Goal: Task Accomplishment & Management: Use online tool/utility

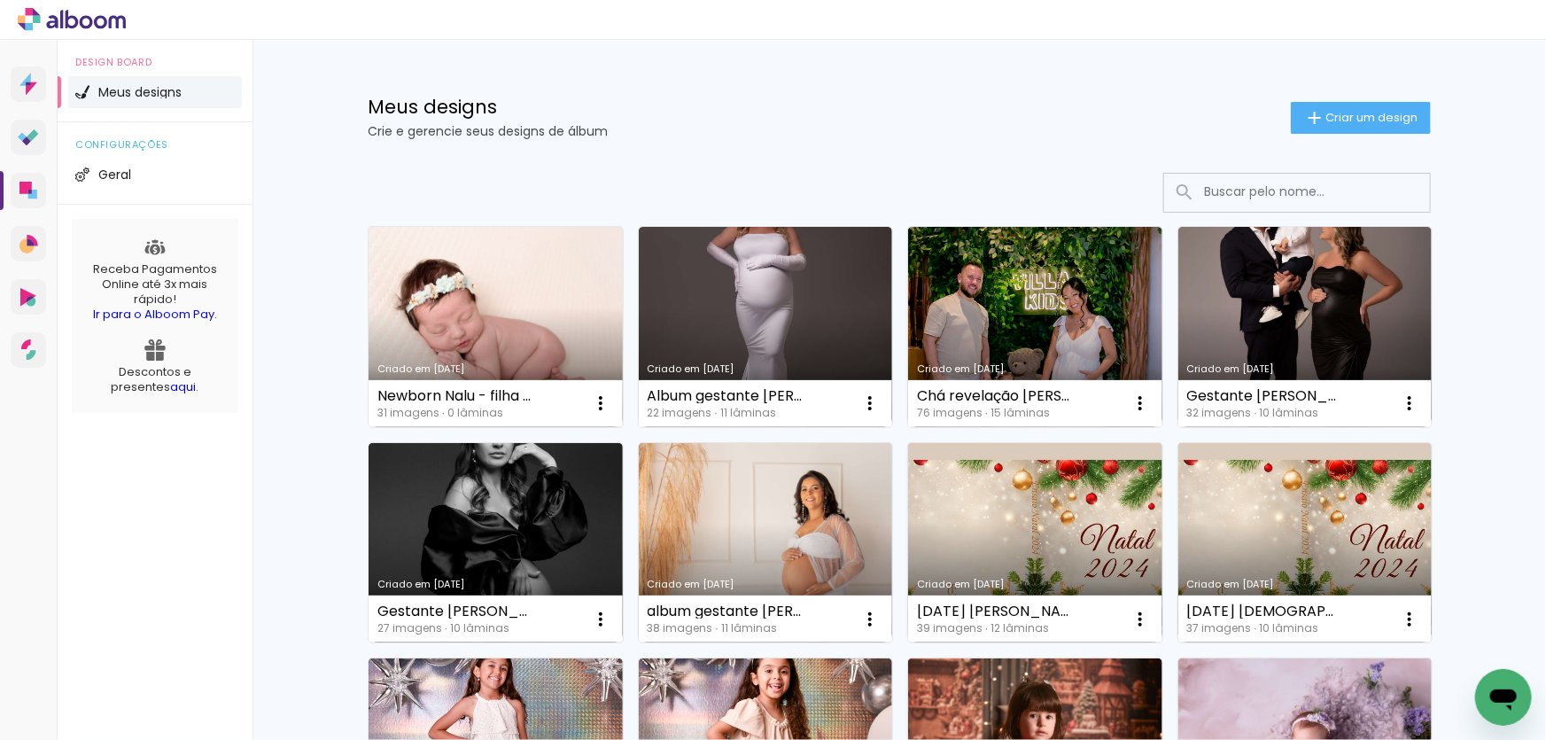
click at [543, 319] on link "Criado em [DATE]" at bounding box center [496, 327] width 254 height 200
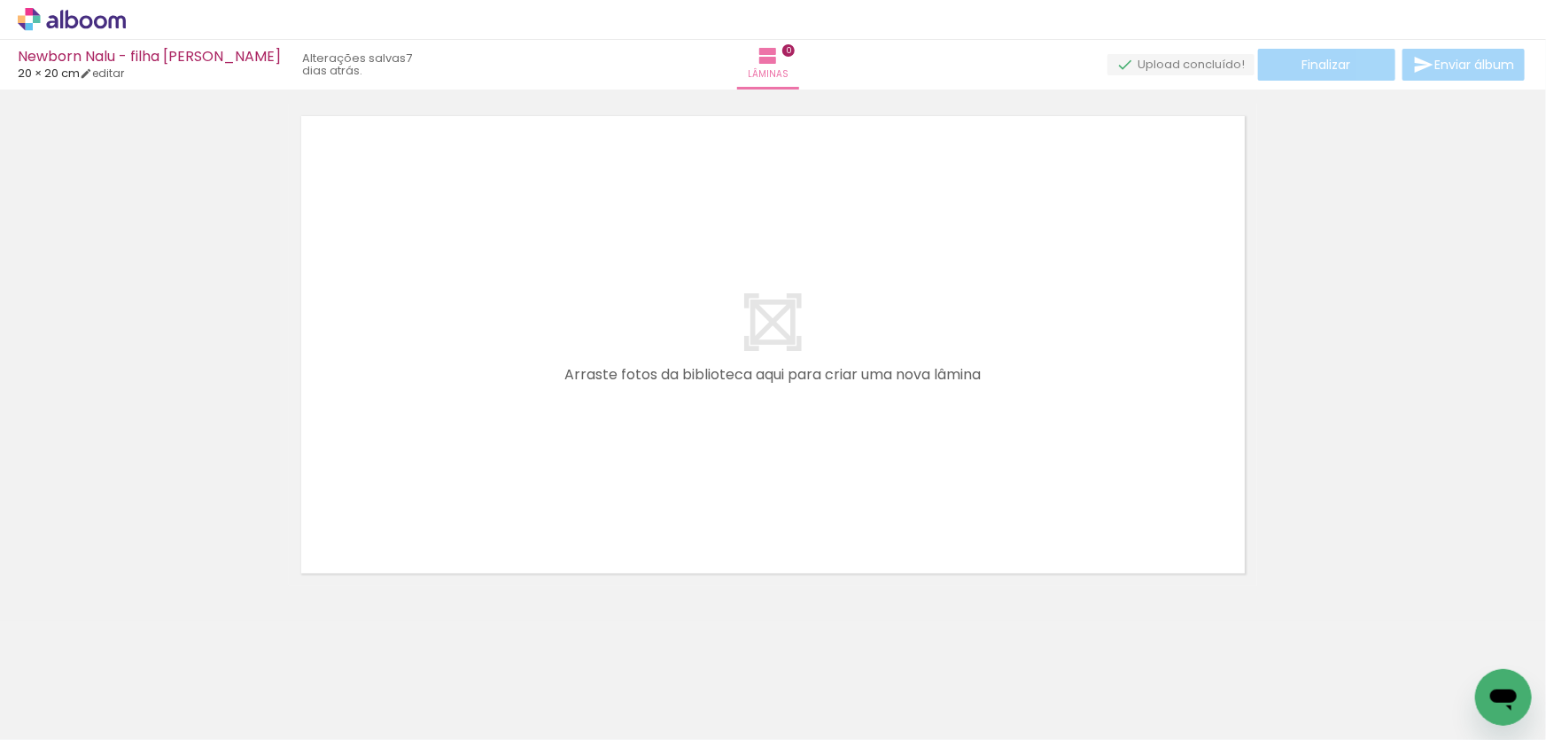
scroll to position [55, 0]
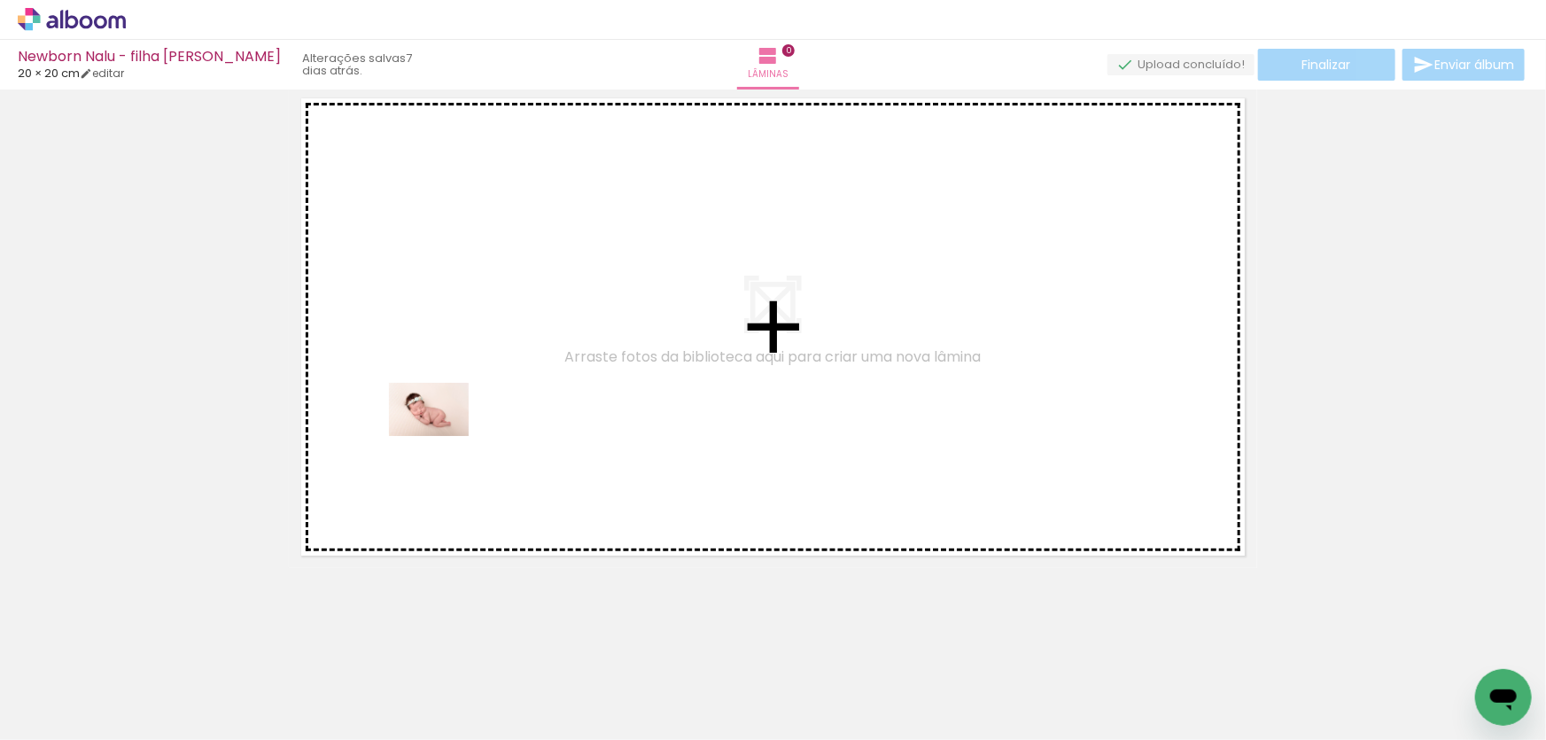
click at [442, 437] on quentale-workspace at bounding box center [773, 370] width 1546 height 740
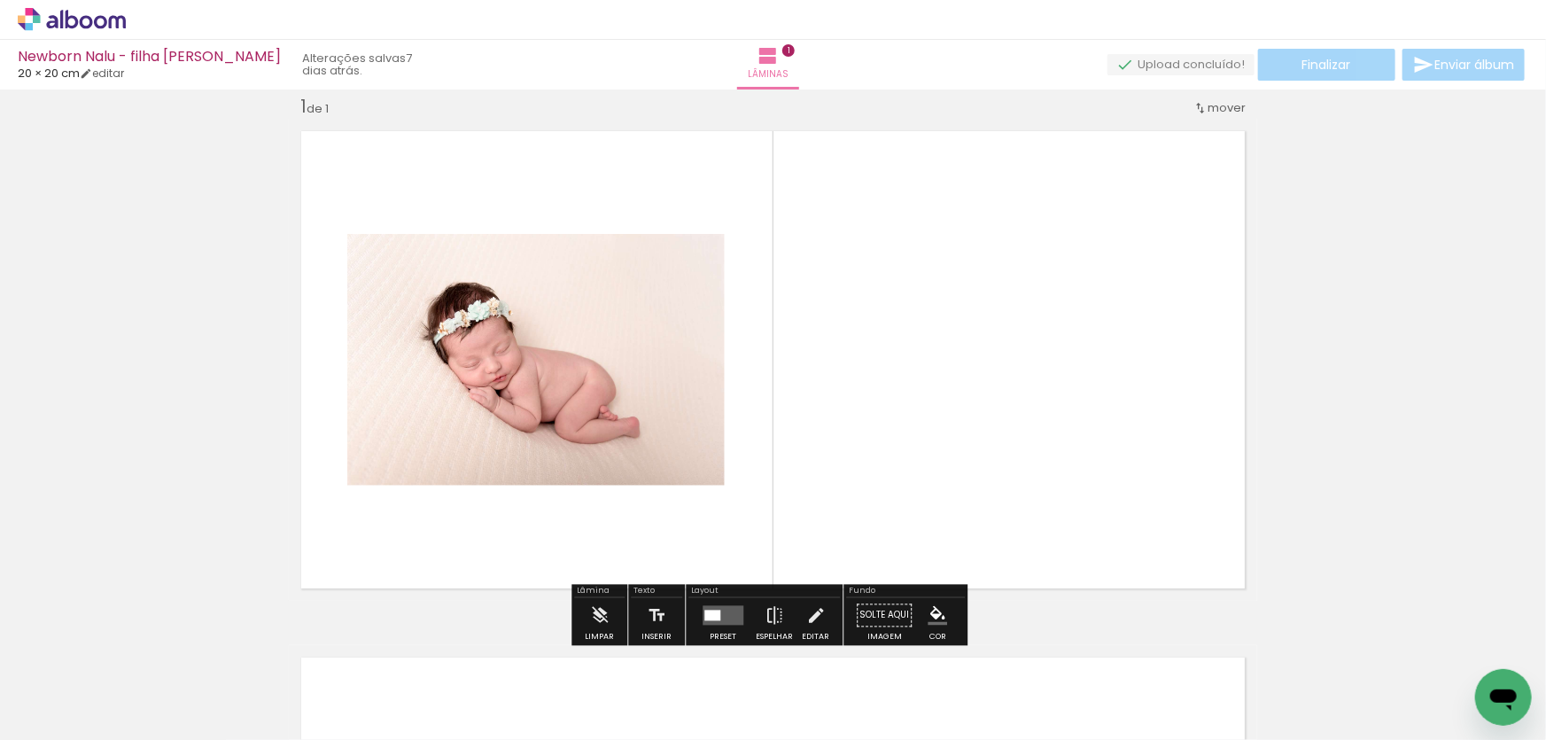
scroll to position [22, 0]
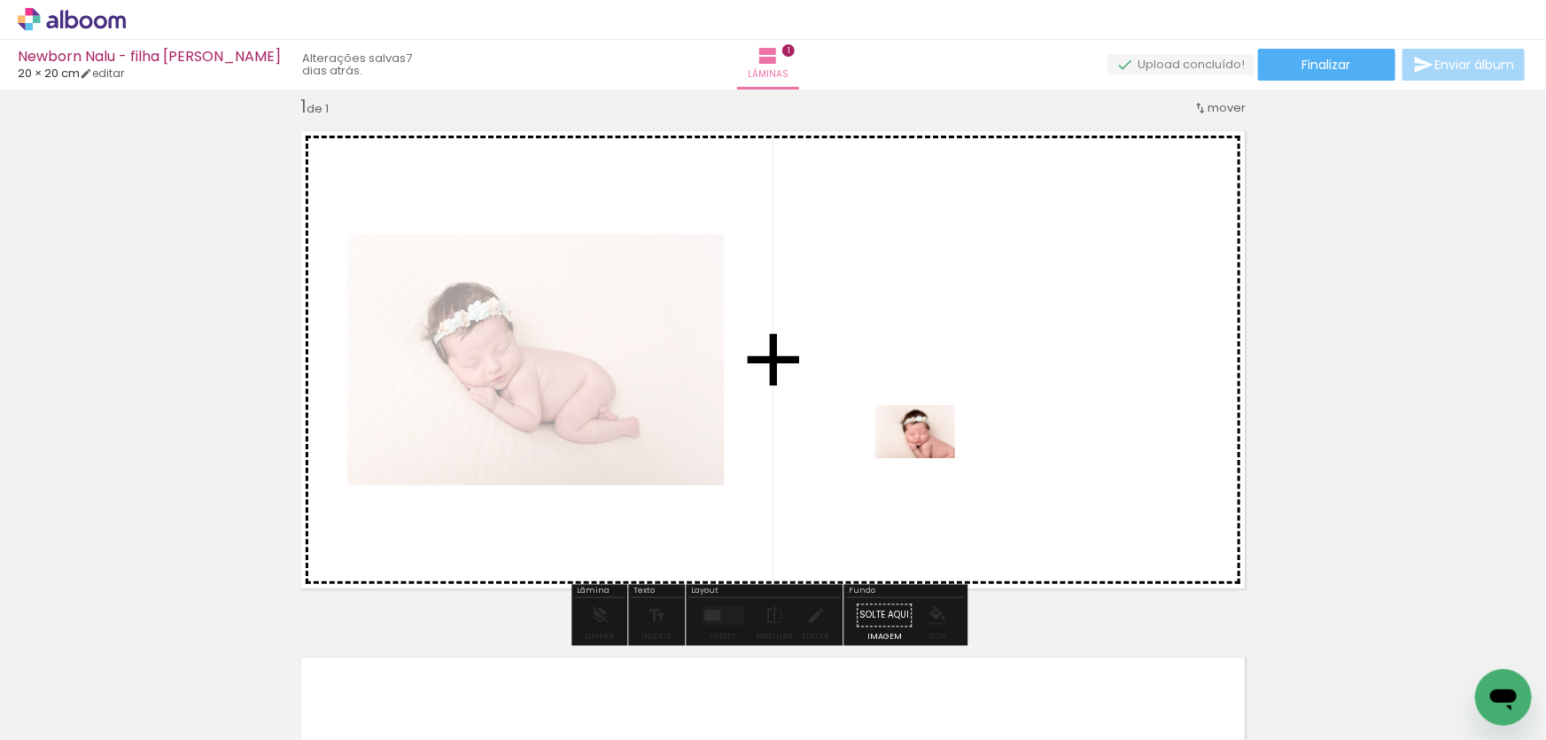
drag, startPoint x: 285, startPoint y: 689, endPoint x: 929, endPoint y: 458, distance: 683.7
click at [929, 458] on quentale-workspace at bounding box center [773, 370] width 1546 height 740
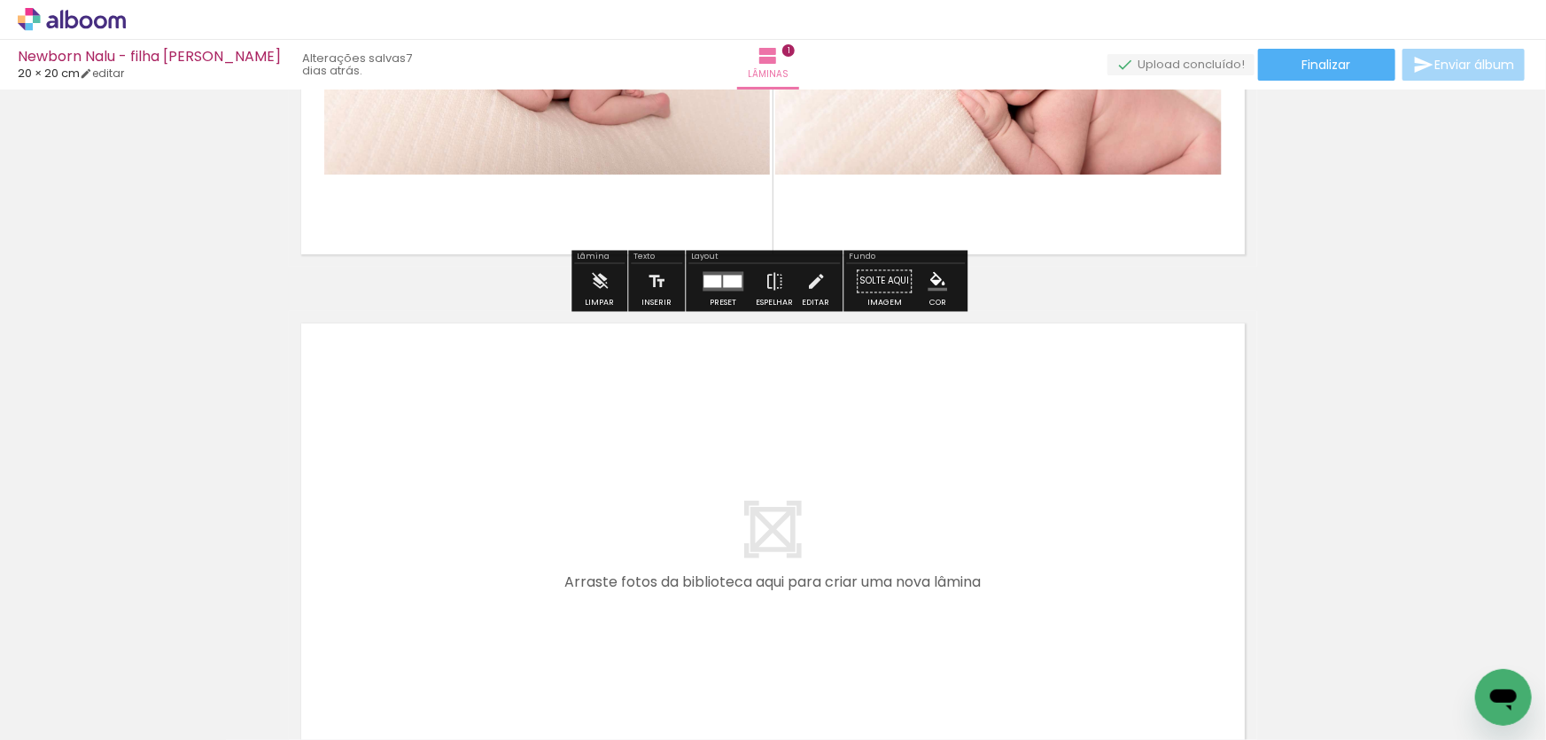
scroll to position [425, 0]
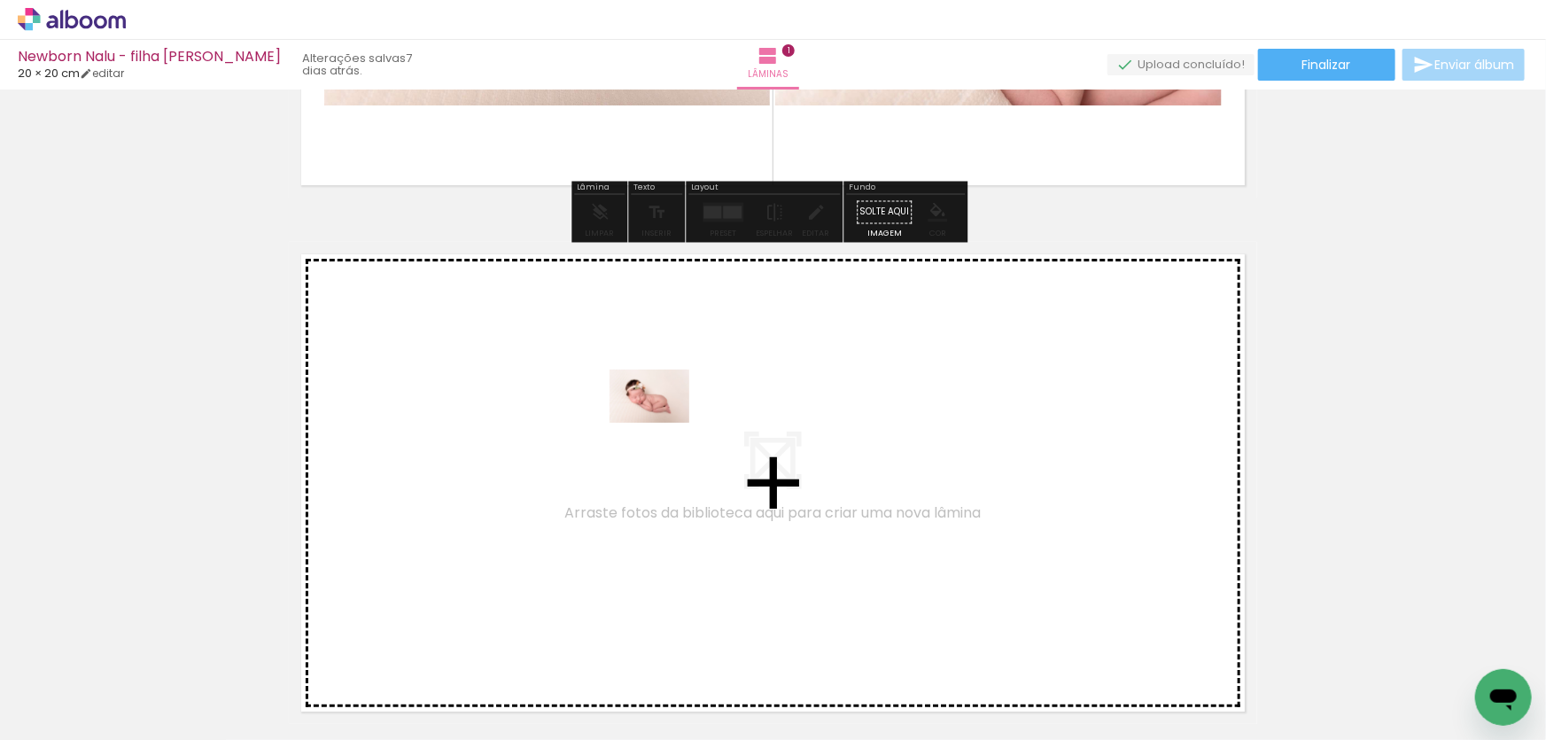
drag, startPoint x: 385, startPoint y: 686, endPoint x: 466, endPoint y: 727, distance: 91.1
click at [663, 424] on quentale-workspace at bounding box center [773, 370] width 1546 height 740
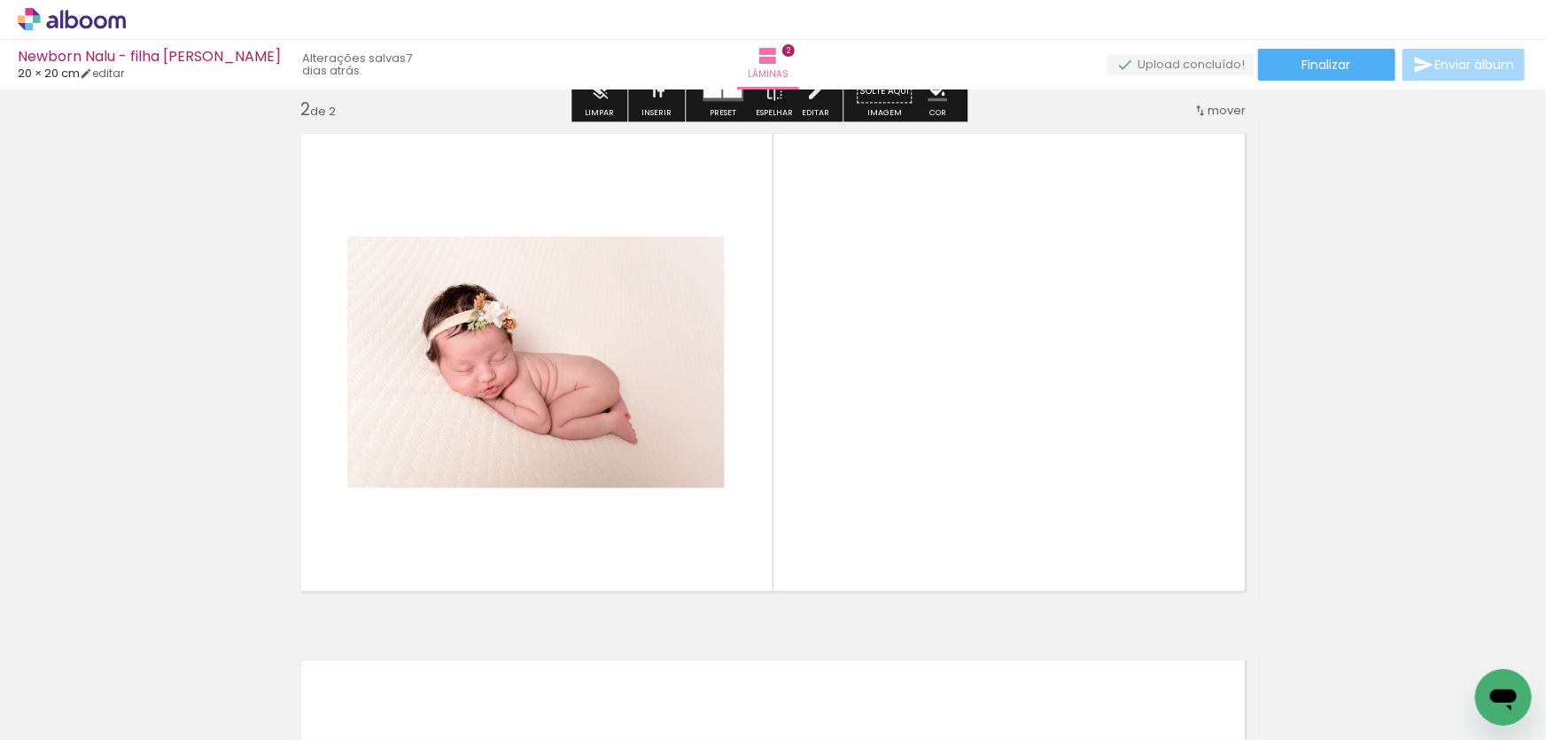
scroll to position [549, 0]
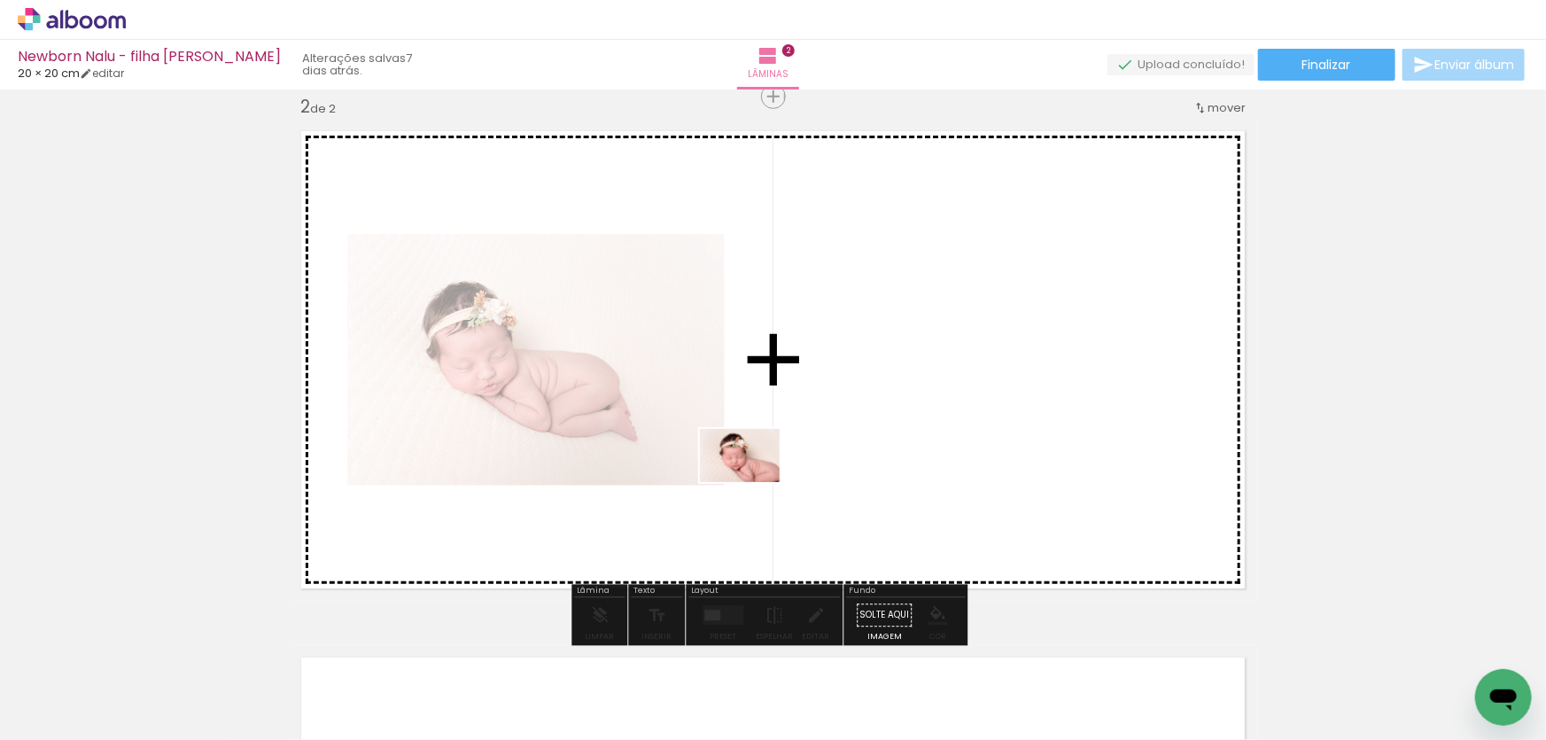
drag, startPoint x: 477, startPoint y: 687, endPoint x: 753, endPoint y: 482, distance: 344.0
click at [753, 482] on quentale-workspace at bounding box center [773, 370] width 1546 height 740
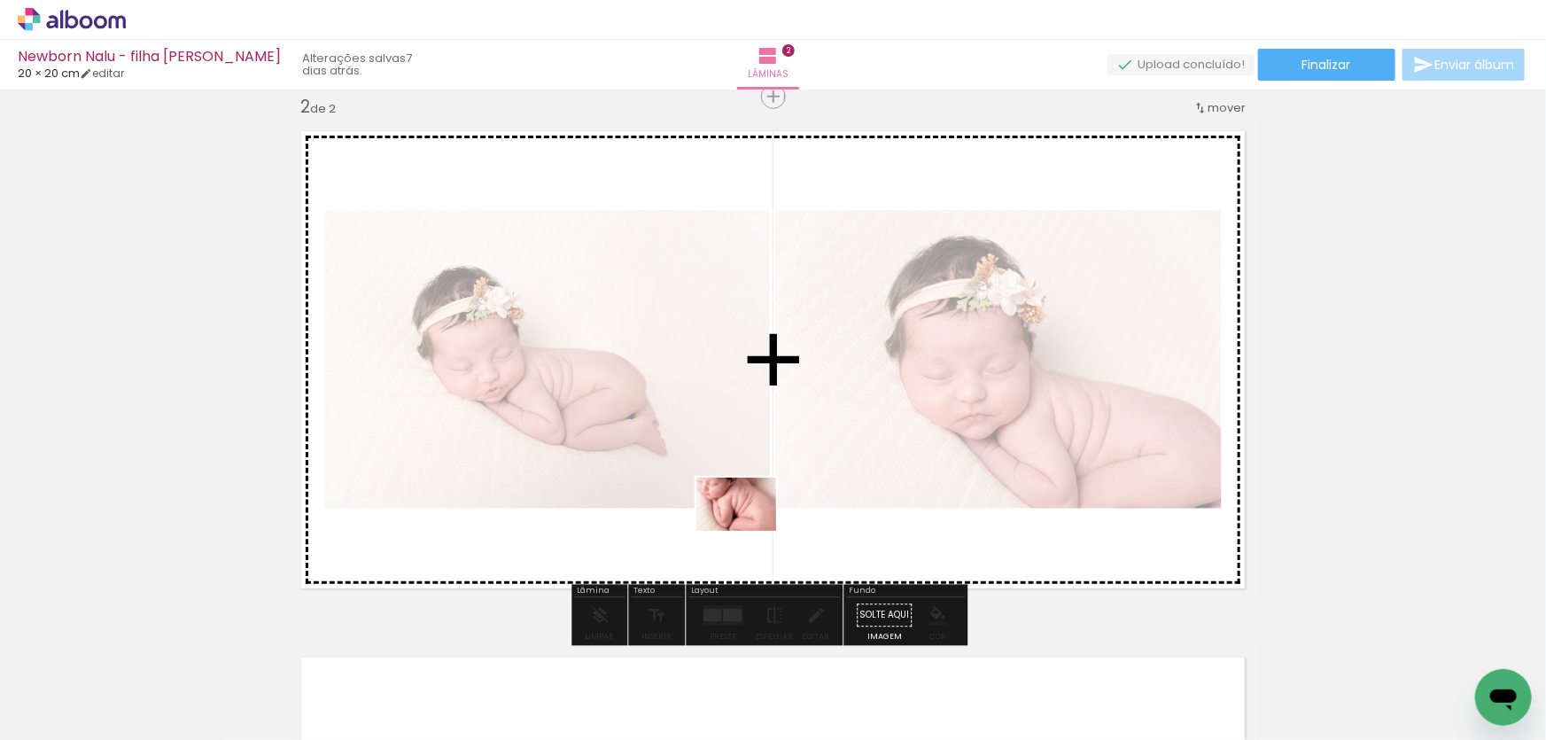
drag, startPoint x: 600, startPoint y: 656, endPoint x: 750, endPoint y: 531, distance: 195.0
click at [750, 531] on quentale-workspace at bounding box center [773, 370] width 1546 height 740
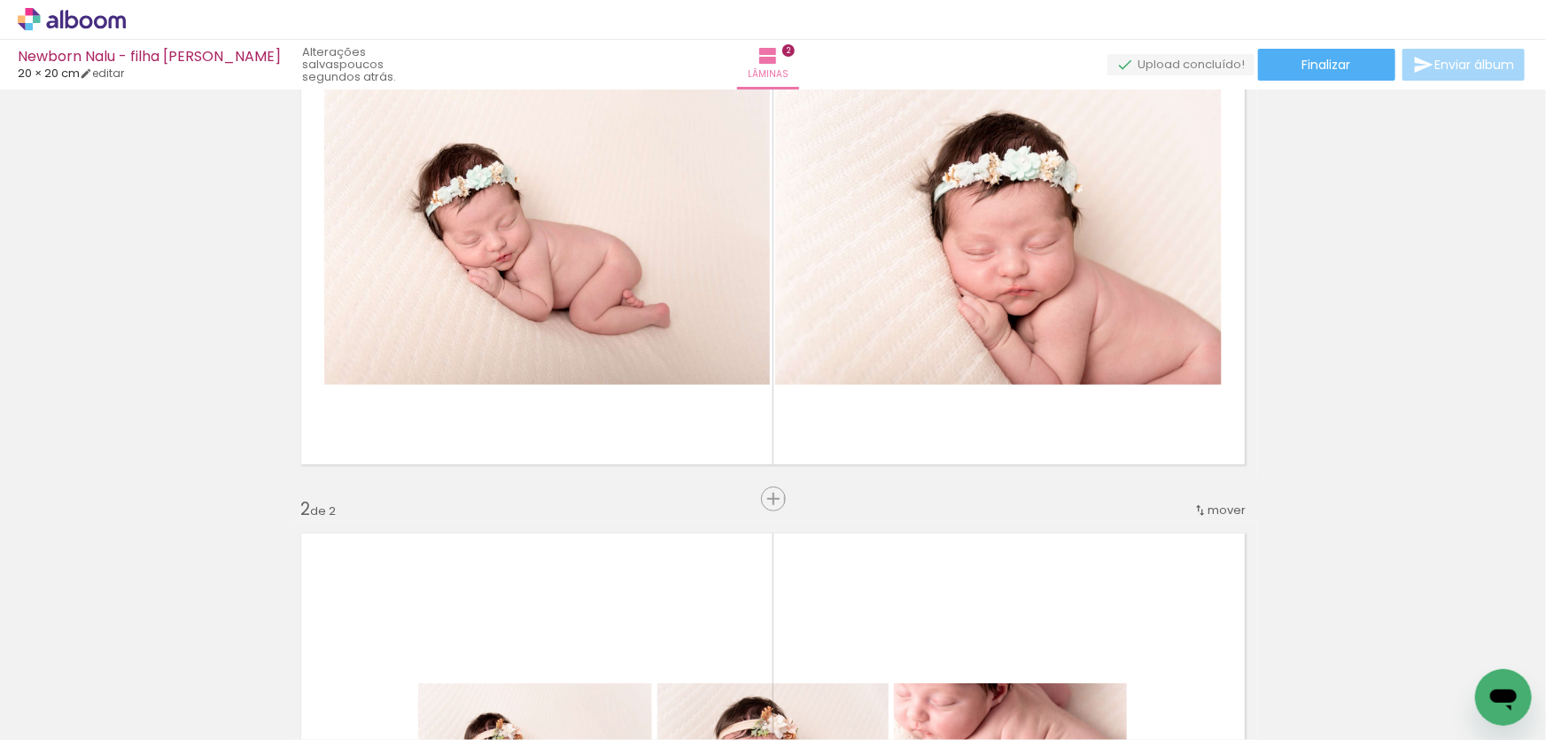
scroll to position [0, 0]
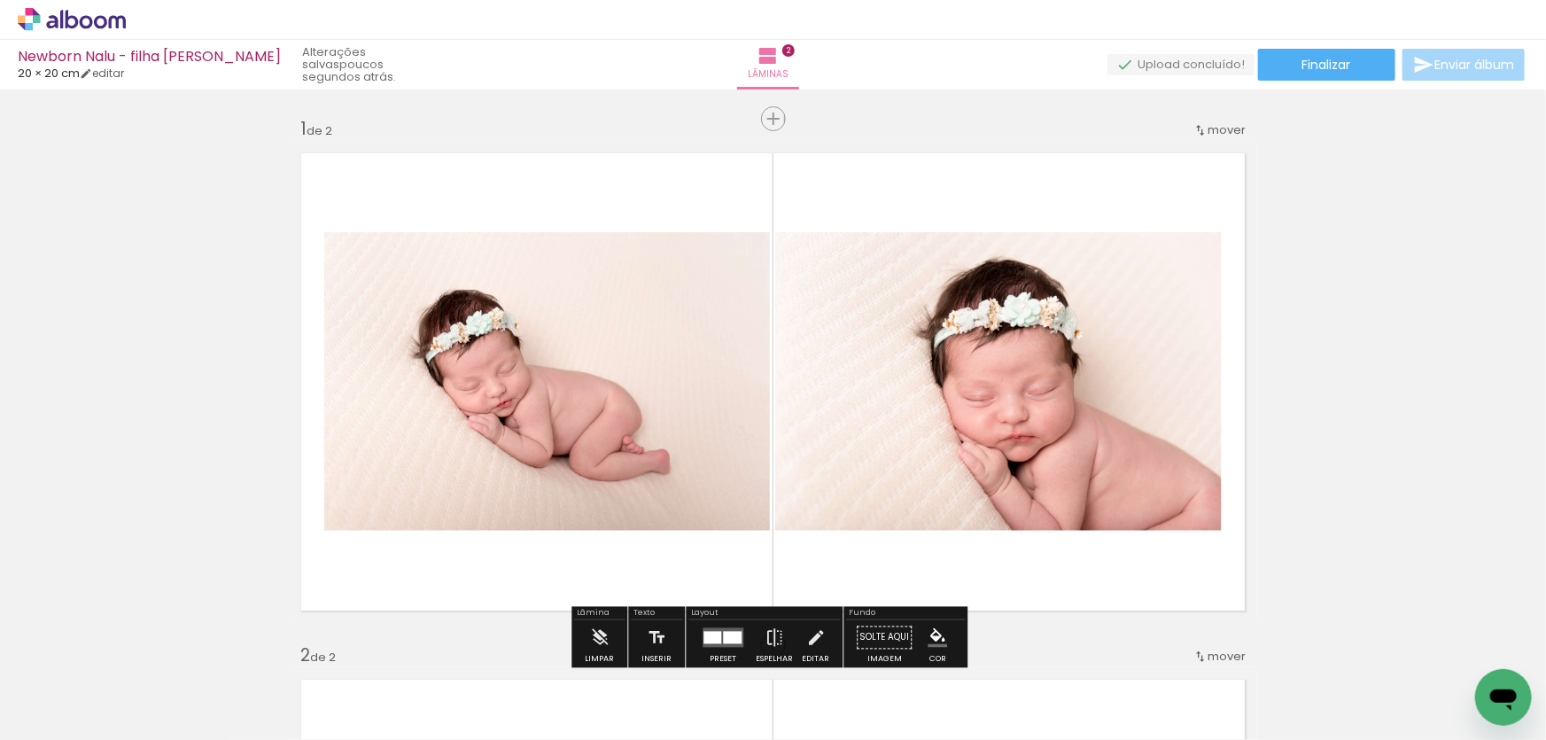
click at [784, 113] on span "Inserir lâmina" at bounding box center [818, 119] width 69 height 12
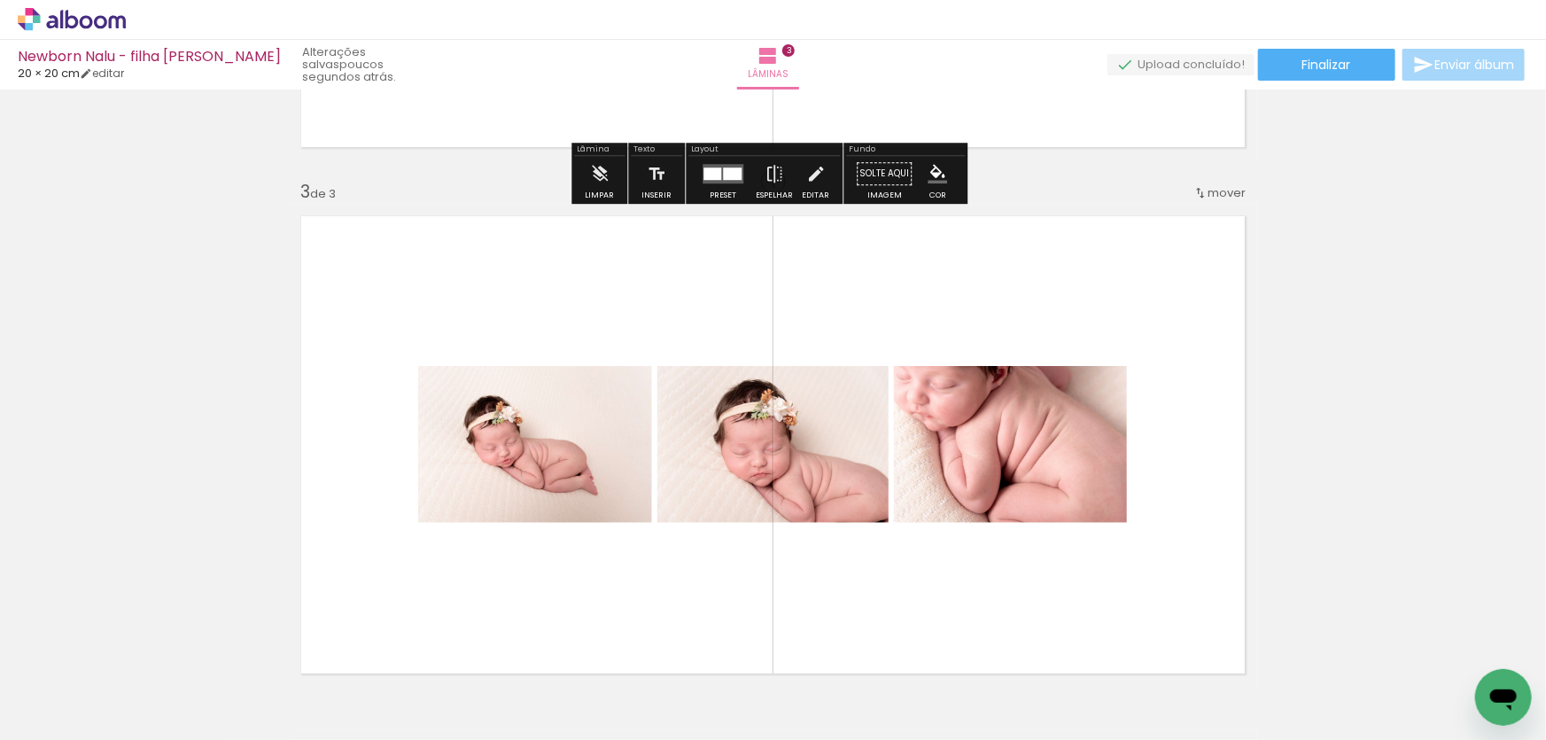
scroll to position [1127, 0]
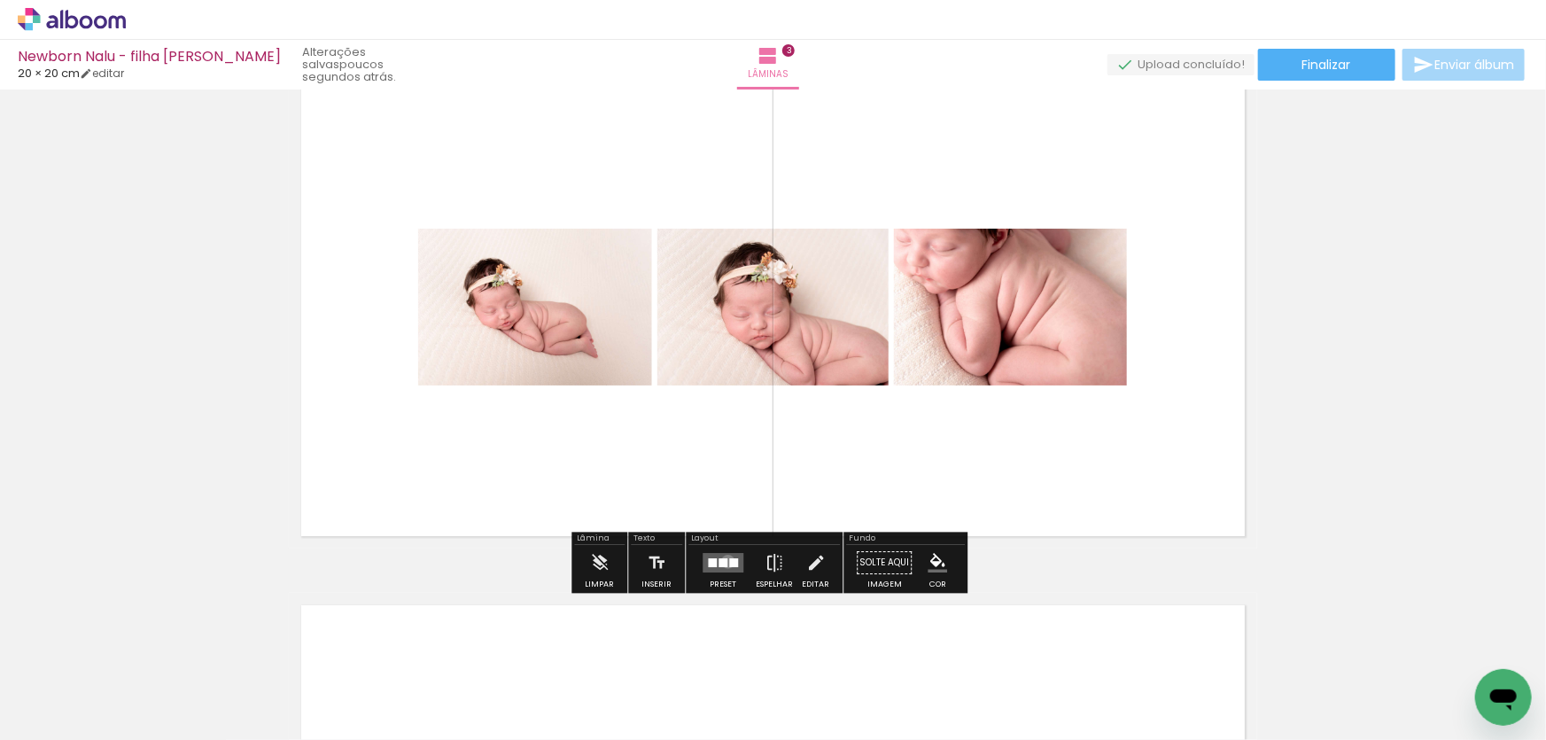
click at [724, 561] on quentale-layouter at bounding box center [723, 563] width 41 height 19
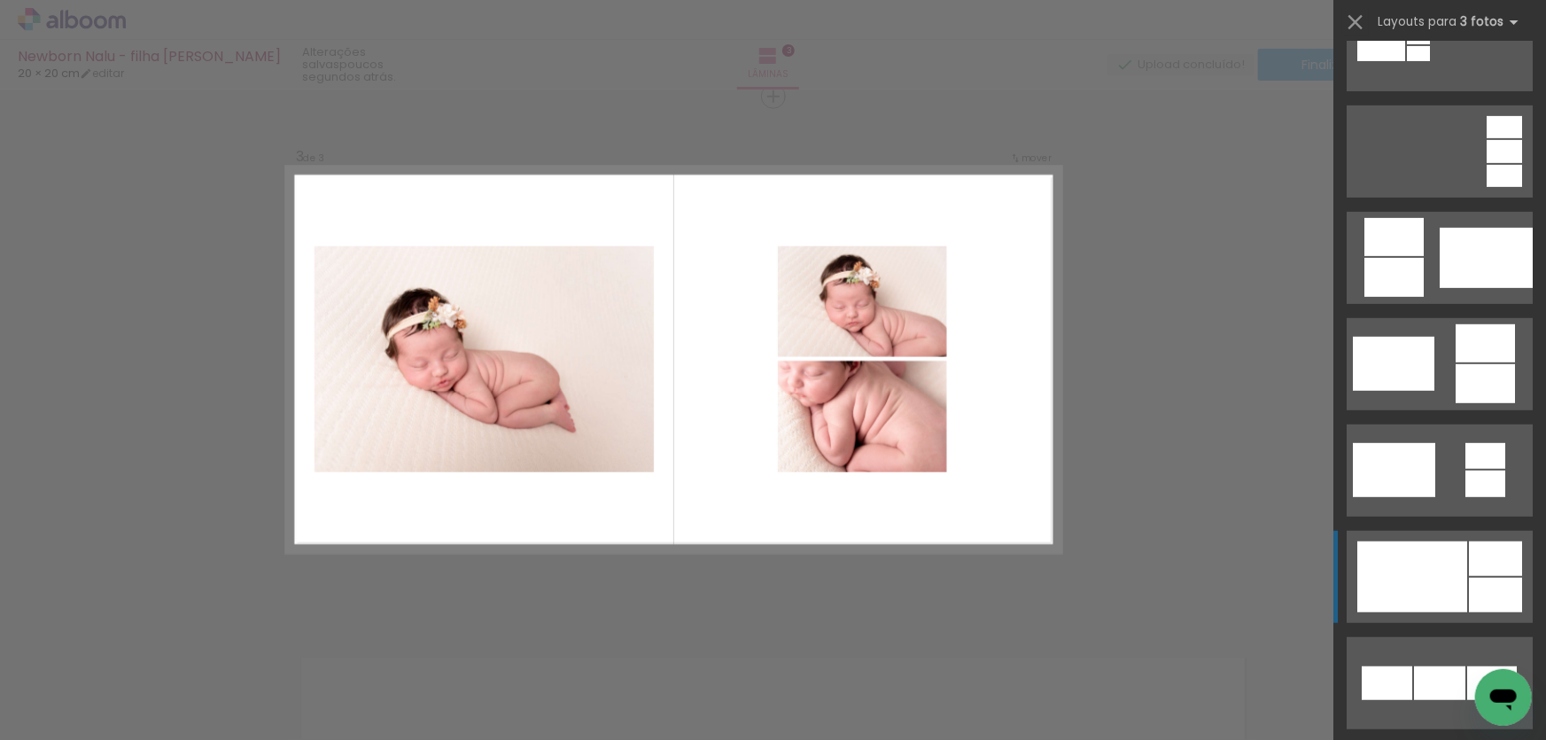
scroll to position [402, 0]
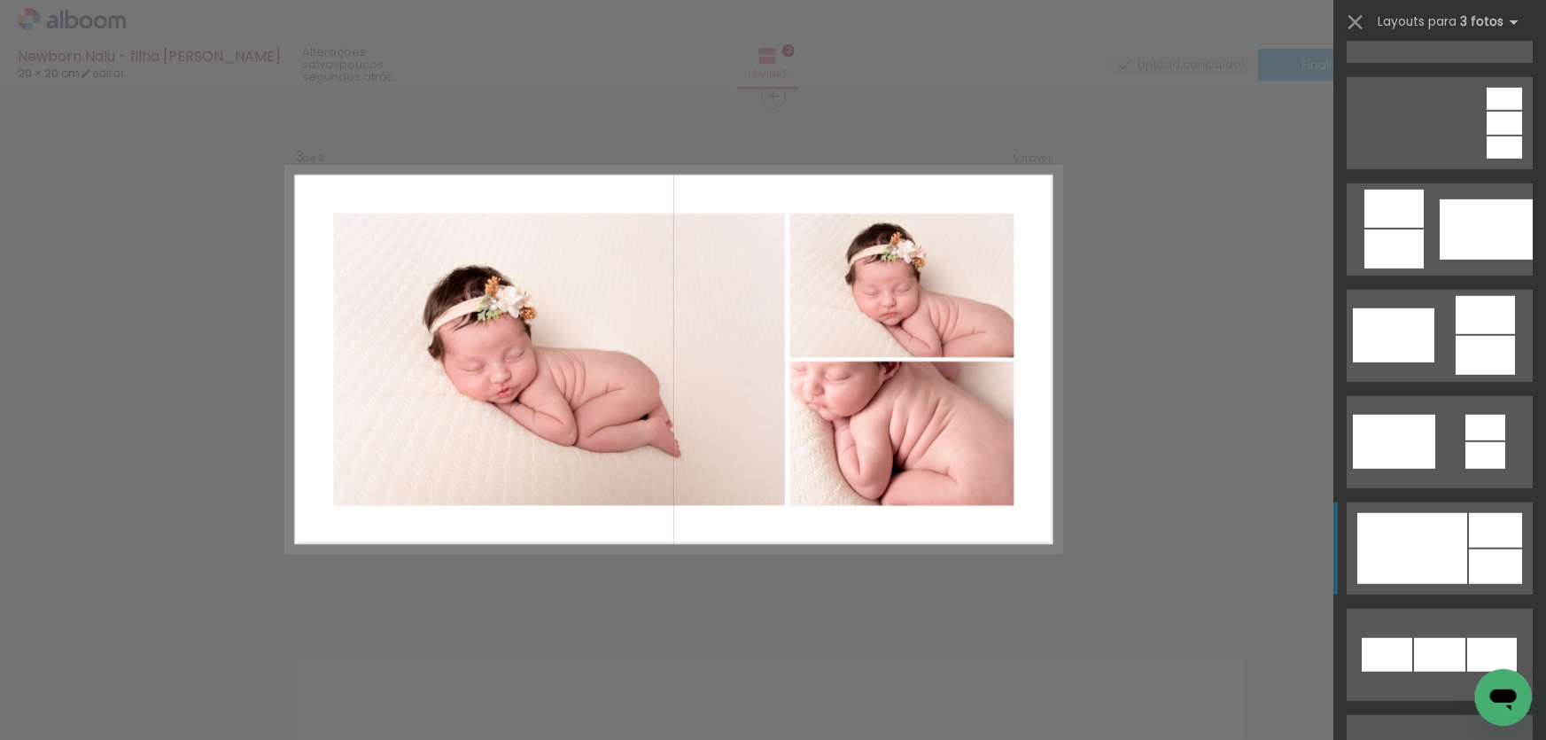
click at [1423, 538] on div at bounding box center [1413, 548] width 110 height 71
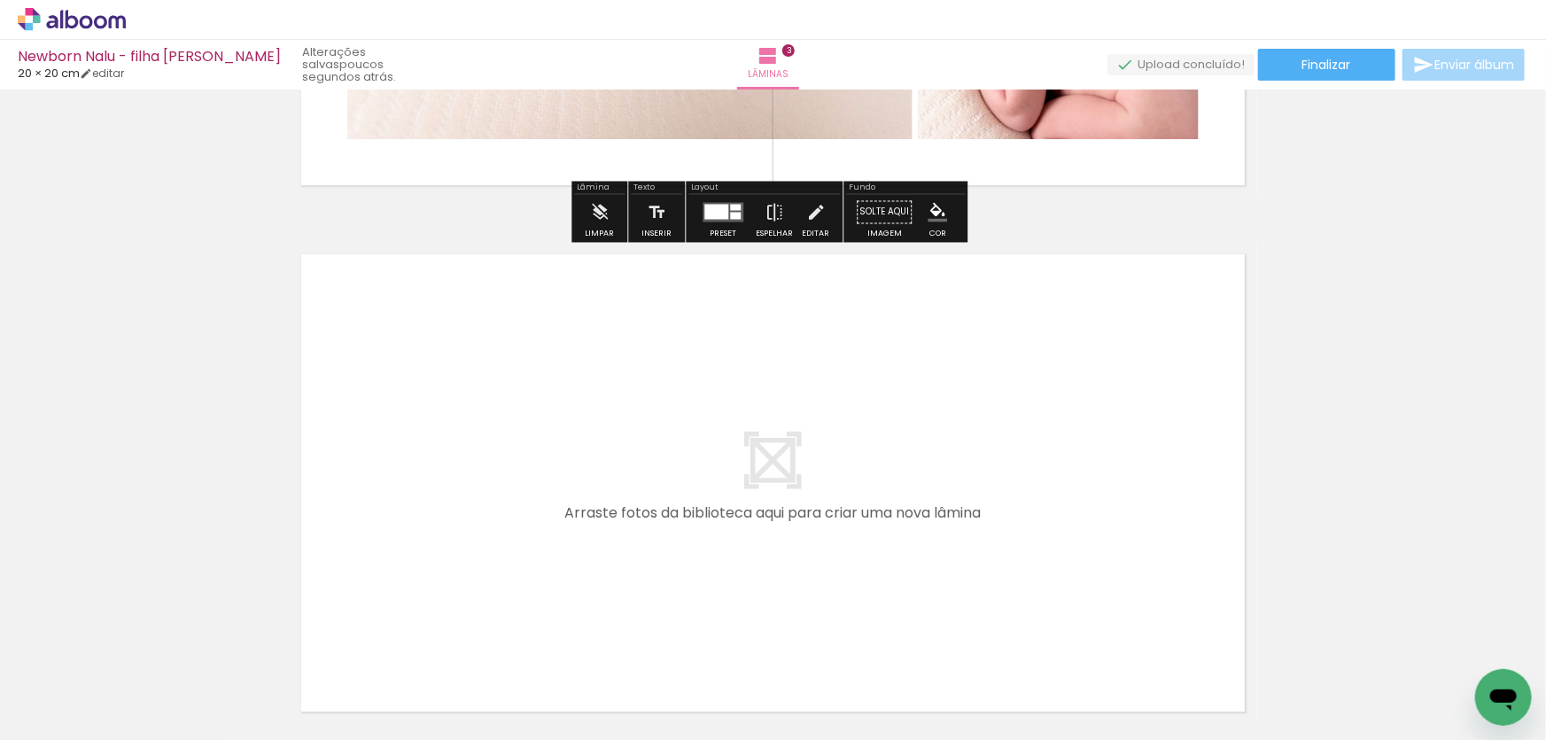
scroll to position [1634, 0]
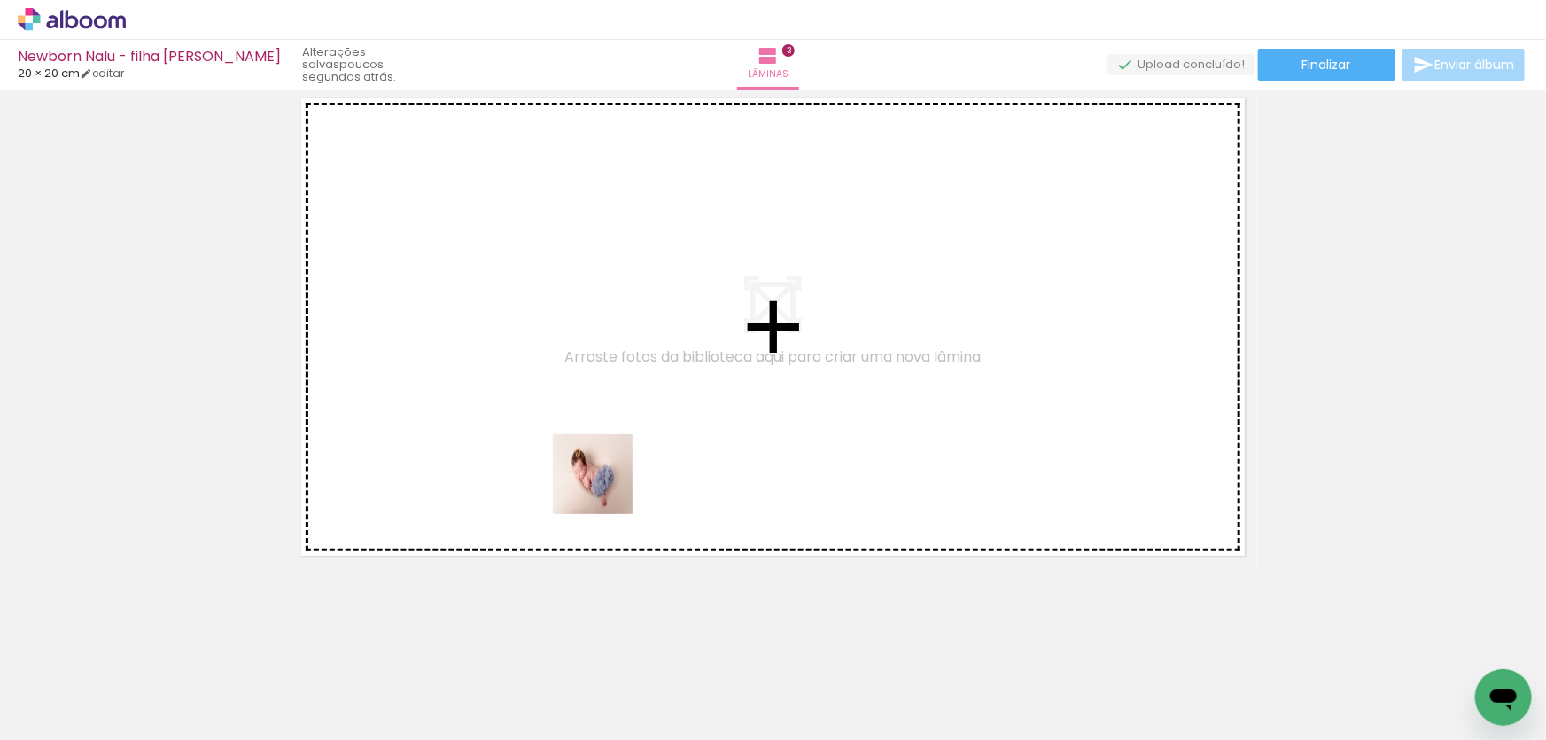
drag, startPoint x: 687, startPoint y: 574, endPoint x: 853, endPoint y: 630, distance: 175.7
click at [597, 482] on quentale-workspace at bounding box center [773, 370] width 1546 height 740
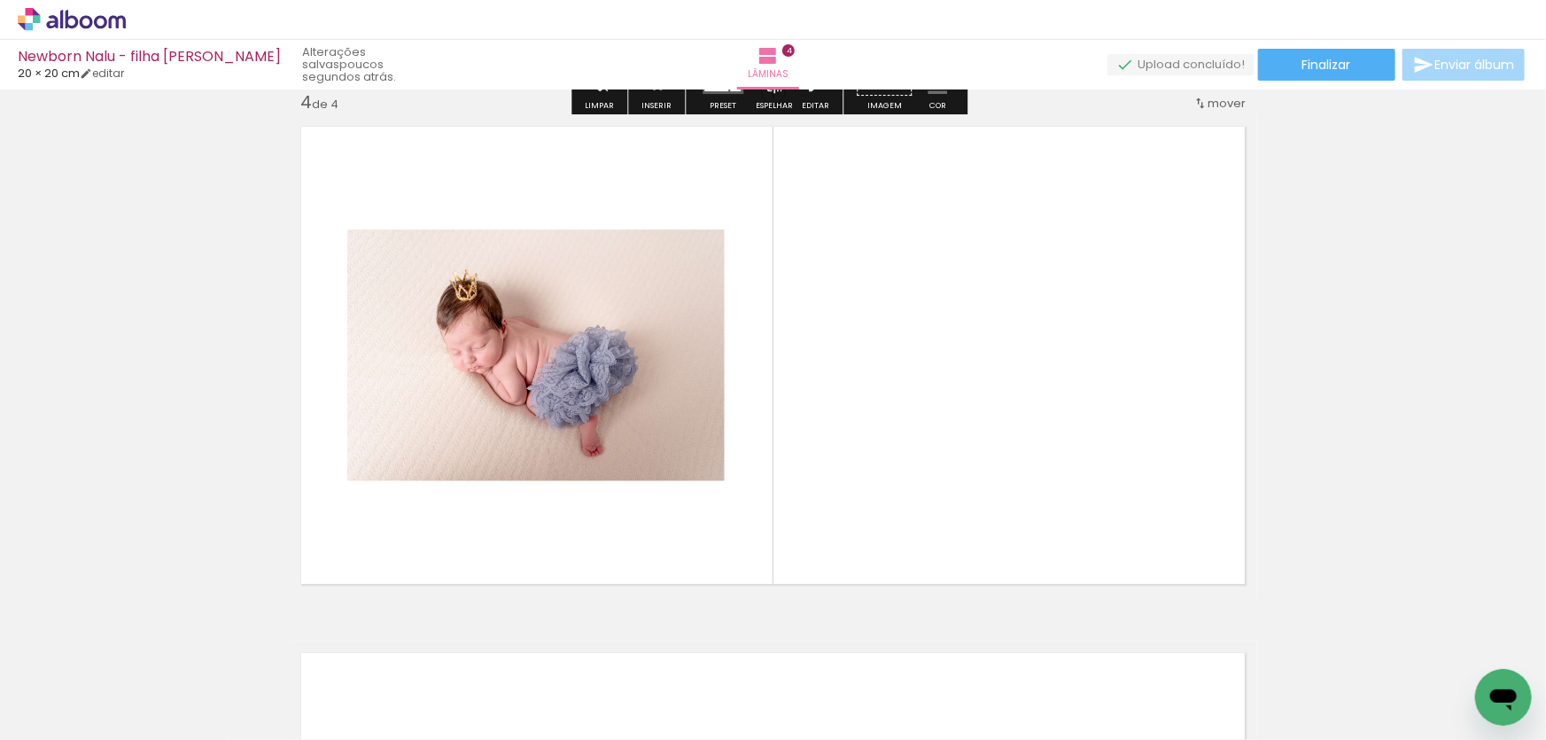
scroll to position [1601, 0]
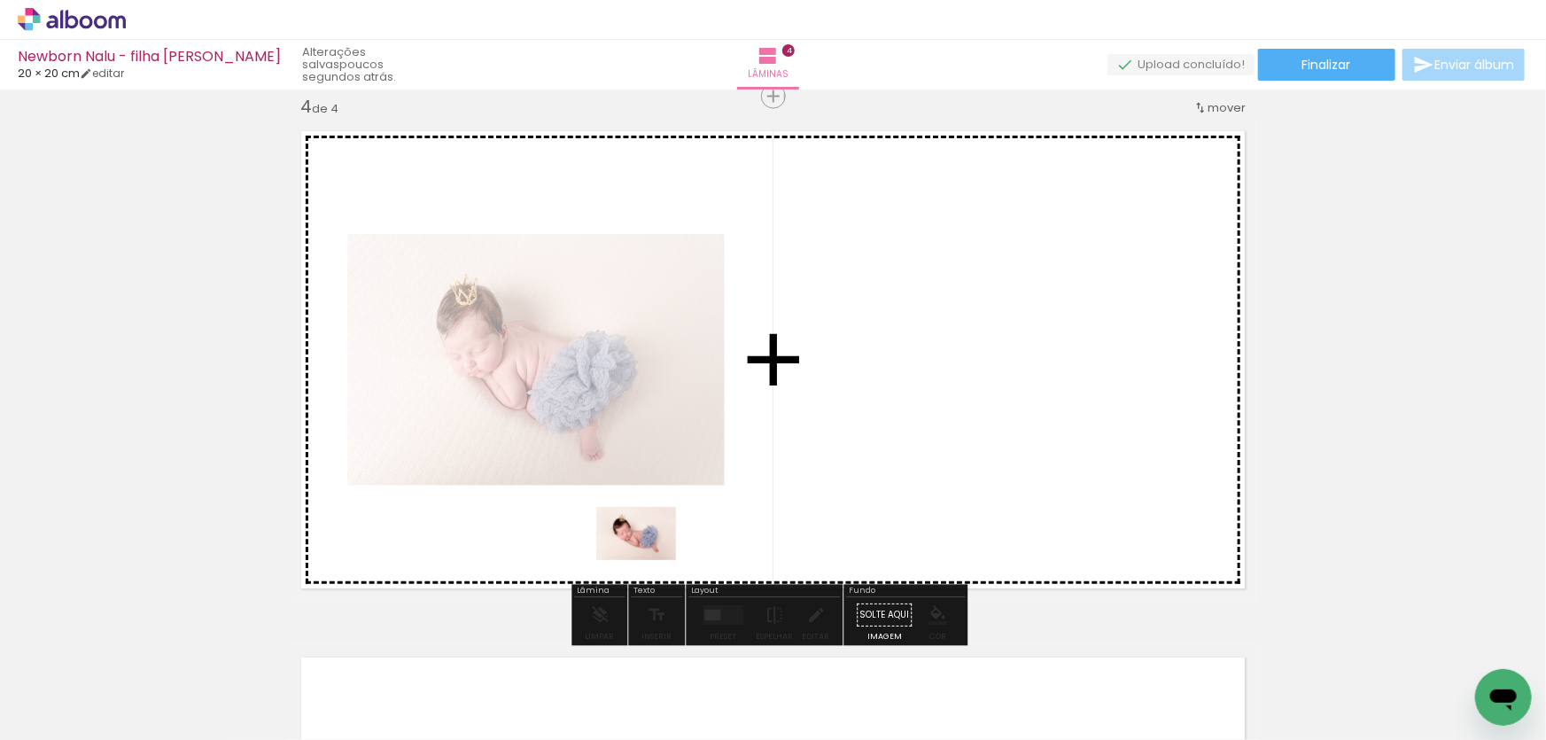
drag, startPoint x: 894, startPoint y: 686, endPoint x: 649, endPoint y: 560, distance: 275.8
click at [649, 560] on quentale-workspace at bounding box center [773, 370] width 1546 height 740
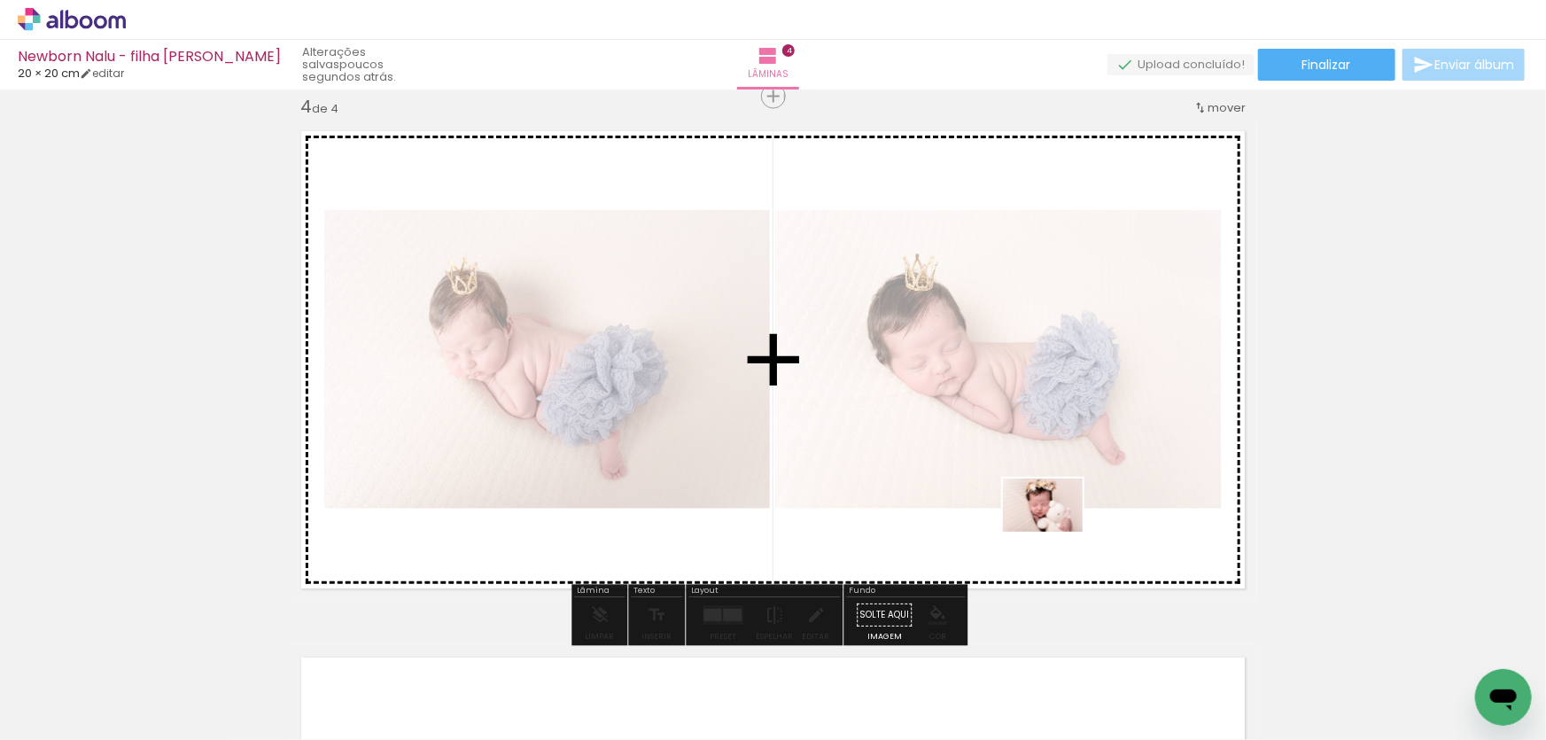
drag, startPoint x: 1001, startPoint y: 693, endPoint x: 1081, endPoint y: 681, distance: 80.6
click at [1056, 533] on quentale-workspace at bounding box center [773, 370] width 1546 height 740
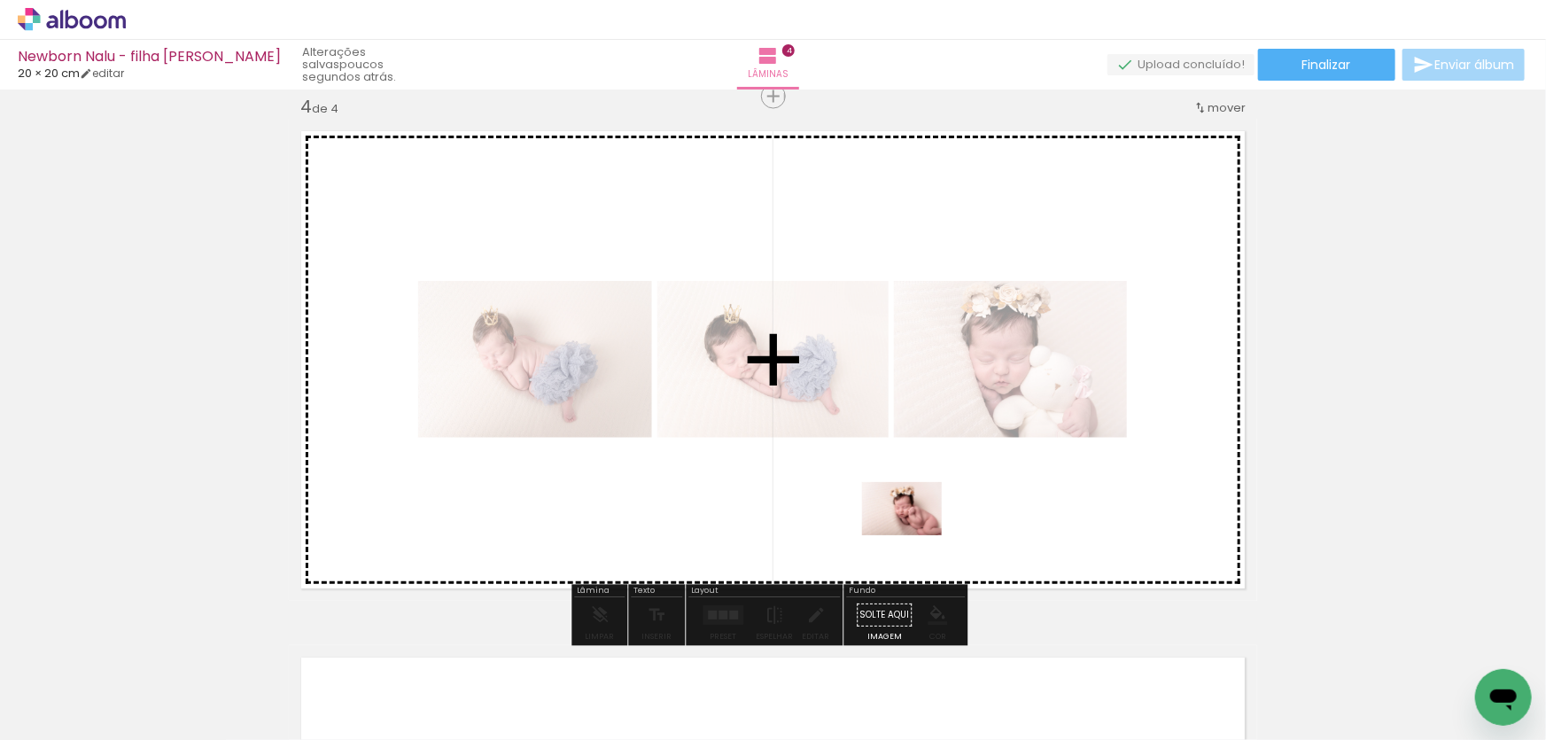
drag, startPoint x: 1067, startPoint y: 669, endPoint x: 915, endPoint y: 535, distance: 202.2
click at [915, 535] on quentale-workspace at bounding box center [773, 370] width 1546 height 740
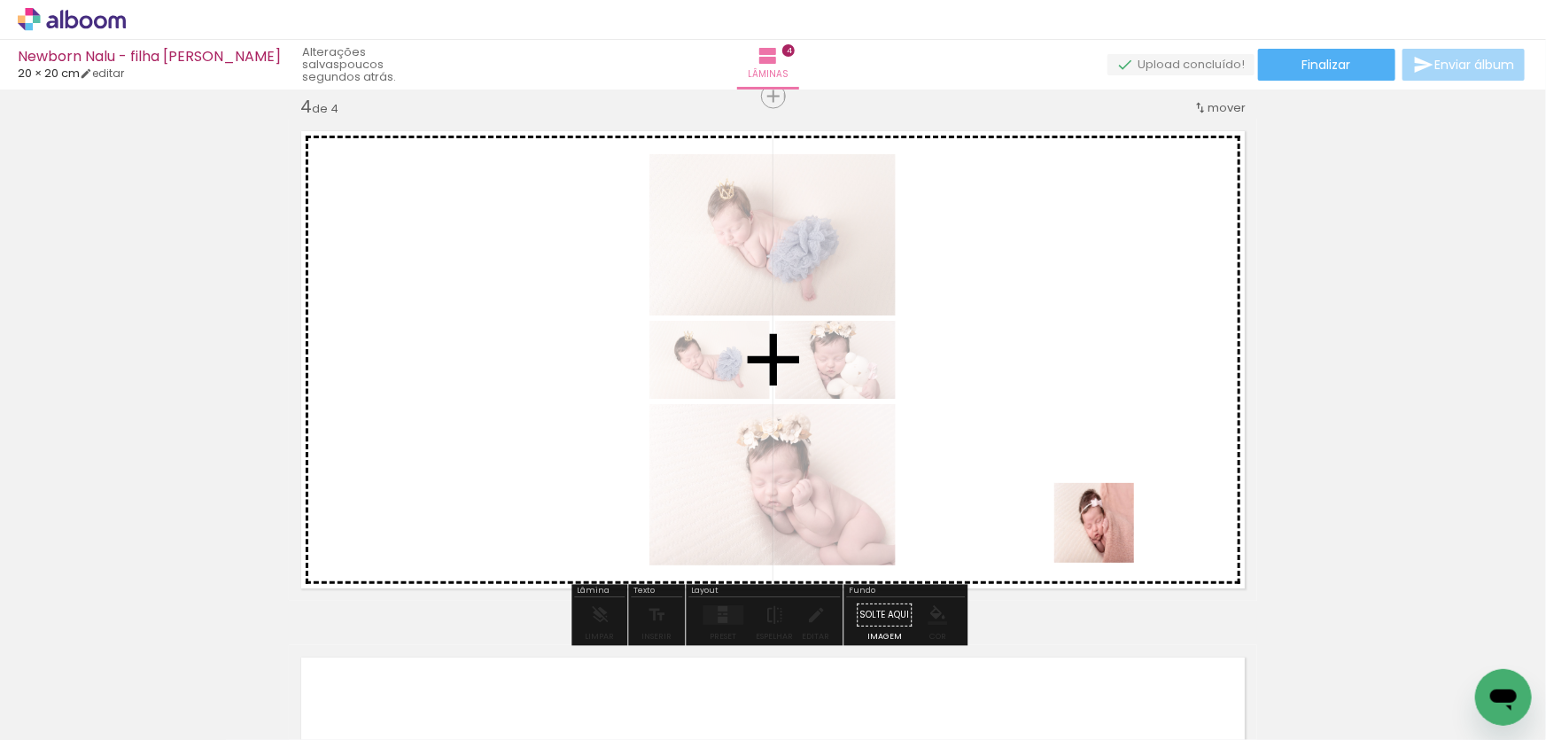
drag, startPoint x: 1166, startPoint y: 689, endPoint x: 1108, endPoint y: 535, distance: 164.1
click at [1108, 535] on quentale-workspace at bounding box center [773, 370] width 1546 height 740
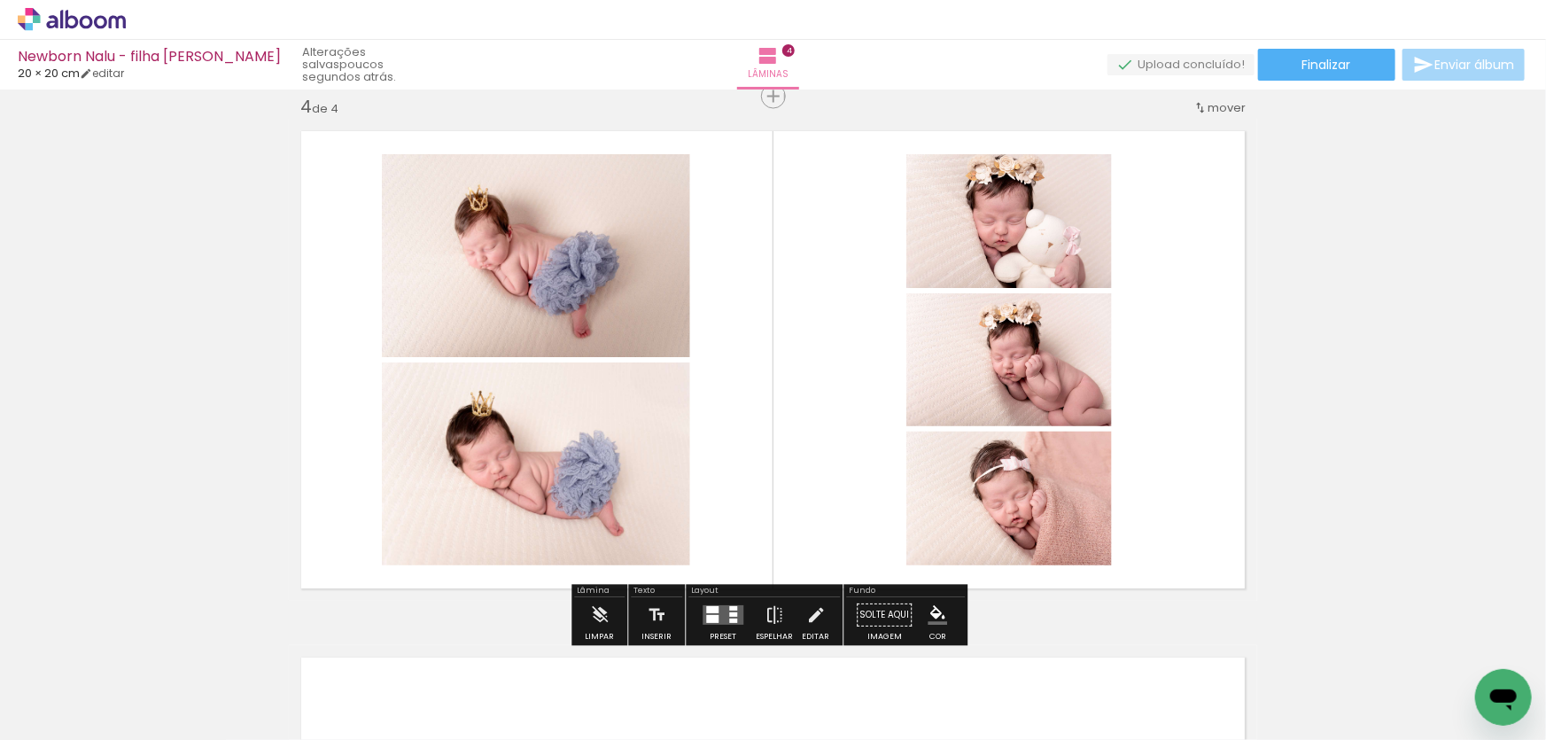
click at [710, 609] on div at bounding box center [712, 610] width 12 height 7
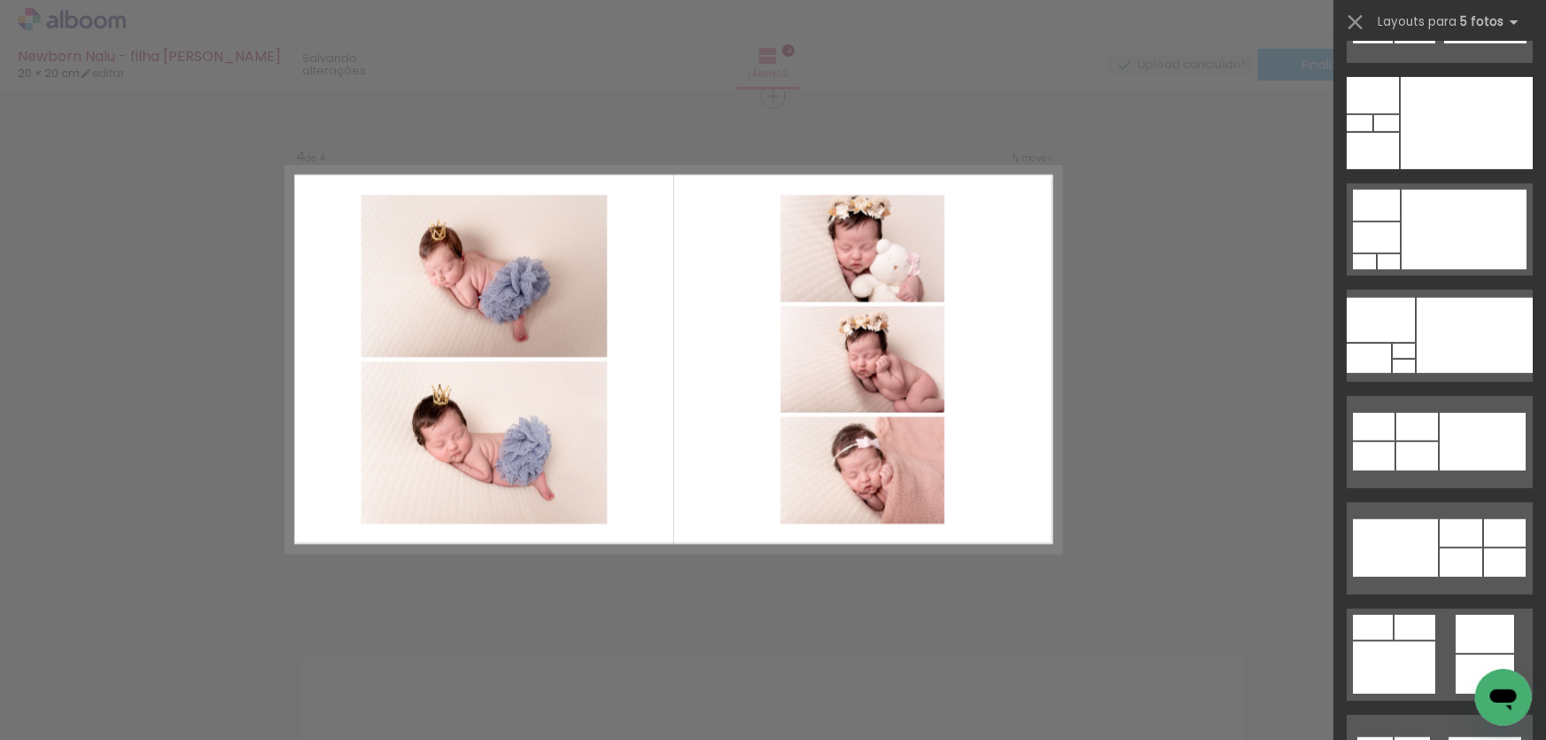
scroll to position [0, 0]
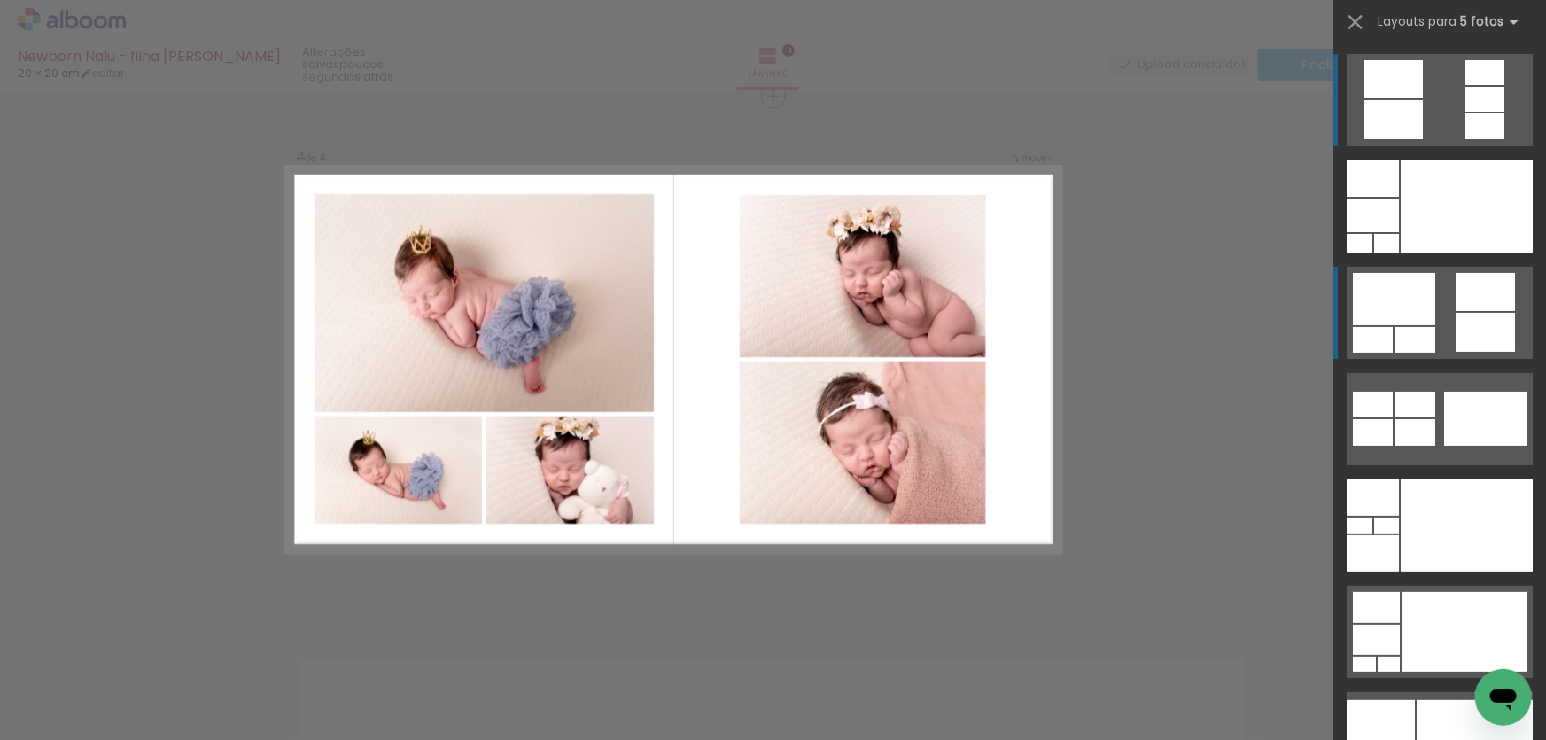
click at [1432, 324] on quentale-layouter at bounding box center [1440, 313] width 186 height 92
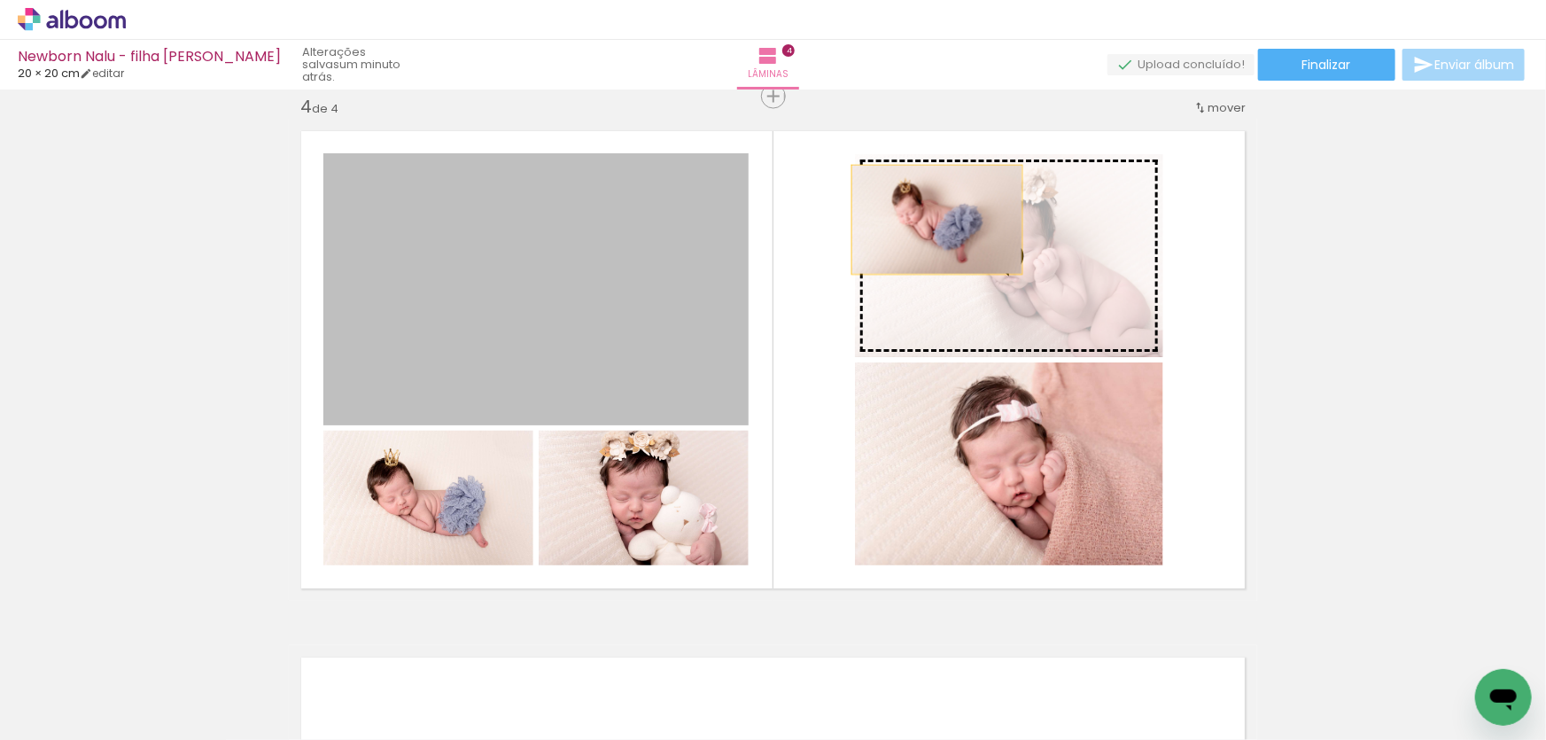
drag, startPoint x: 539, startPoint y: 301, endPoint x: 931, endPoint y: 220, distance: 400.9
click at [0, 0] on slot at bounding box center [0, 0] width 0 height 0
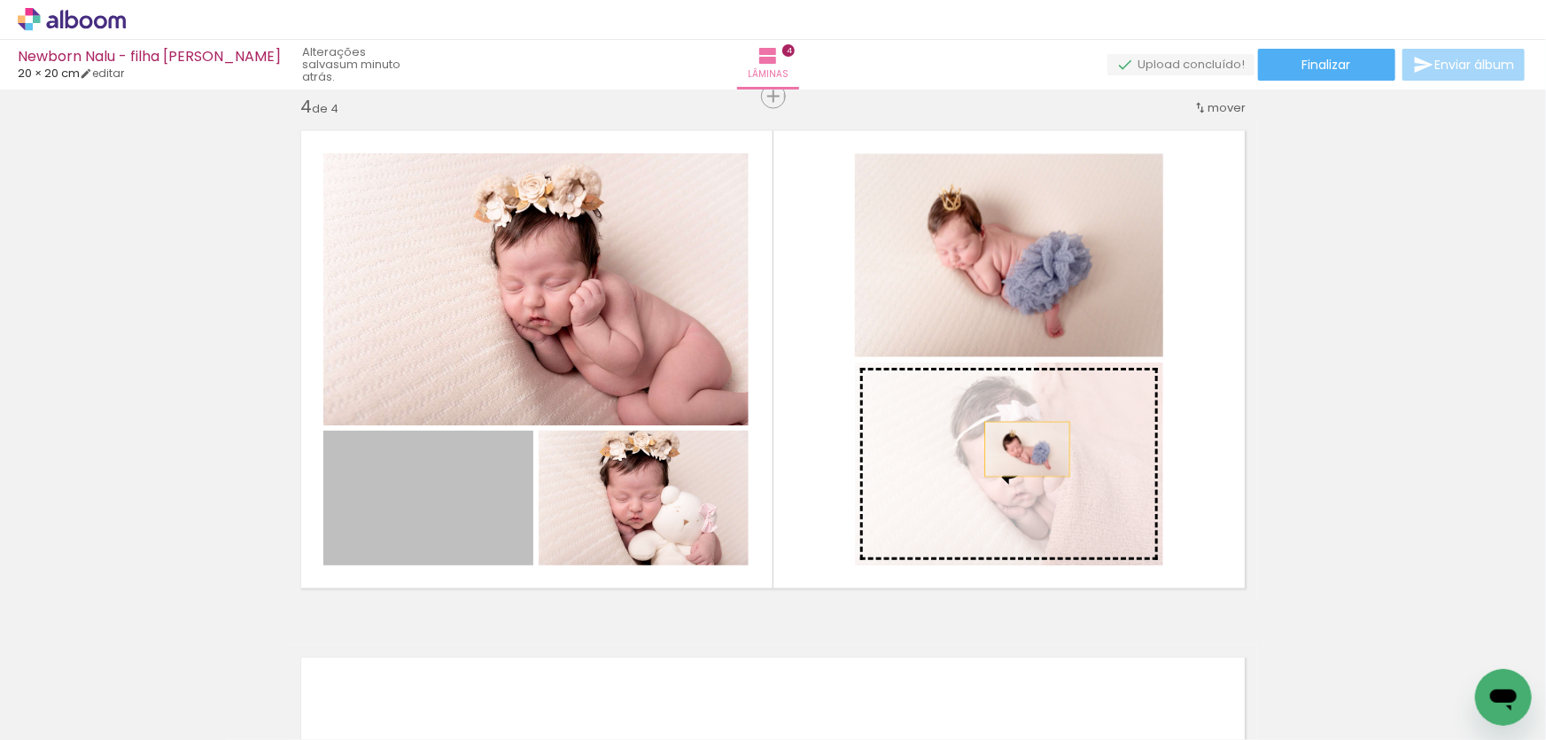
drag, startPoint x: 419, startPoint y: 525, endPoint x: 1022, endPoint y: 449, distance: 607.3
click at [0, 0] on slot at bounding box center [0, 0] width 0 height 0
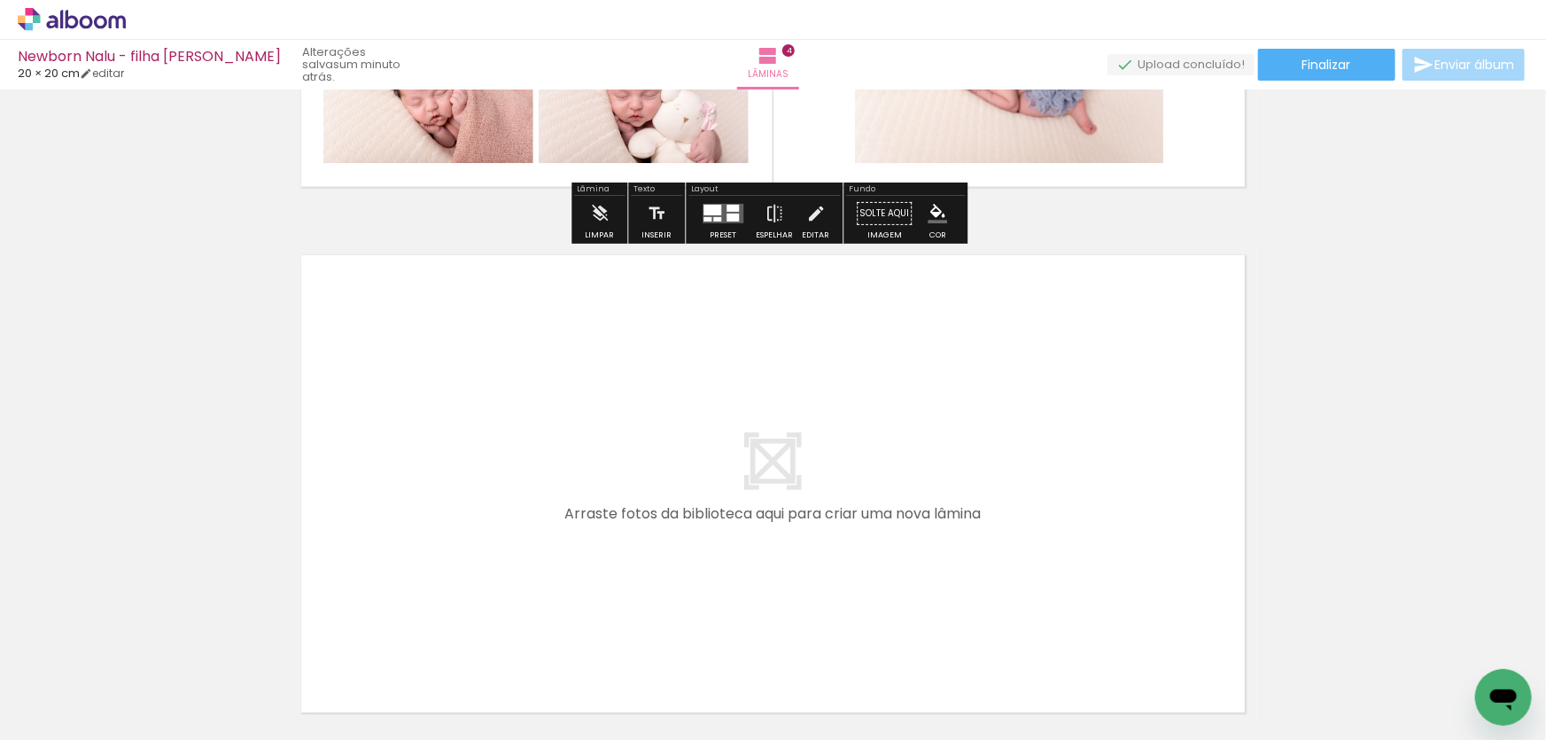
scroll to position [0, 538]
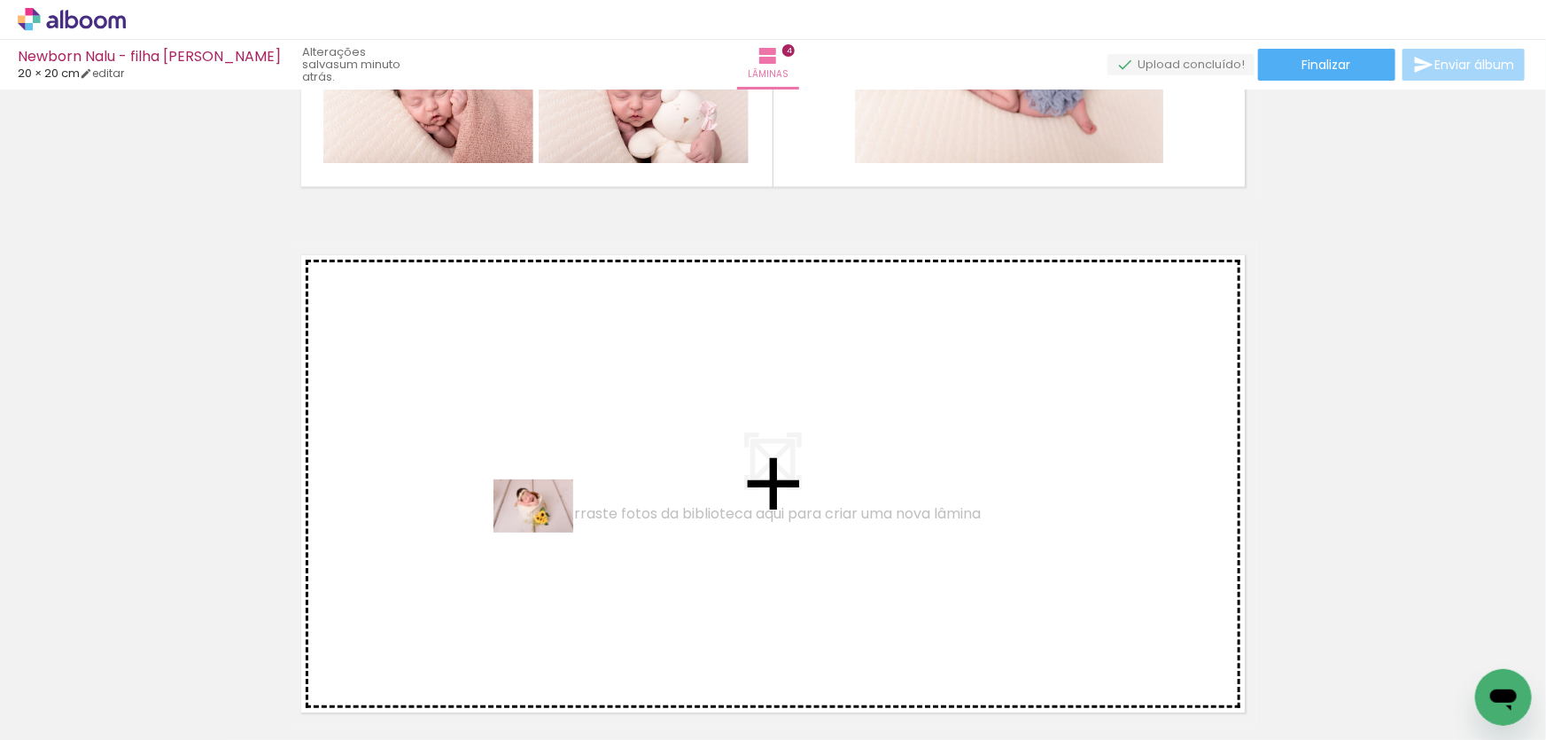
drag, startPoint x: 691, startPoint y: 660, endPoint x: 547, endPoint y: 533, distance: 192.7
click at [547, 533] on quentale-workspace at bounding box center [773, 370] width 1546 height 740
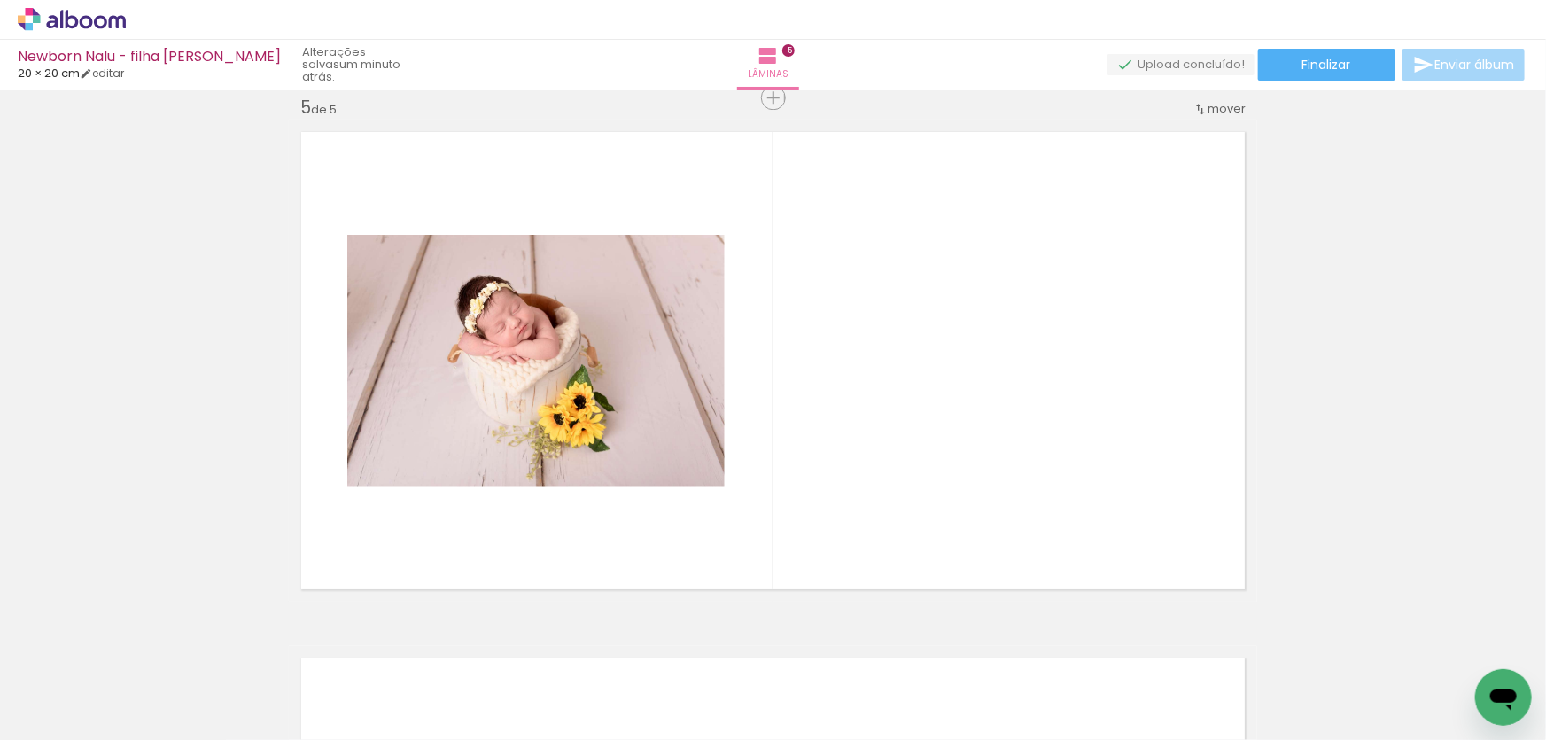
scroll to position [2127, 0]
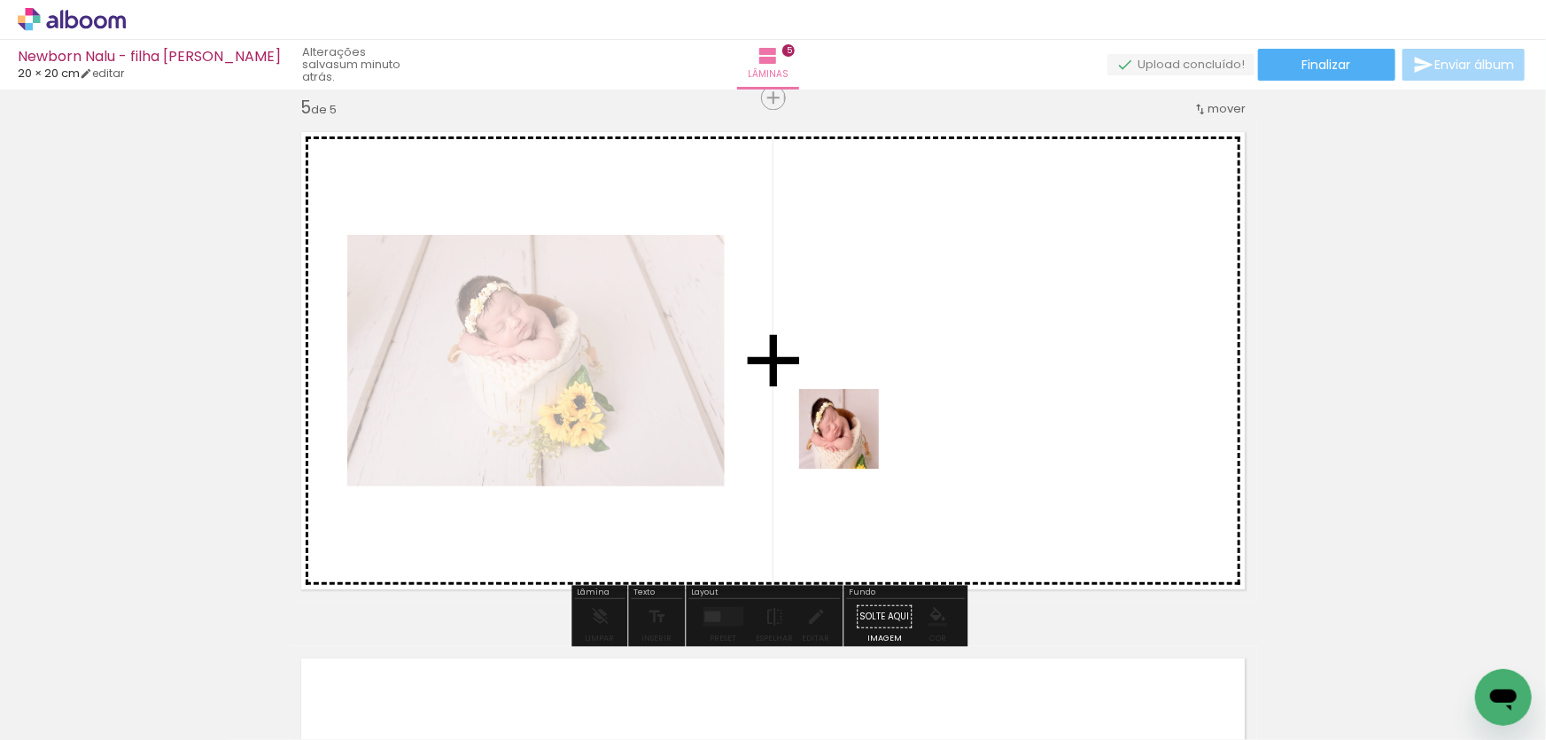
drag, startPoint x: 820, startPoint y: 687, endPoint x: 852, endPoint y: 445, distance: 244.1
click at [852, 445] on quentale-workspace at bounding box center [773, 370] width 1546 height 740
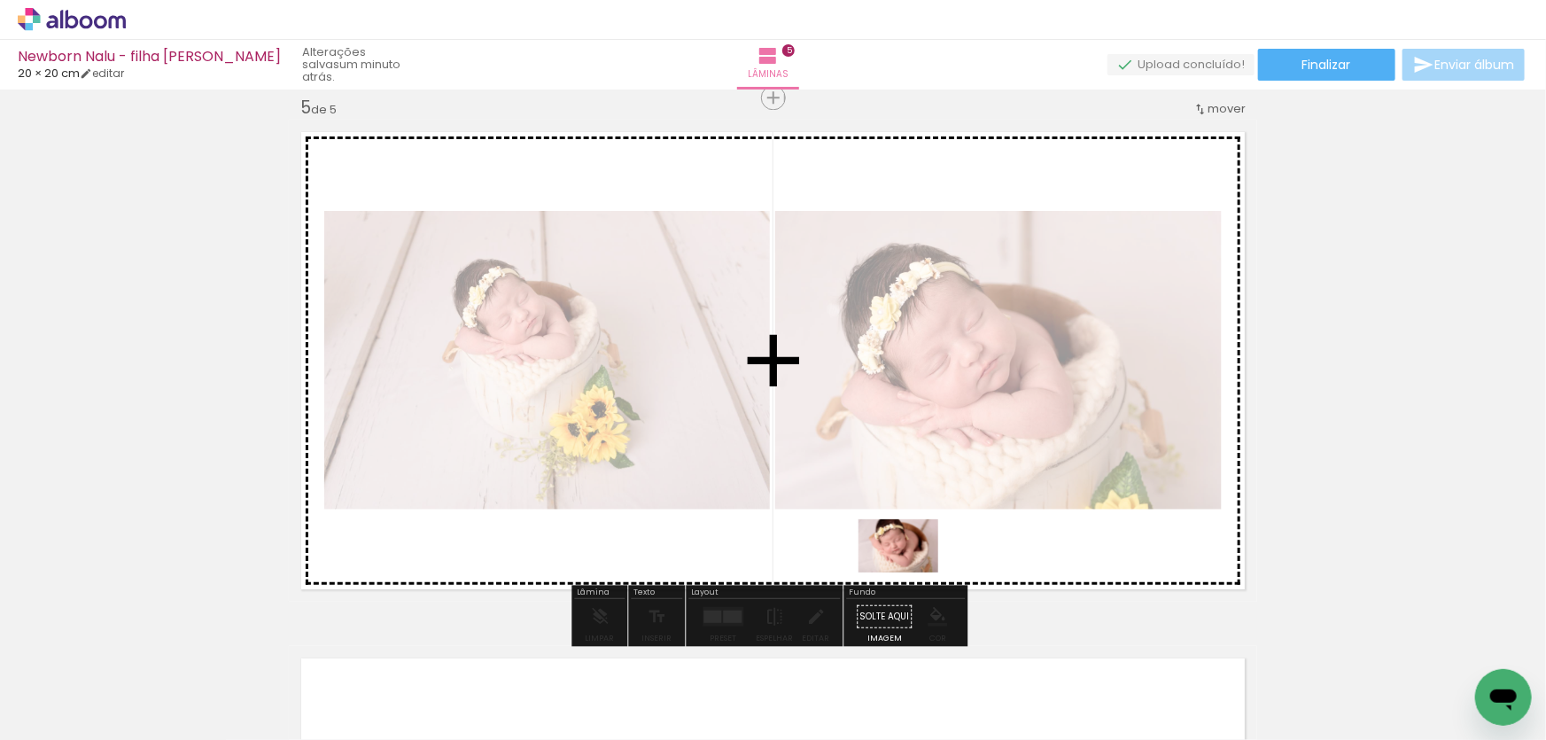
drag, startPoint x: 938, startPoint y: 681, endPoint x: 912, endPoint y: 572, distance: 112.0
click at [912, 572] on quentale-workspace at bounding box center [773, 370] width 1546 height 740
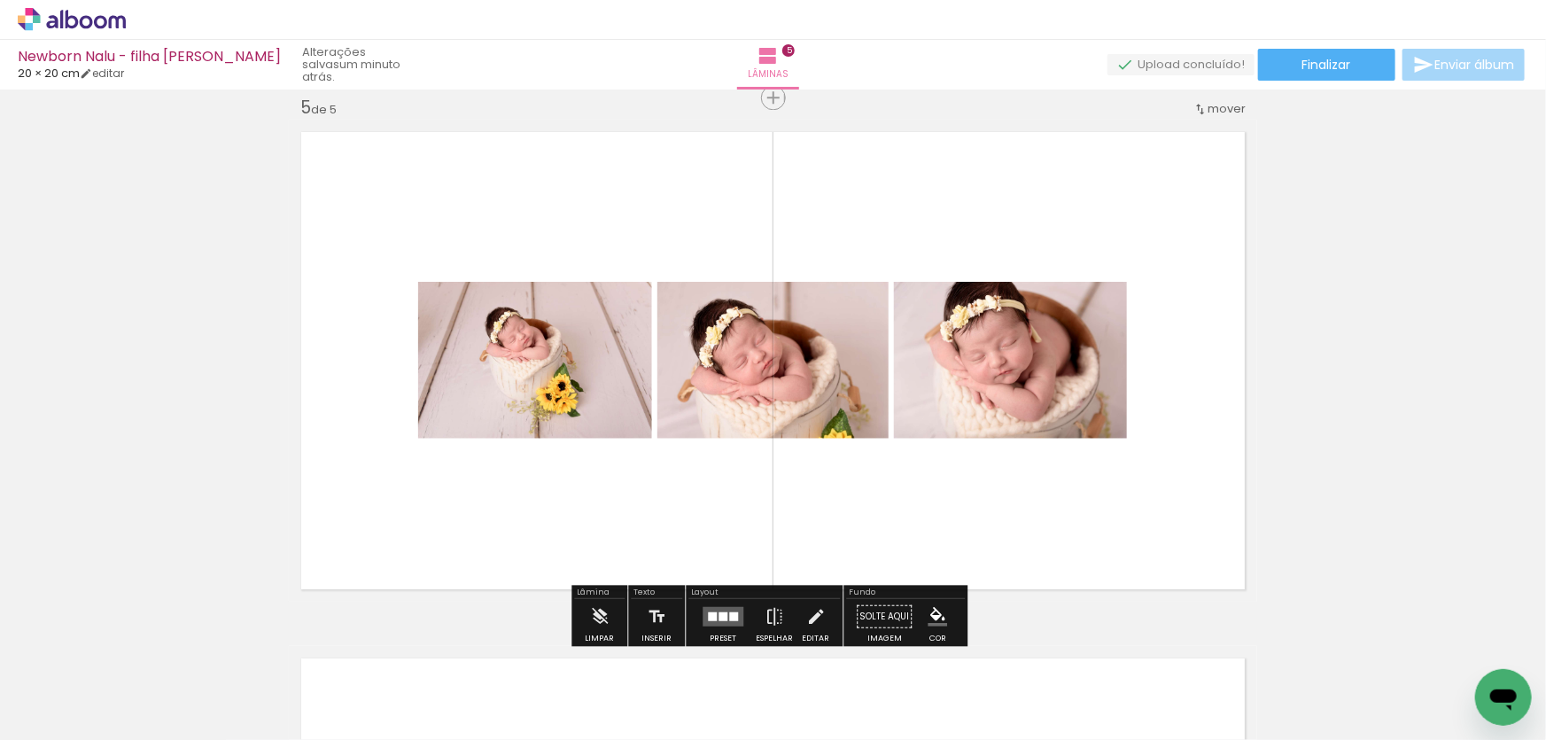
click at [710, 612] on div at bounding box center [712, 616] width 9 height 9
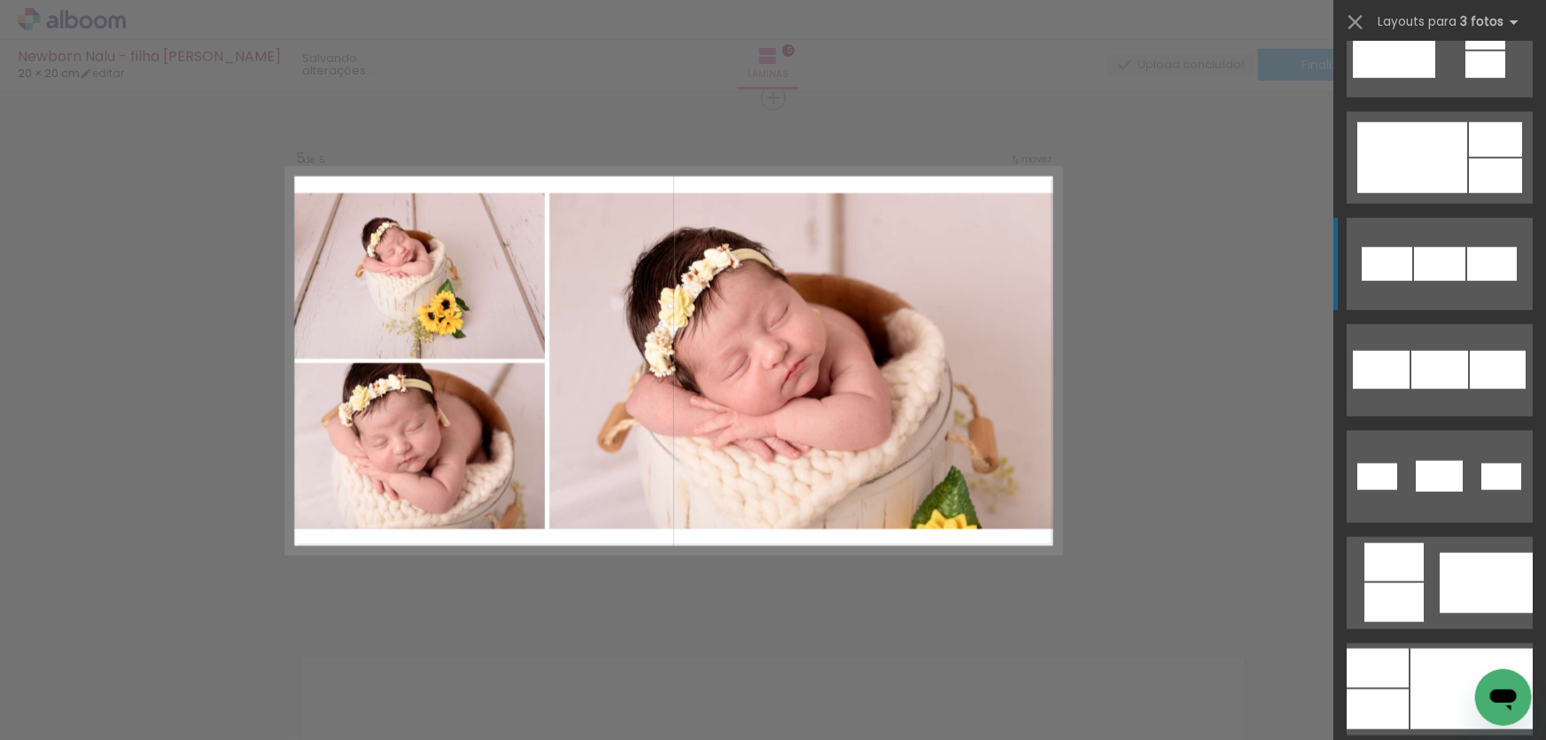
scroll to position [886, 0]
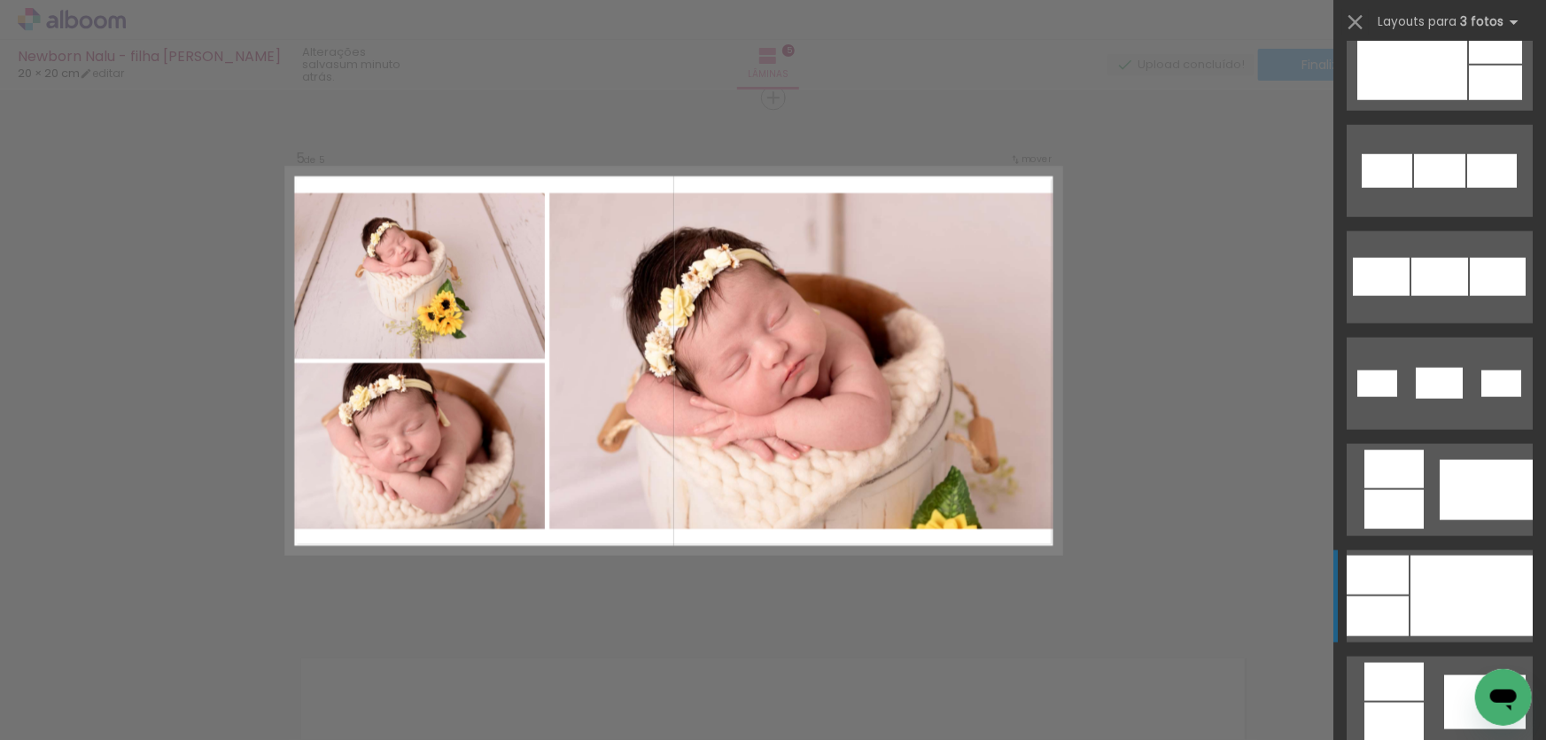
click at [1404, 603] on quentale-layouter at bounding box center [1440, 596] width 186 height 92
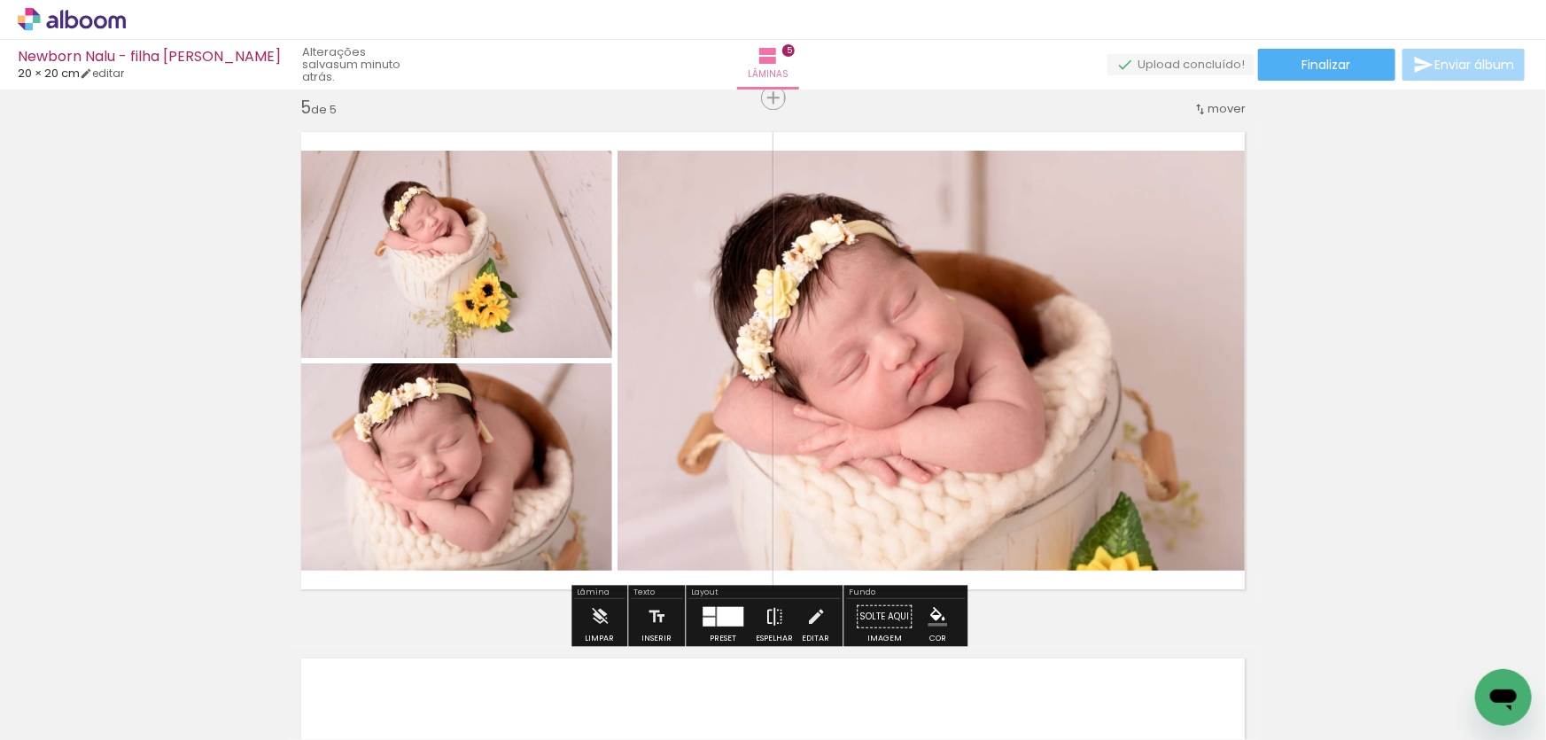
click at [771, 612] on iron-icon at bounding box center [774, 616] width 19 height 35
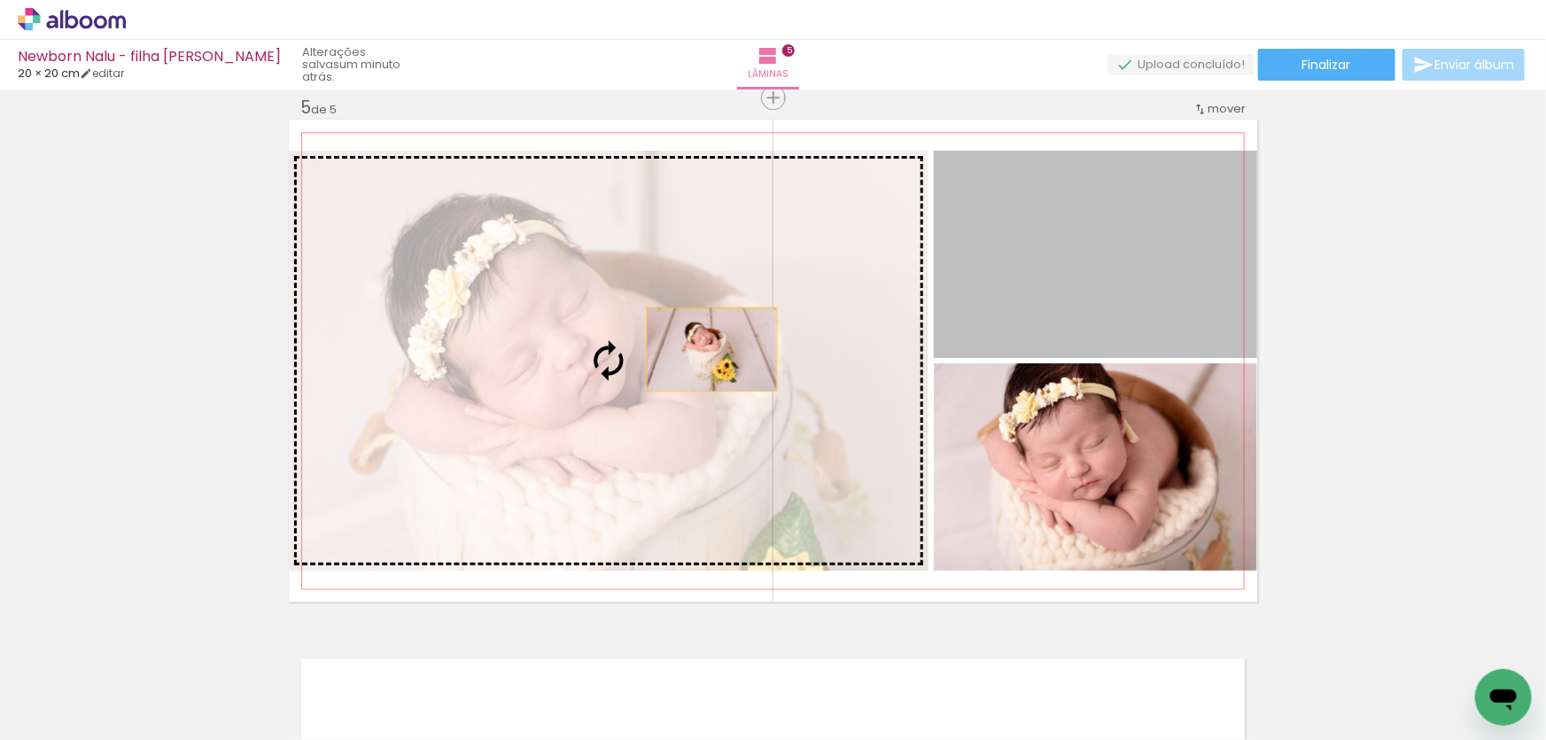
drag, startPoint x: 1074, startPoint y: 270, endPoint x: 706, endPoint y: 348, distance: 375.9
click at [0, 0] on slot at bounding box center [0, 0] width 0 height 0
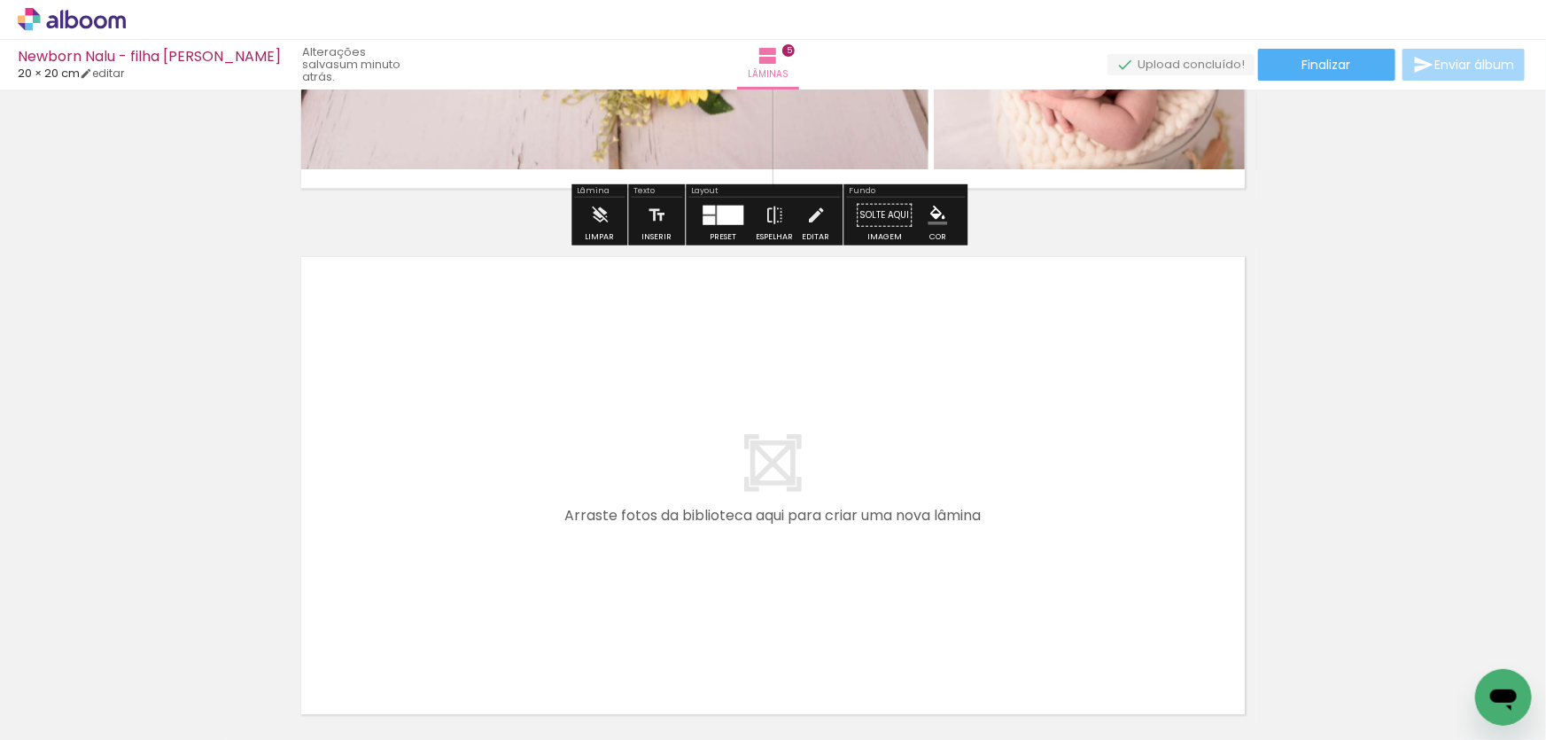
scroll to position [2530, 0]
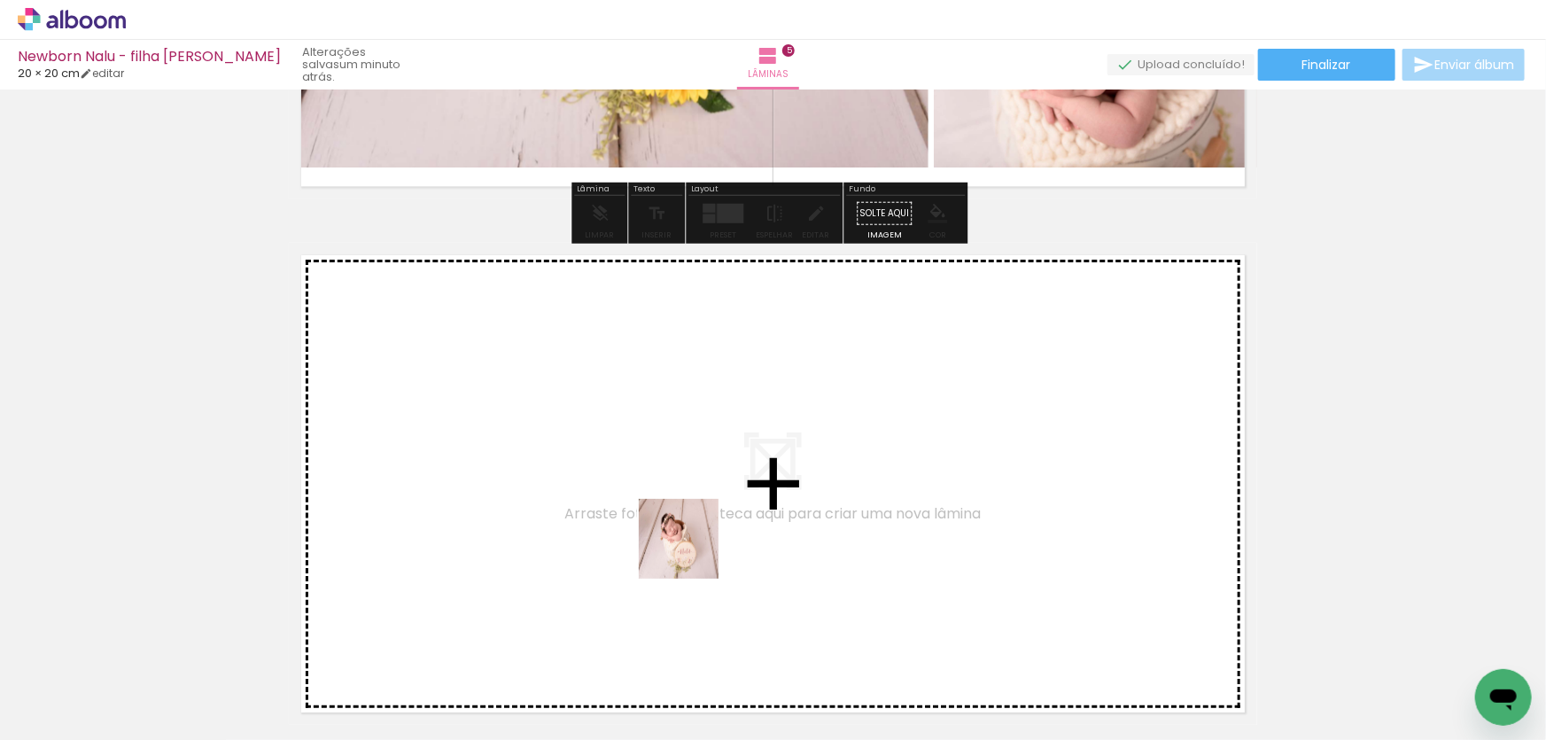
drag, startPoint x: 1032, startPoint y: 700, endPoint x: 692, endPoint y: 552, distance: 371.1
click at [692, 552] on quentale-workspace at bounding box center [773, 370] width 1546 height 740
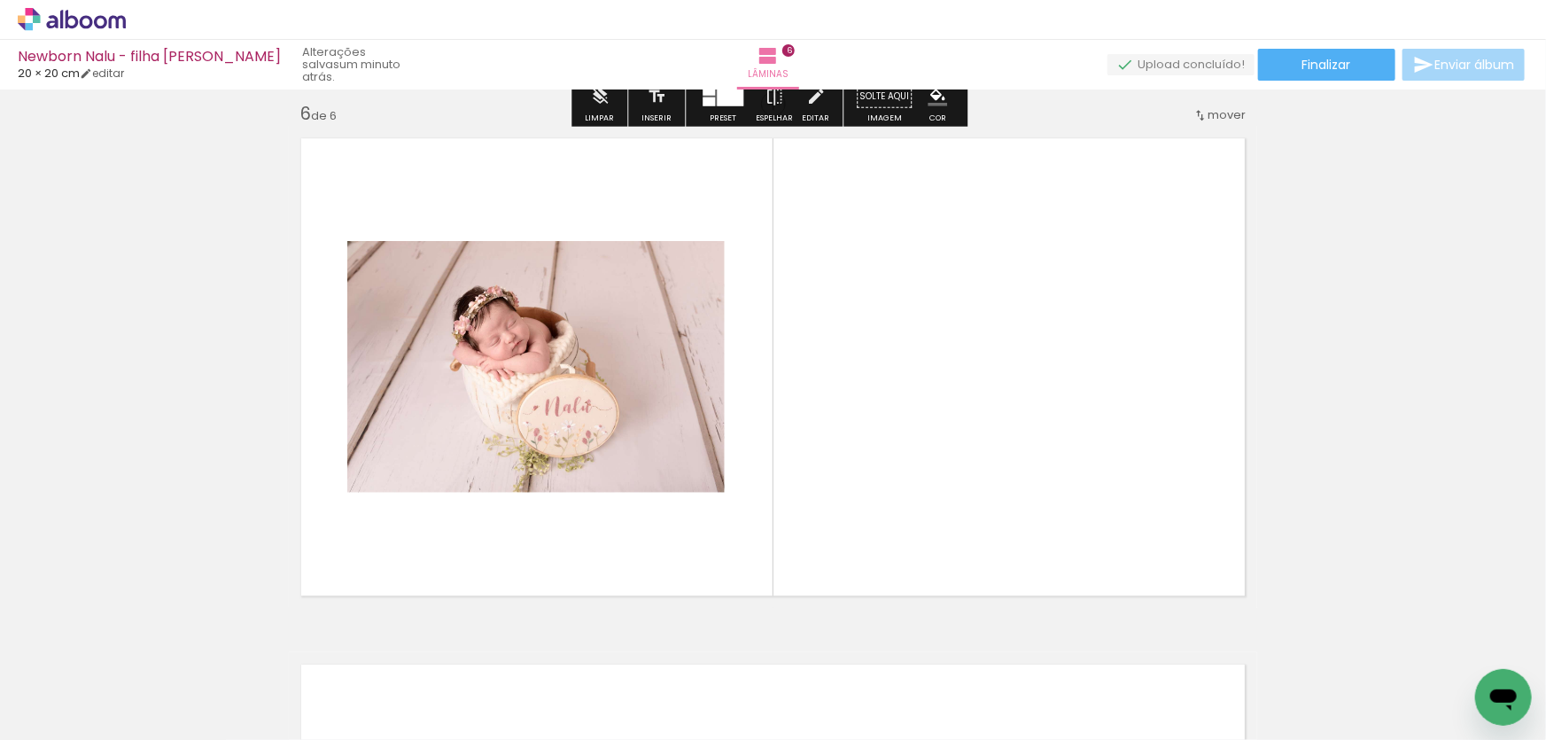
scroll to position [2654, 0]
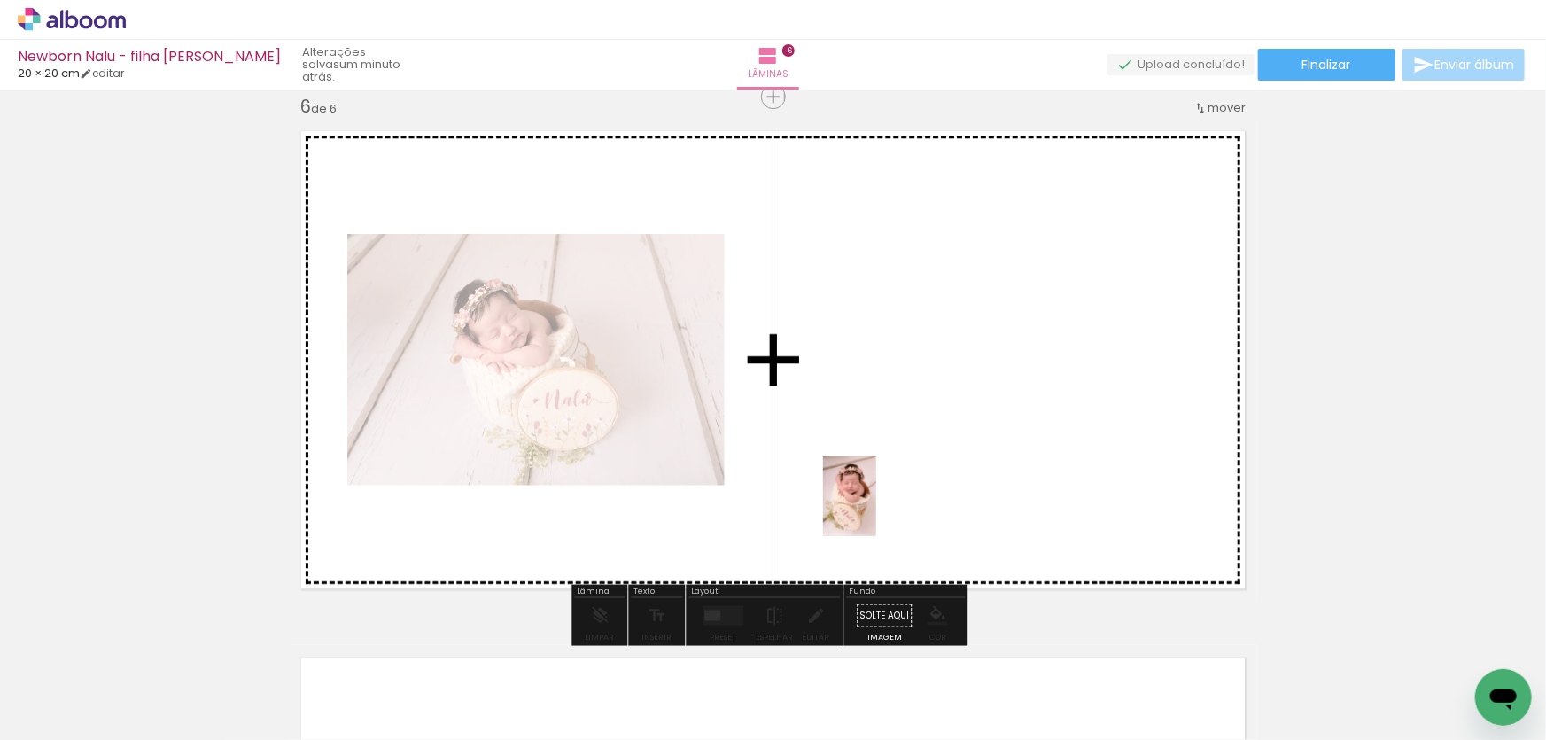
drag, startPoint x: 1117, startPoint y: 665, endPoint x: 876, endPoint y: 510, distance: 285.9
click at [876, 510] on quentale-workspace at bounding box center [773, 370] width 1546 height 740
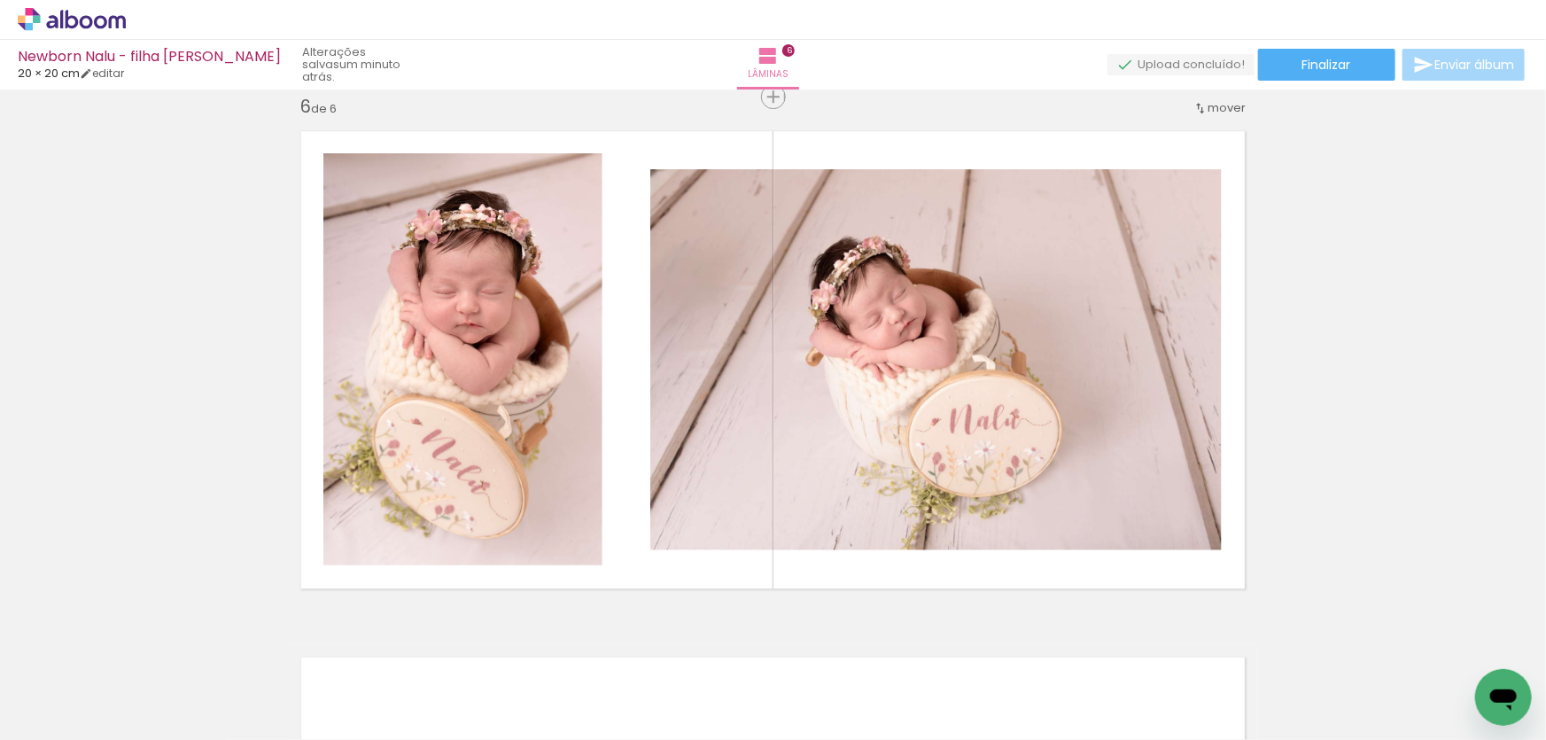
scroll to position [0, 1026]
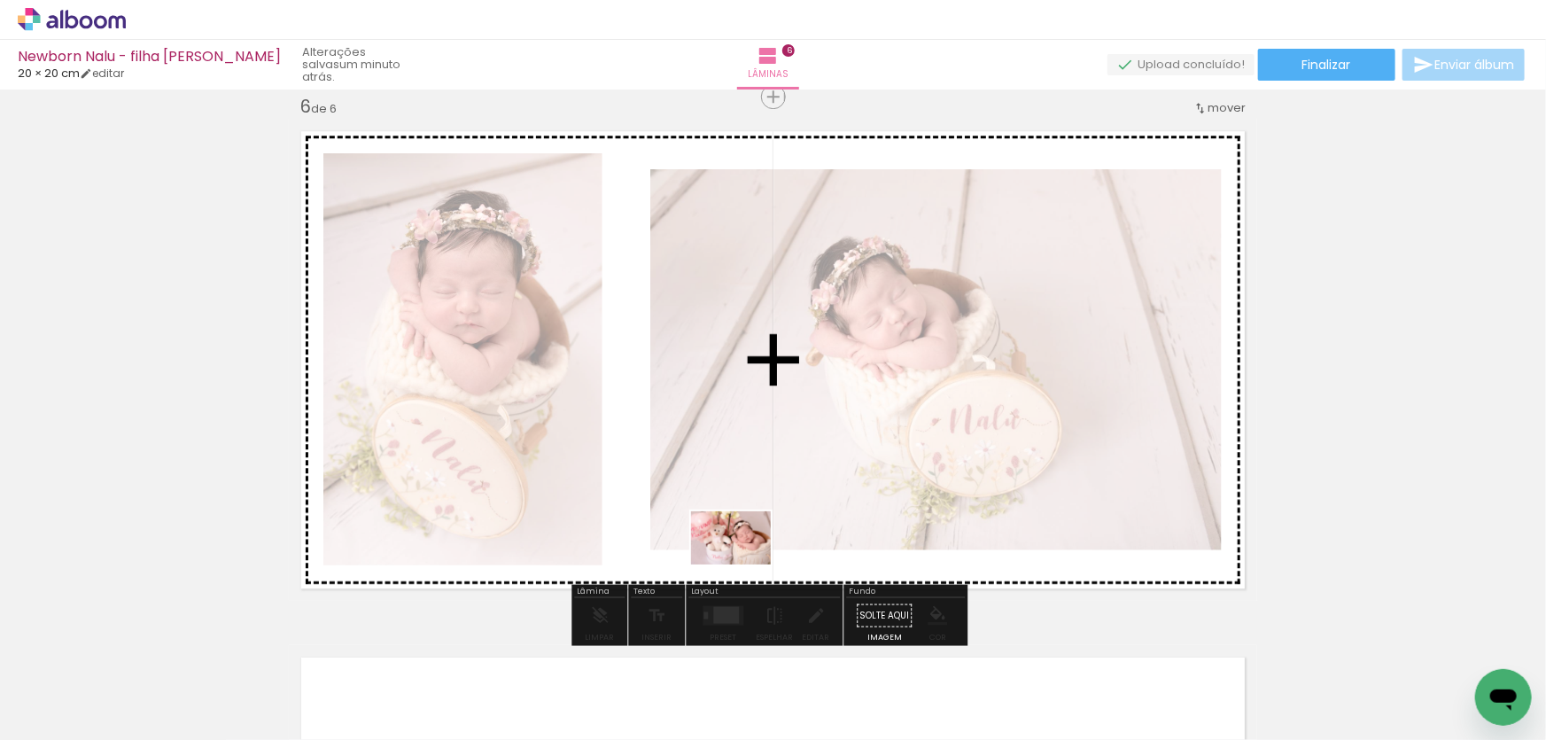
drag, startPoint x: 751, startPoint y: 693, endPoint x: 744, endPoint y: 564, distance: 128.7
click at [744, 564] on quentale-workspace at bounding box center [773, 370] width 1546 height 740
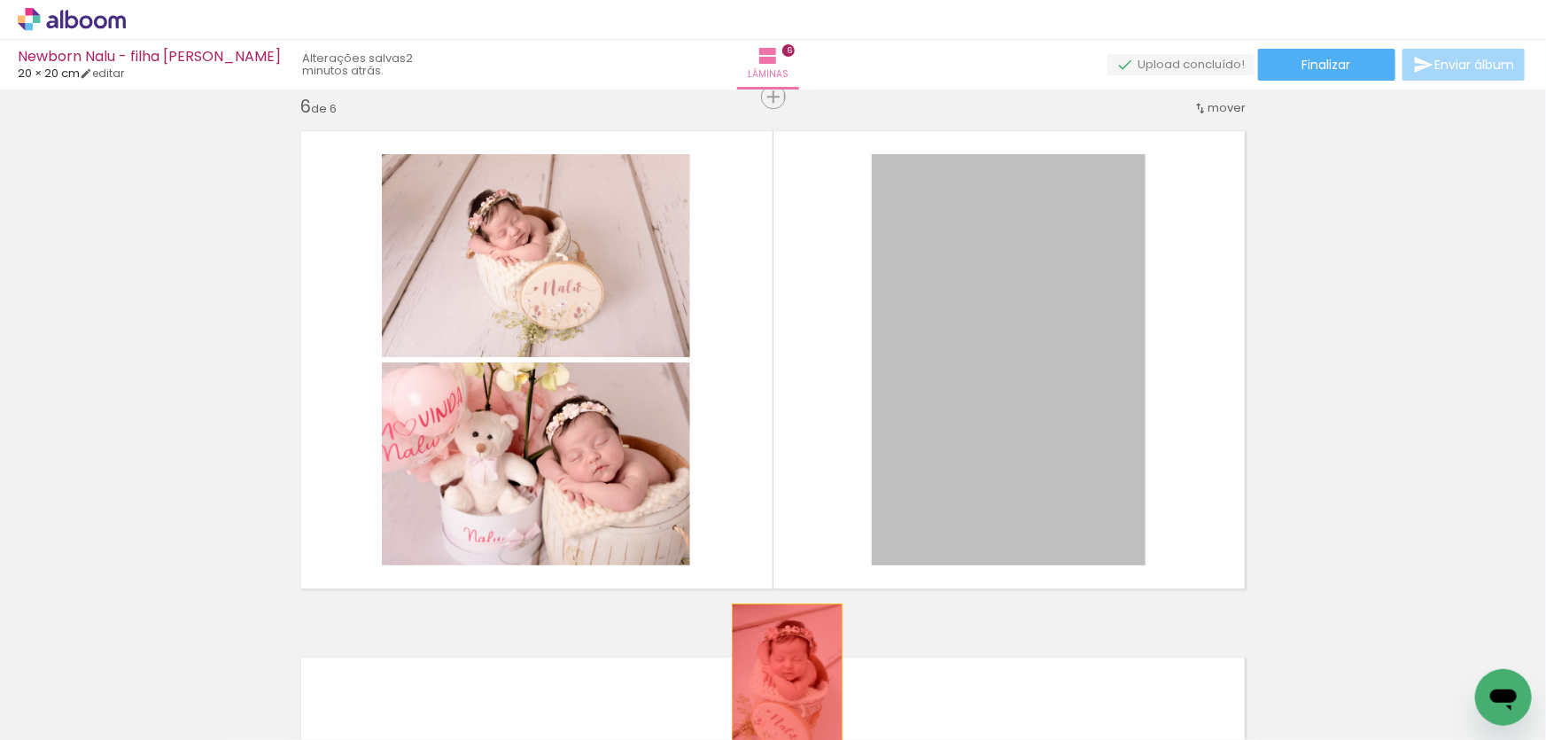
drag, startPoint x: 1019, startPoint y: 409, endPoint x: 784, endPoint y: 682, distance: 360.7
click at [782, 685] on quentale-workspace at bounding box center [773, 370] width 1546 height 740
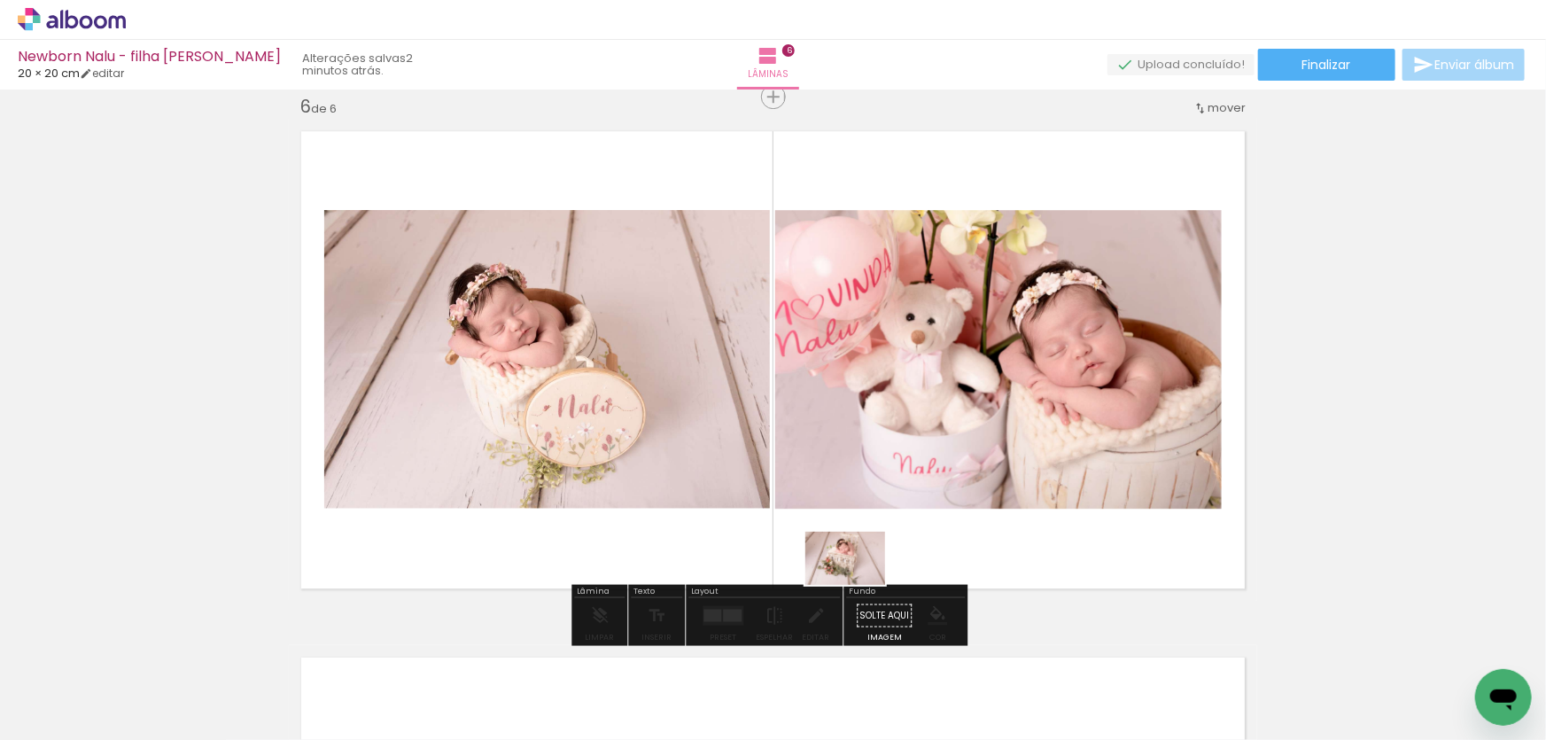
drag, startPoint x: 858, startPoint y: 703, endPoint x: 859, endPoint y: 585, distance: 117.9
click at [859, 585] on quentale-workspace at bounding box center [773, 370] width 1546 height 740
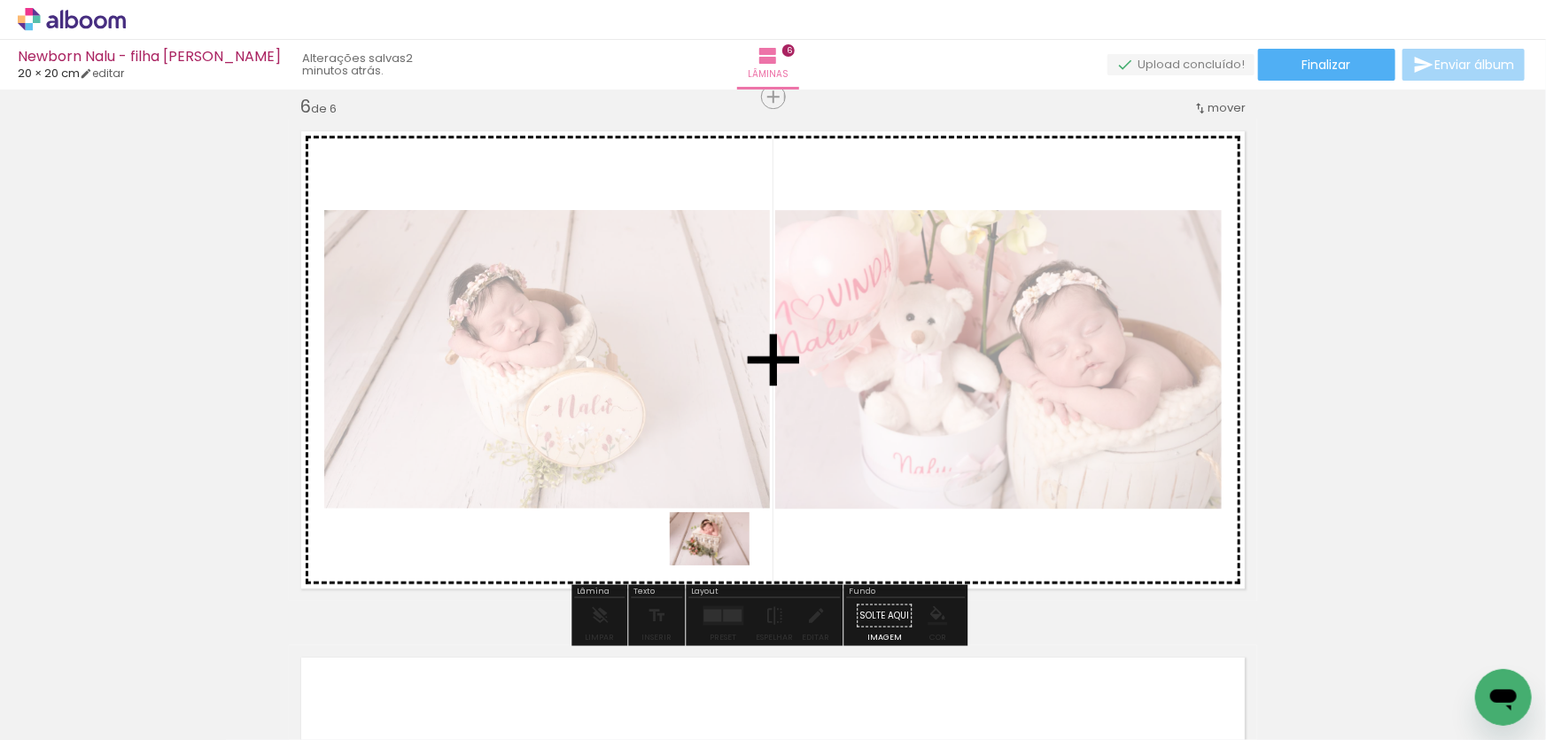
drag, startPoint x: 856, startPoint y: 709, endPoint x: 723, endPoint y: 565, distance: 195.6
click at [723, 565] on quentale-workspace at bounding box center [773, 370] width 1546 height 740
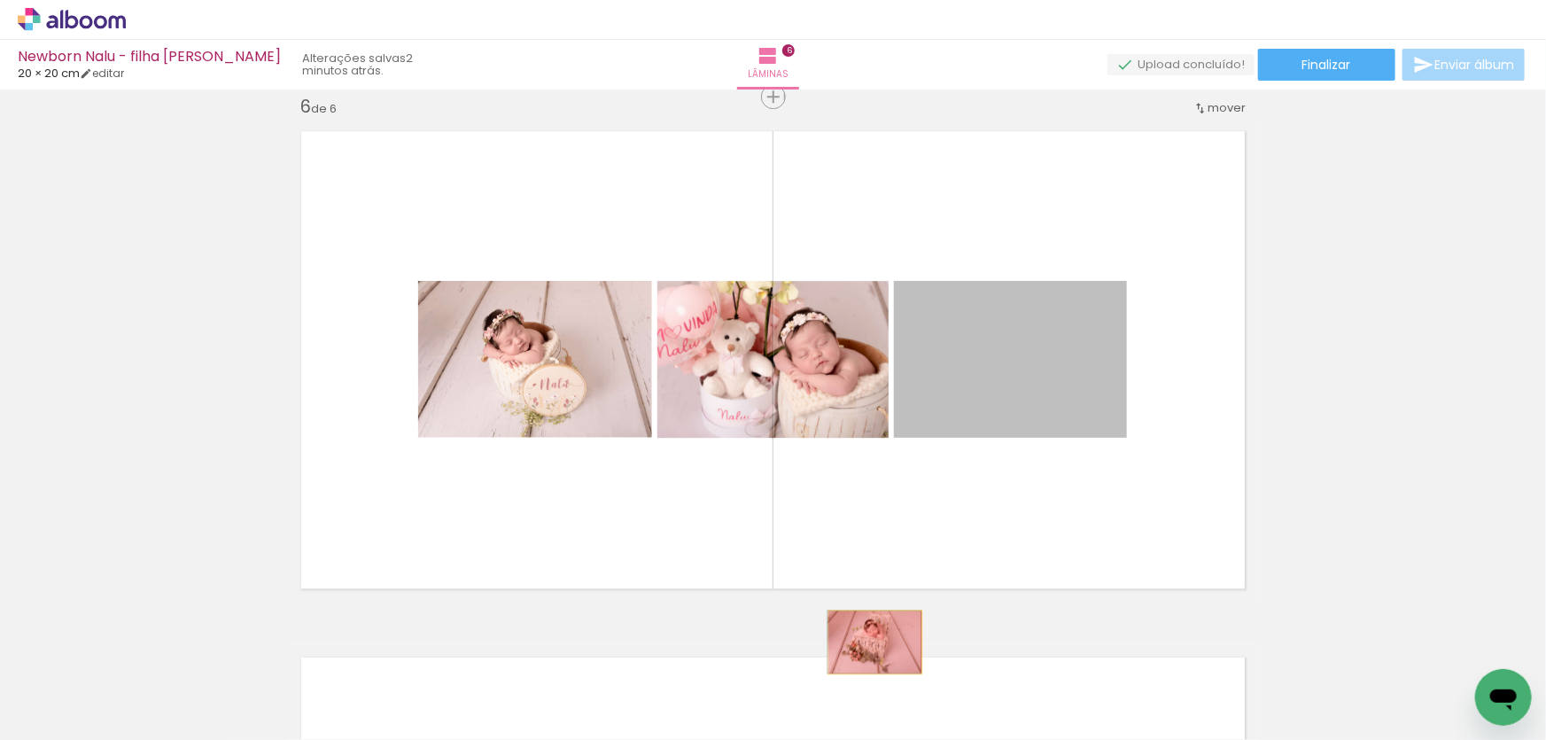
drag, startPoint x: 979, startPoint y: 372, endPoint x: 867, endPoint y: 699, distance: 345.8
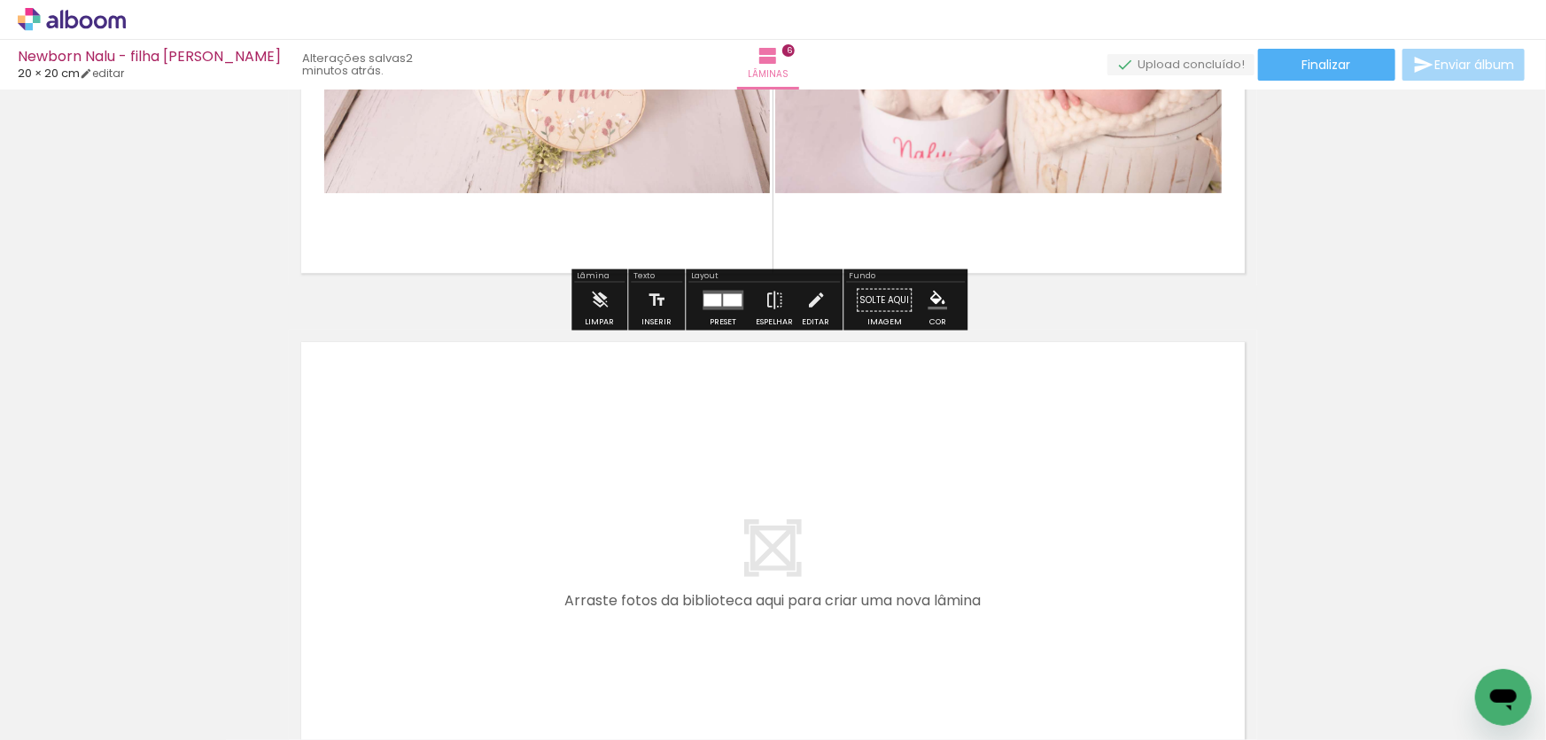
scroll to position [3057, 0]
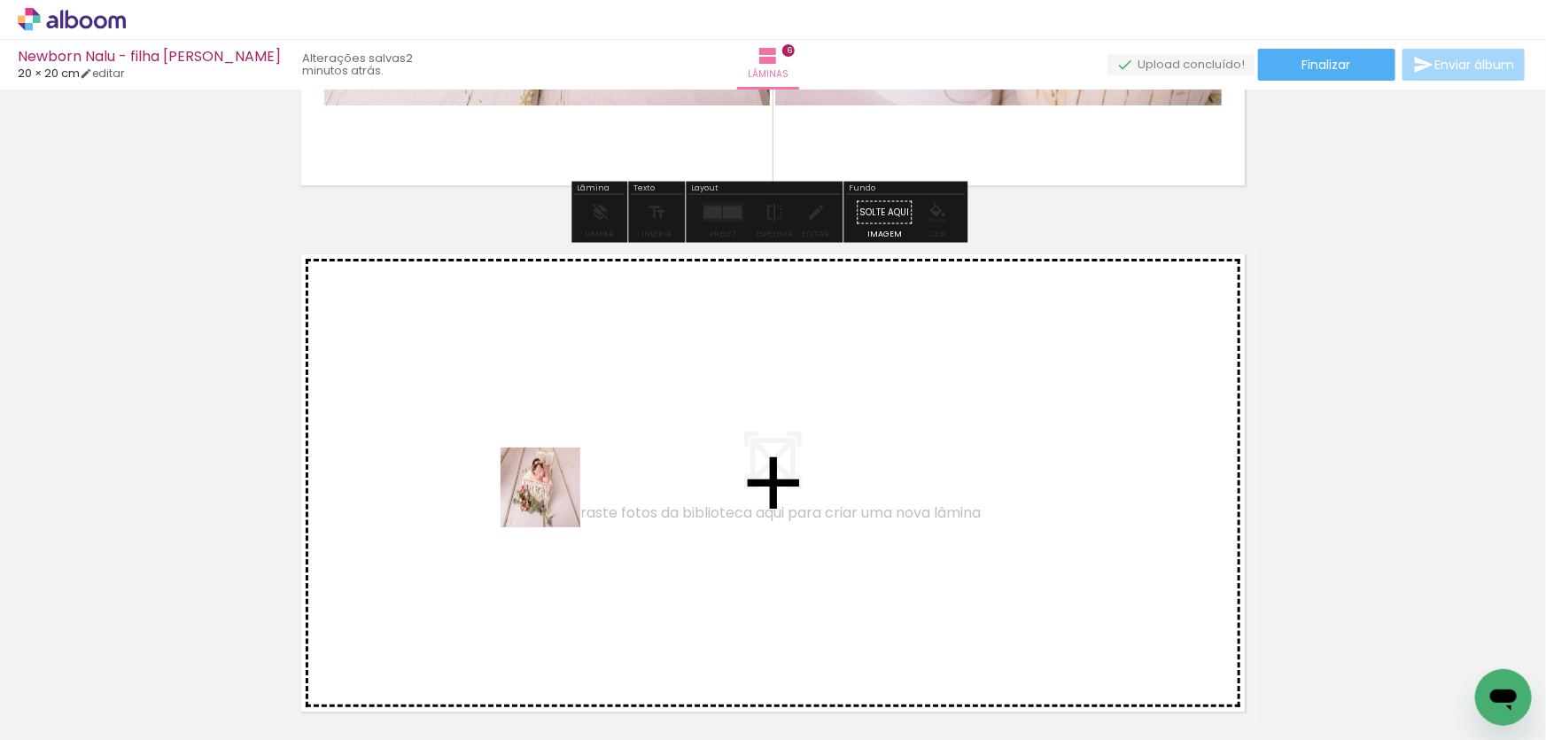
drag, startPoint x: 860, startPoint y: 677, endPoint x: 925, endPoint y: 672, distance: 64.9
click at [555, 501] on quentale-workspace at bounding box center [773, 370] width 1546 height 740
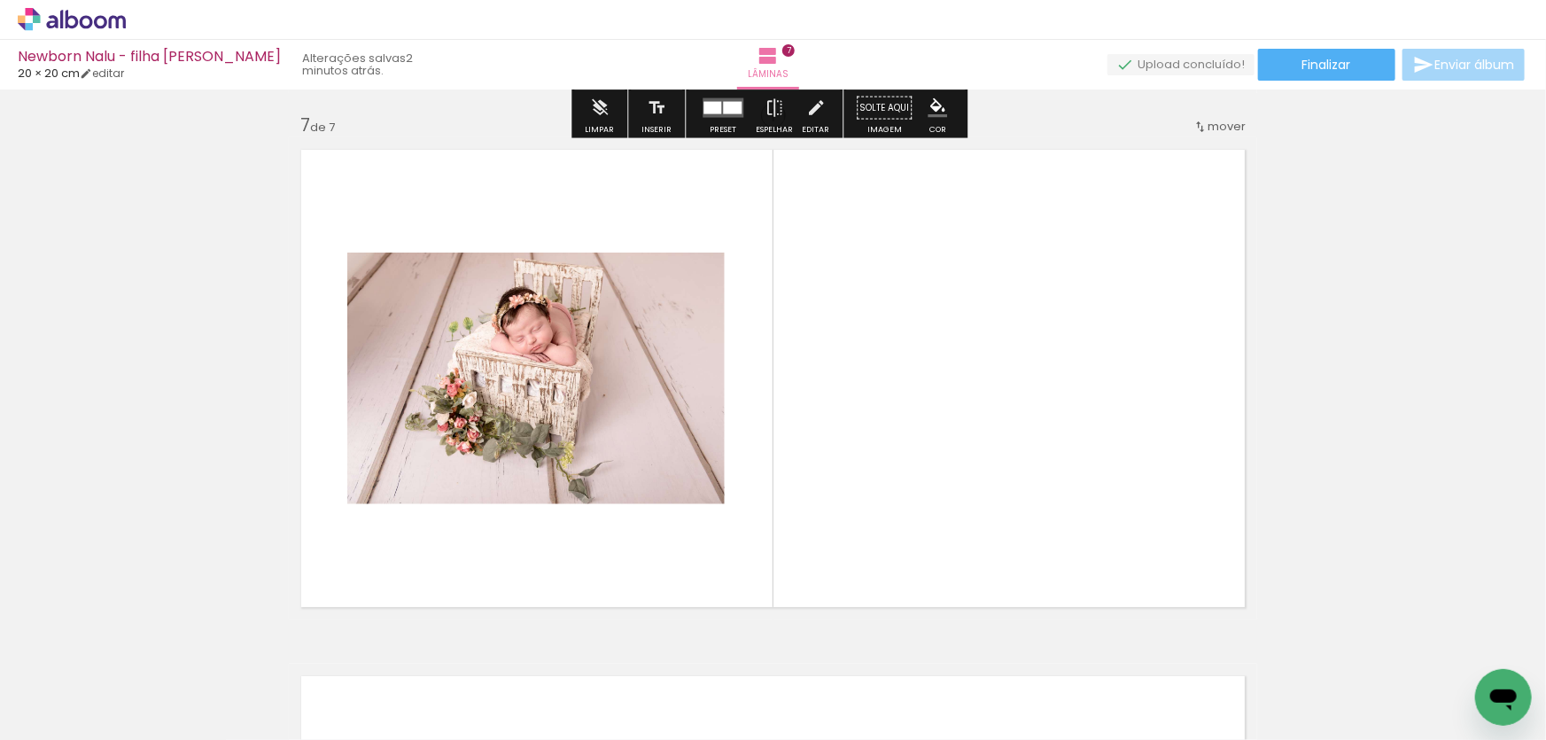
scroll to position [3180, 0]
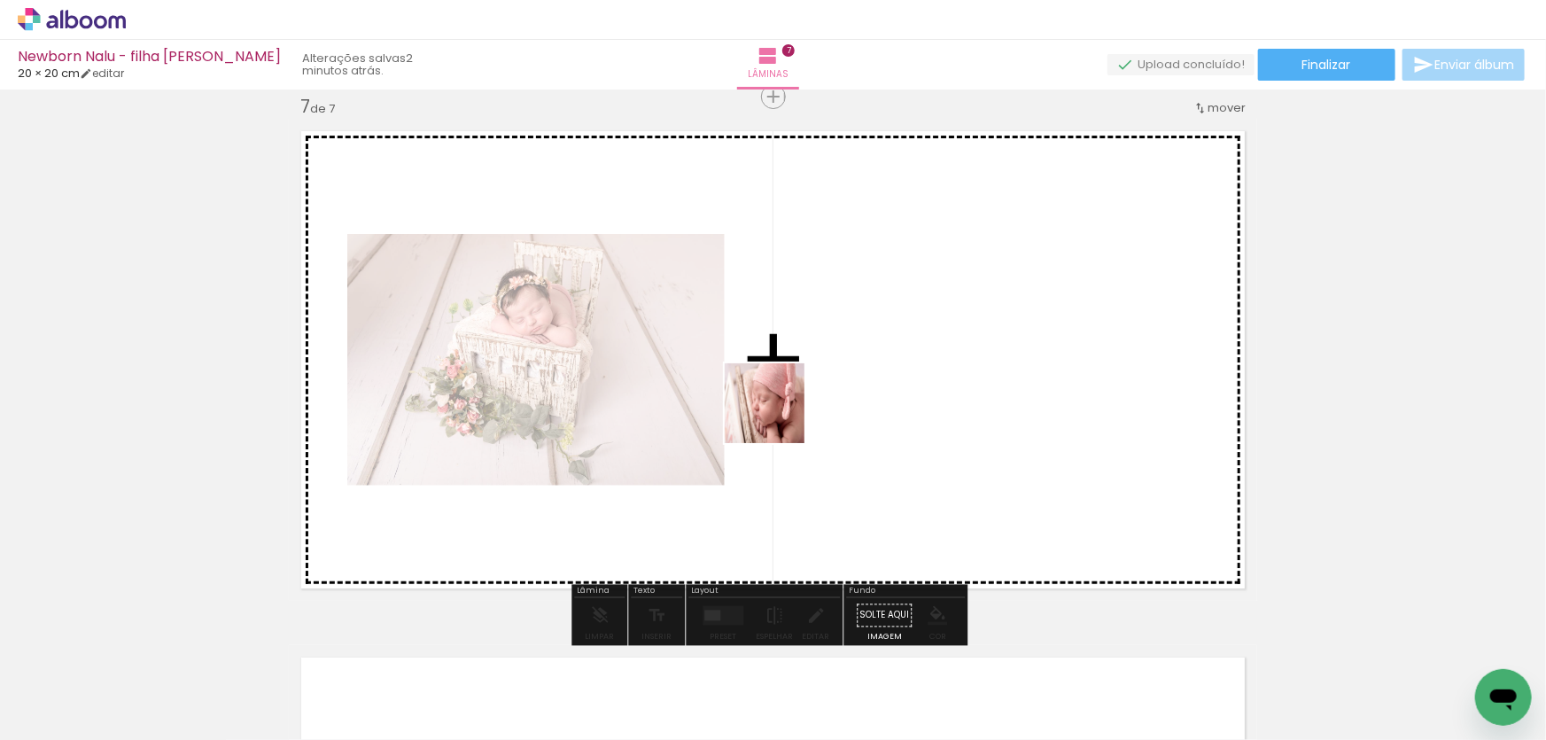
drag, startPoint x: 932, startPoint y: 676, endPoint x: 1011, endPoint y: 660, distance: 80.5
click at [778, 417] on quentale-workspace at bounding box center [773, 370] width 1546 height 740
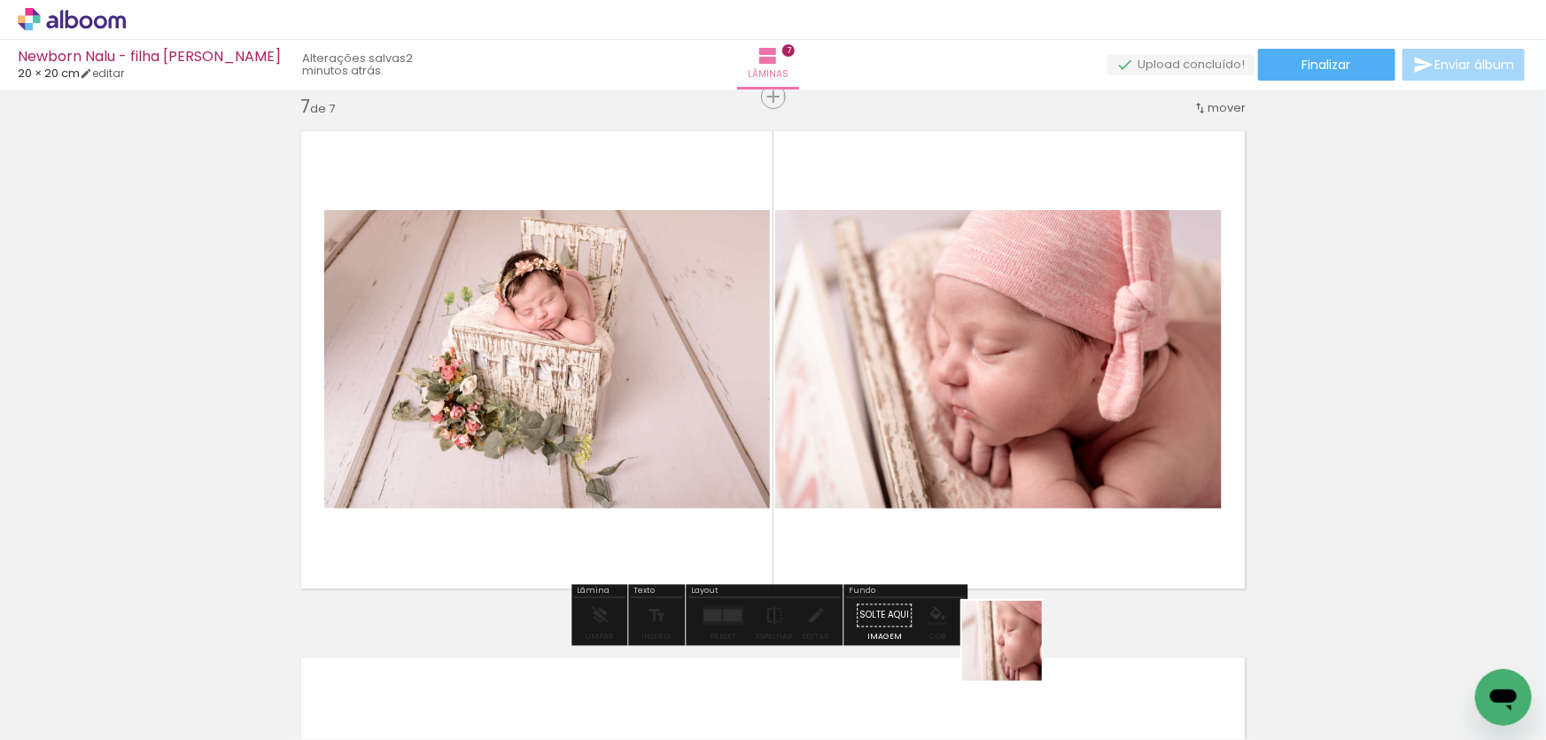
drag, startPoint x: 1016, startPoint y: 654, endPoint x: 1068, endPoint y: 620, distance: 62.2
click at [860, 418] on quentale-workspace at bounding box center [773, 370] width 1546 height 740
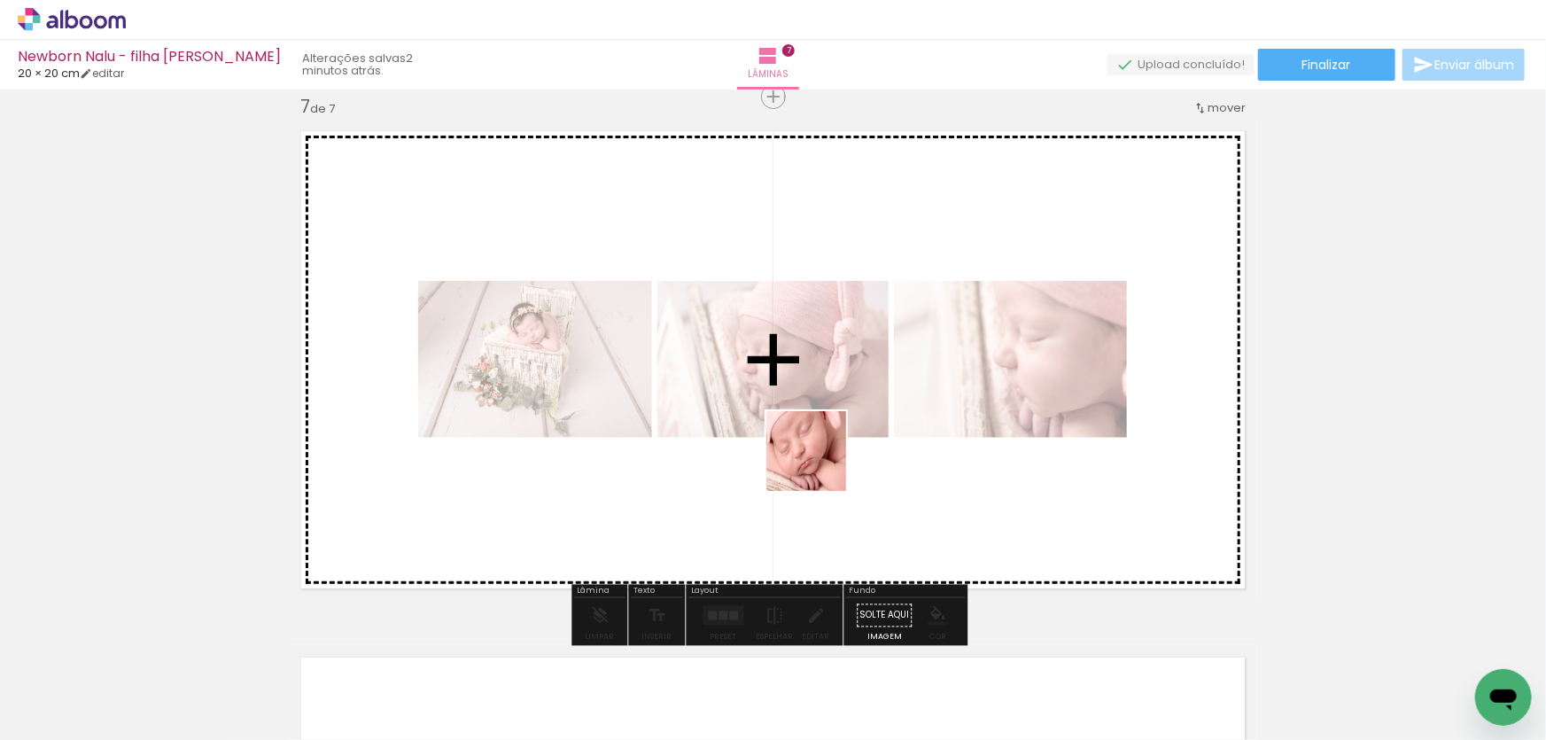
drag, startPoint x: 1068, startPoint y: 626, endPoint x: 820, endPoint y: 465, distance: 295.4
click at [820, 465] on quentale-workspace at bounding box center [773, 370] width 1546 height 740
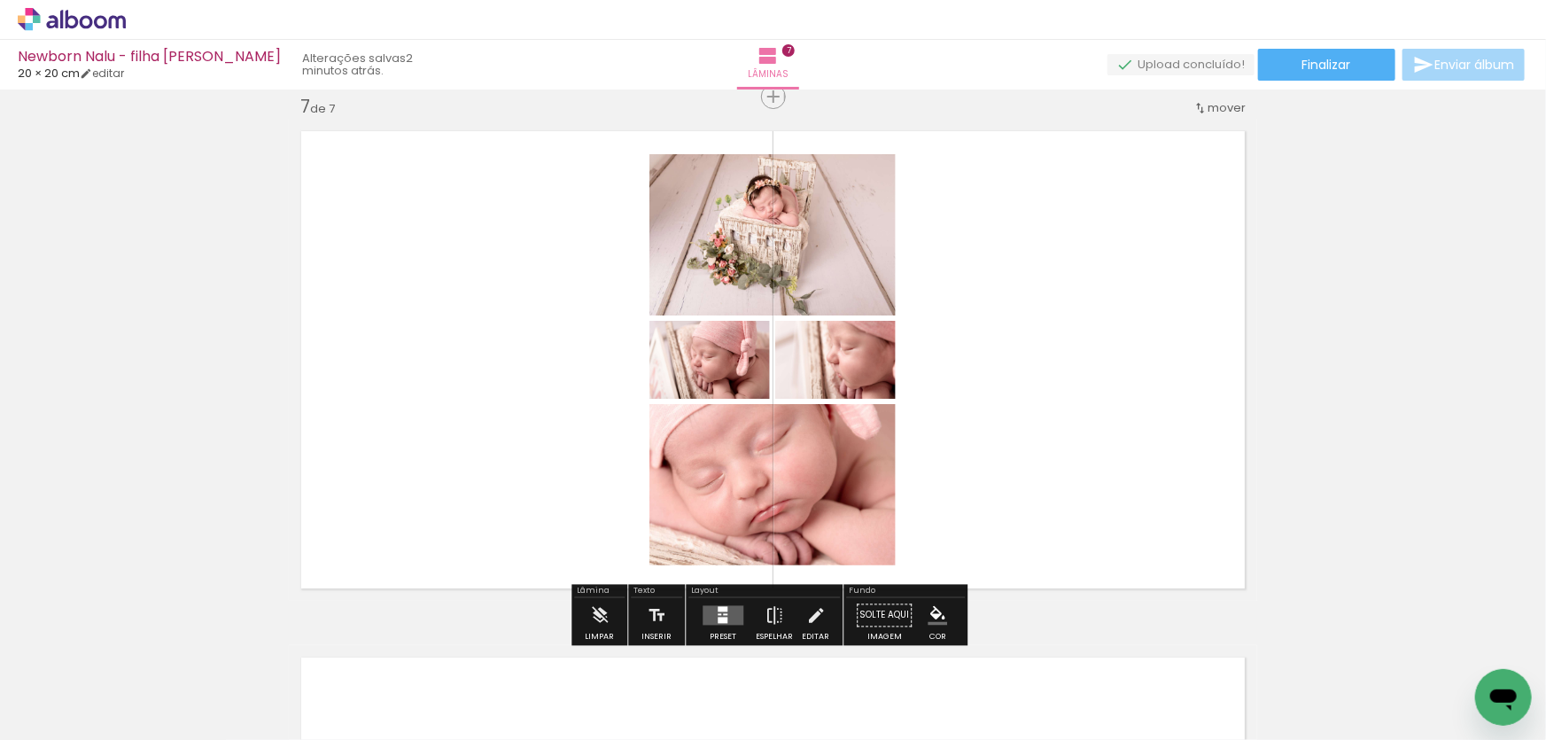
click at [725, 617] on quentale-layouter at bounding box center [723, 614] width 41 height 19
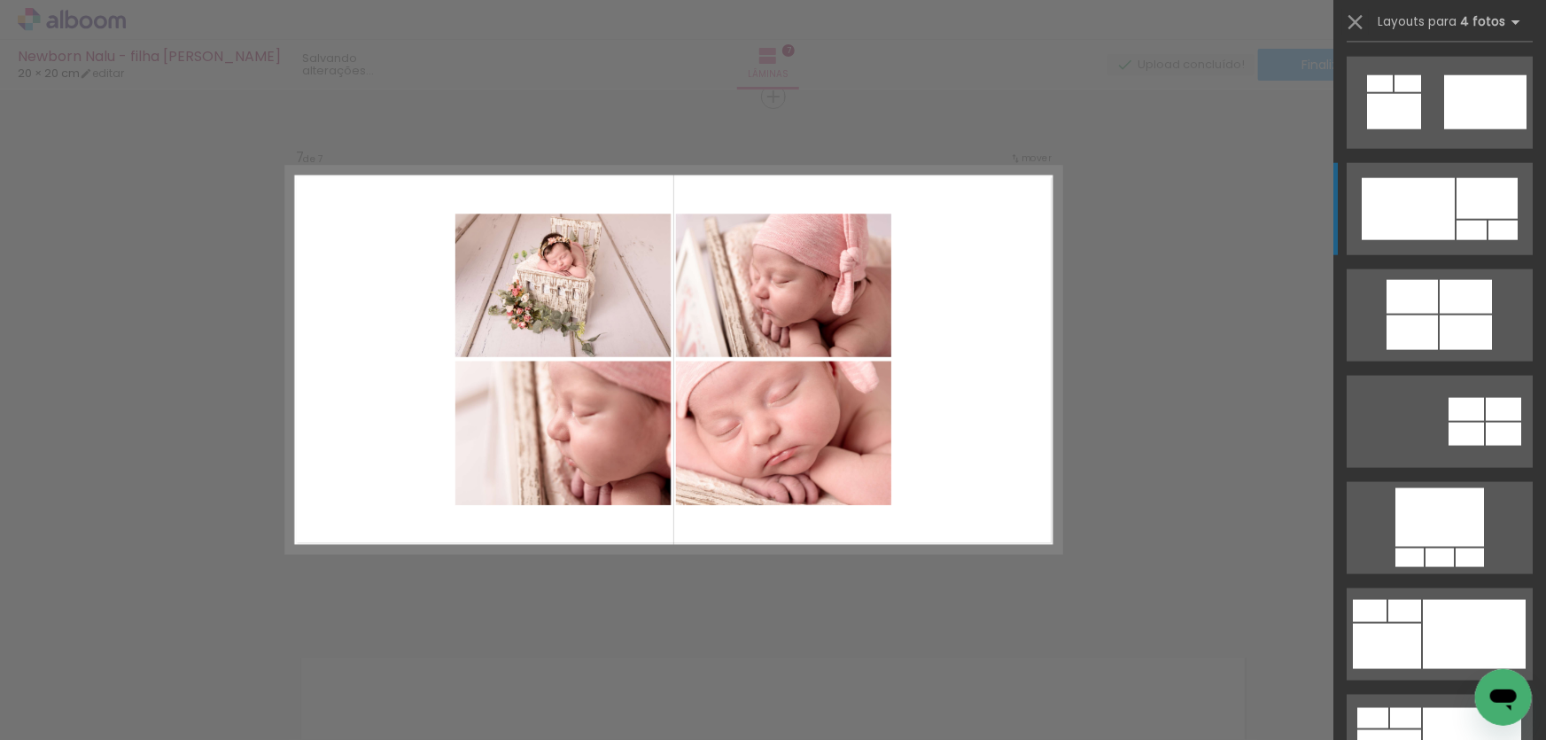
scroll to position [1127, 0]
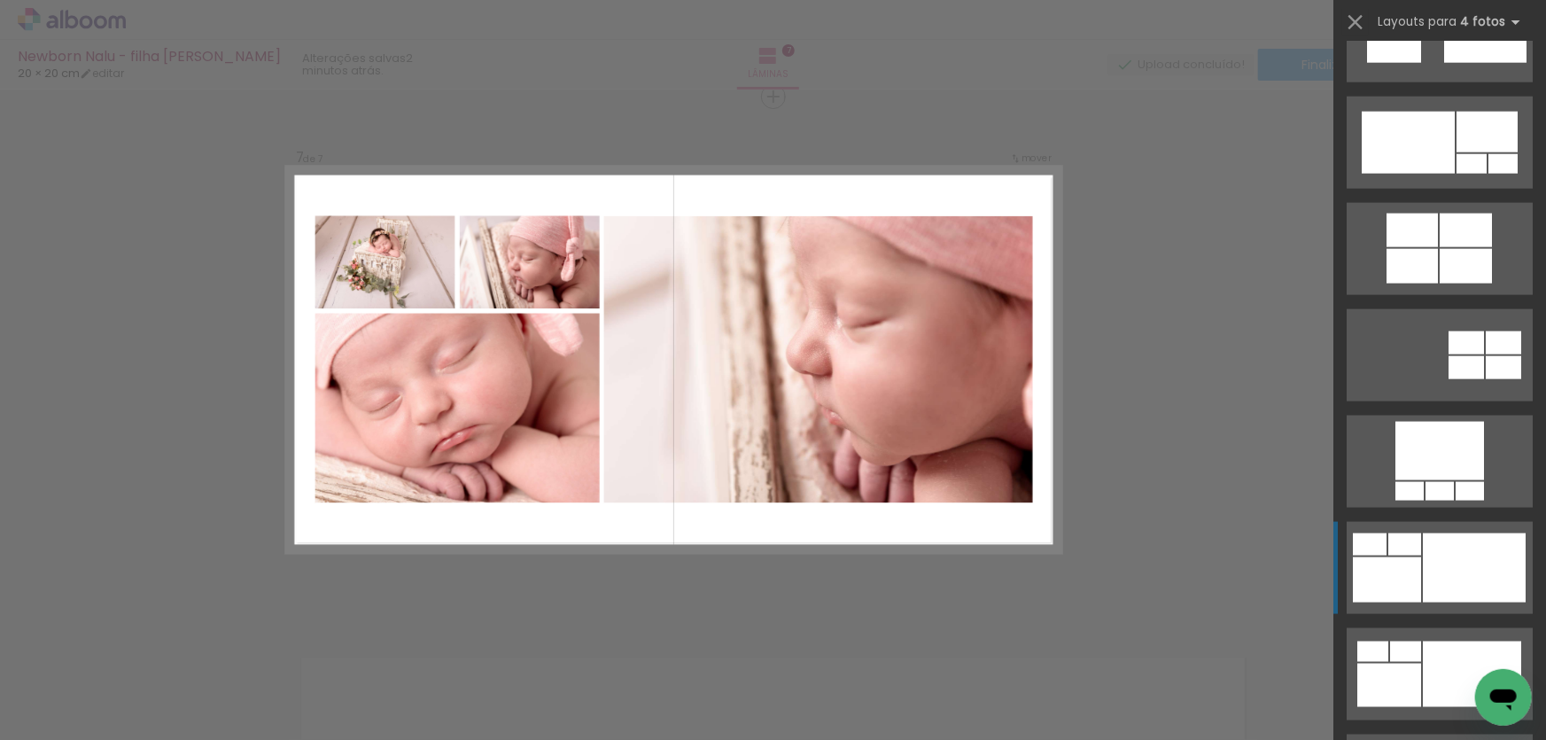
click at [1423, 590] on div at bounding box center [1474, 567] width 103 height 69
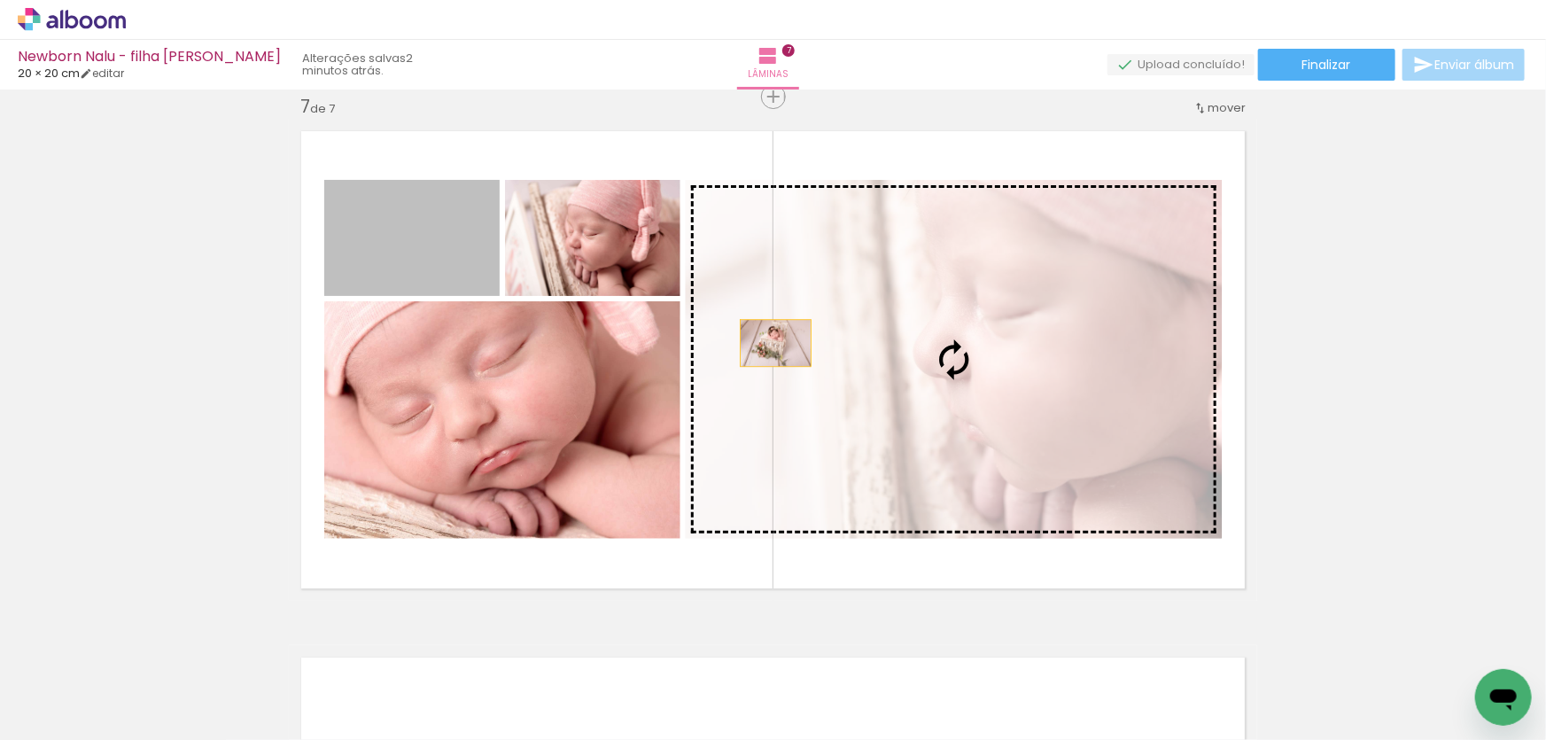
drag, startPoint x: 435, startPoint y: 254, endPoint x: 767, endPoint y: 342, distance: 342.8
click at [0, 0] on slot at bounding box center [0, 0] width 0 height 0
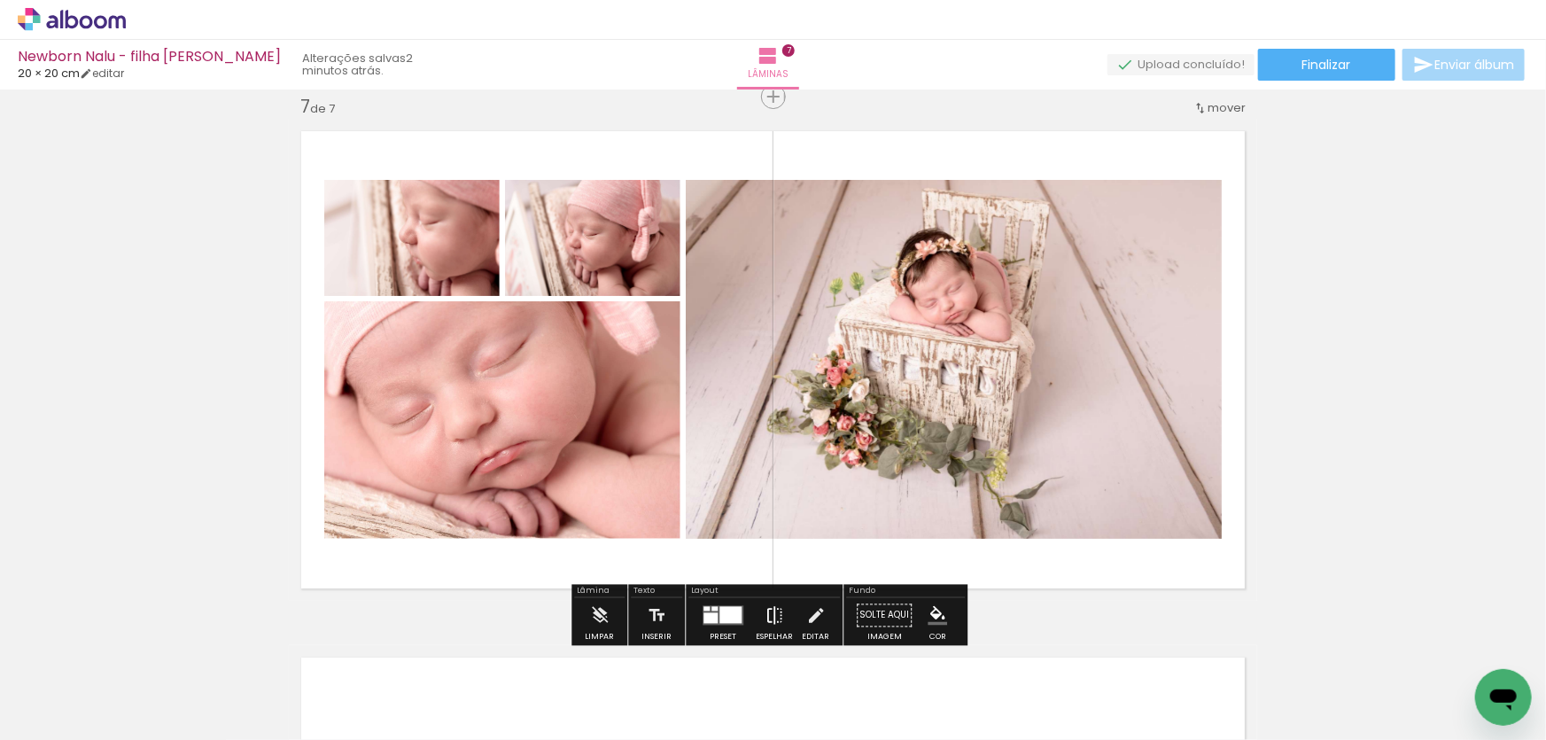
click at [774, 608] on iron-icon at bounding box center [774, 614] width 19 height 35
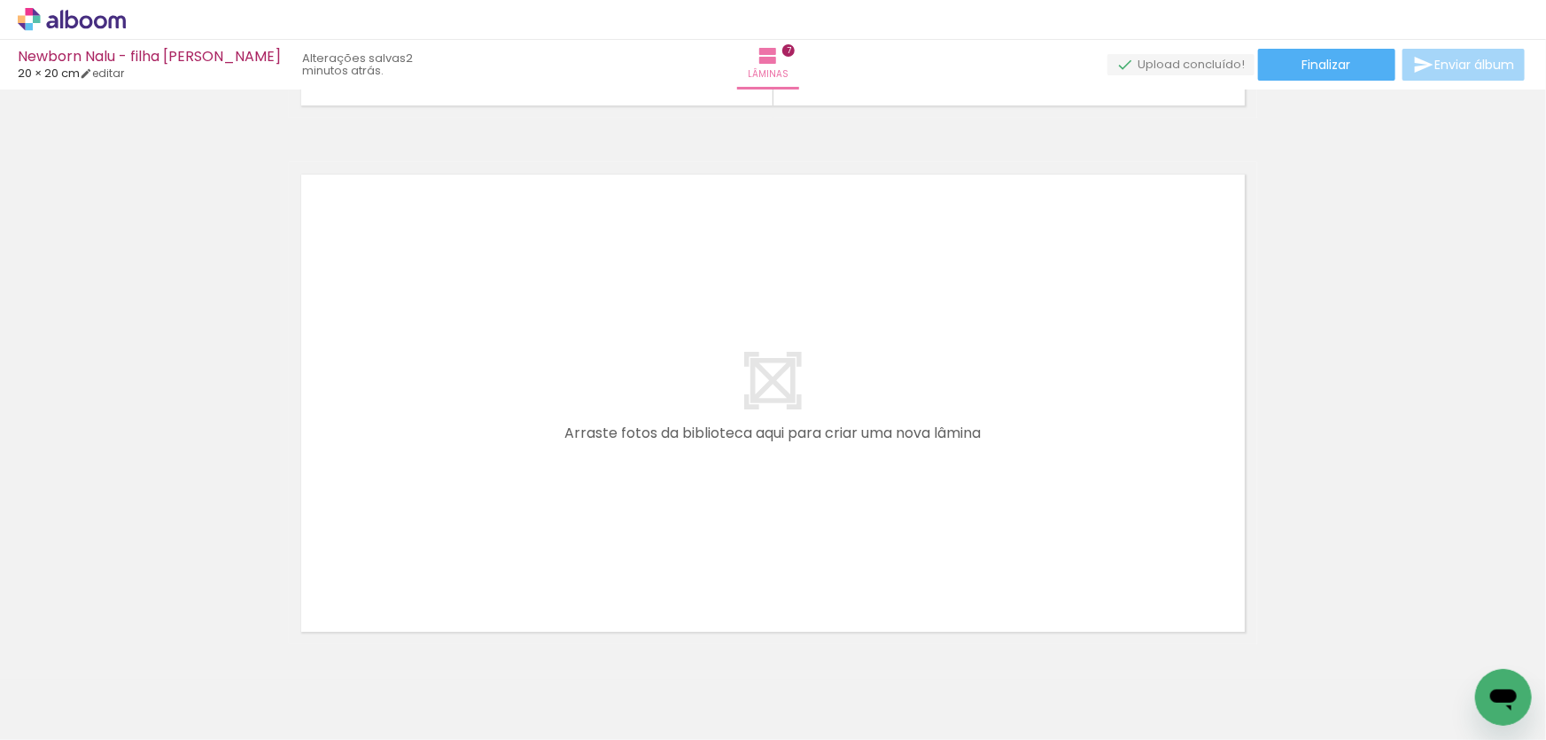
scroll to position [0, 1680]
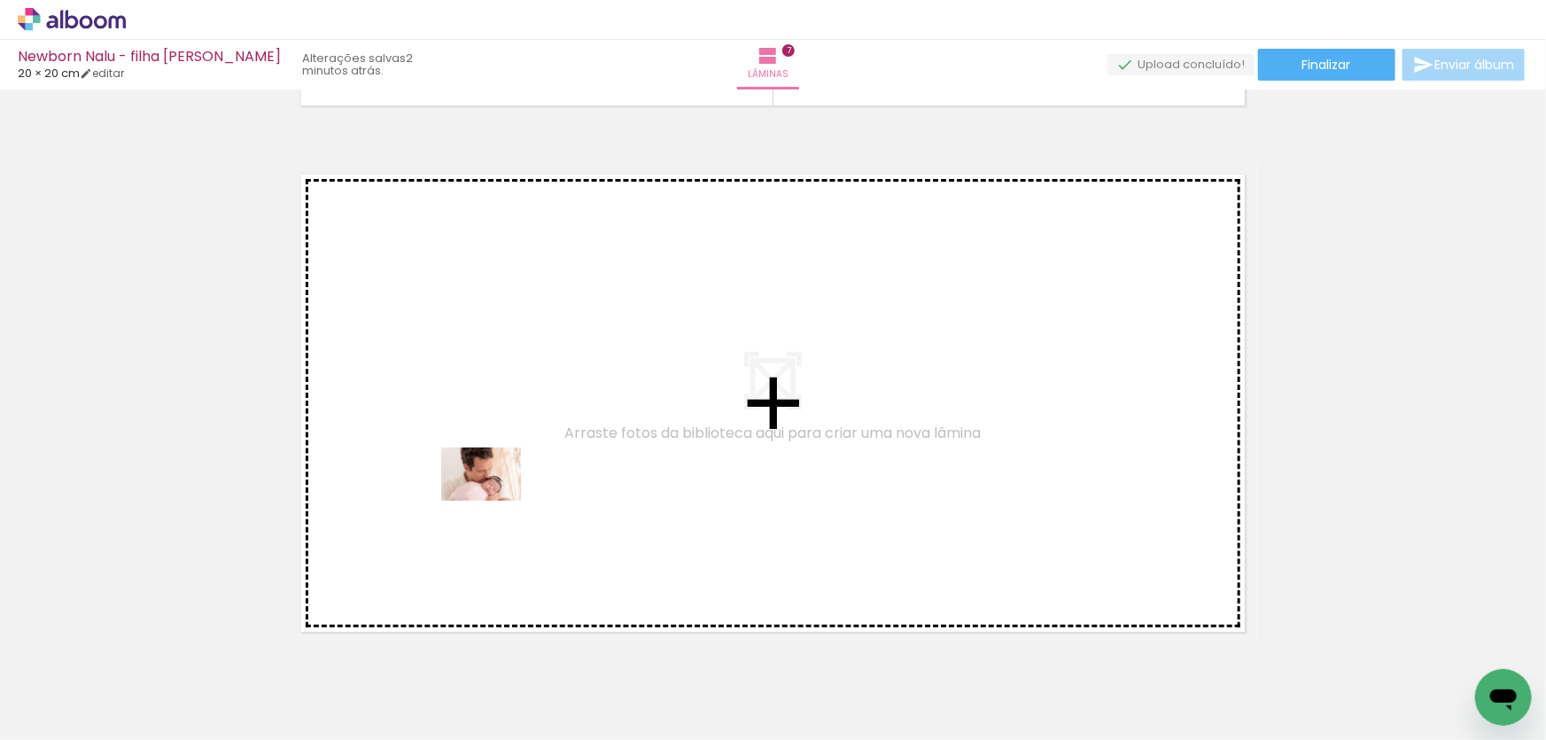
drag, startPoint x: 558, startPoint y: 636, endPoint x: 494, endPoint y: 501, distance: 149.8
click at [494, 501] on quentale-workspace at bounding box center [773, 370] width 1546 height 740
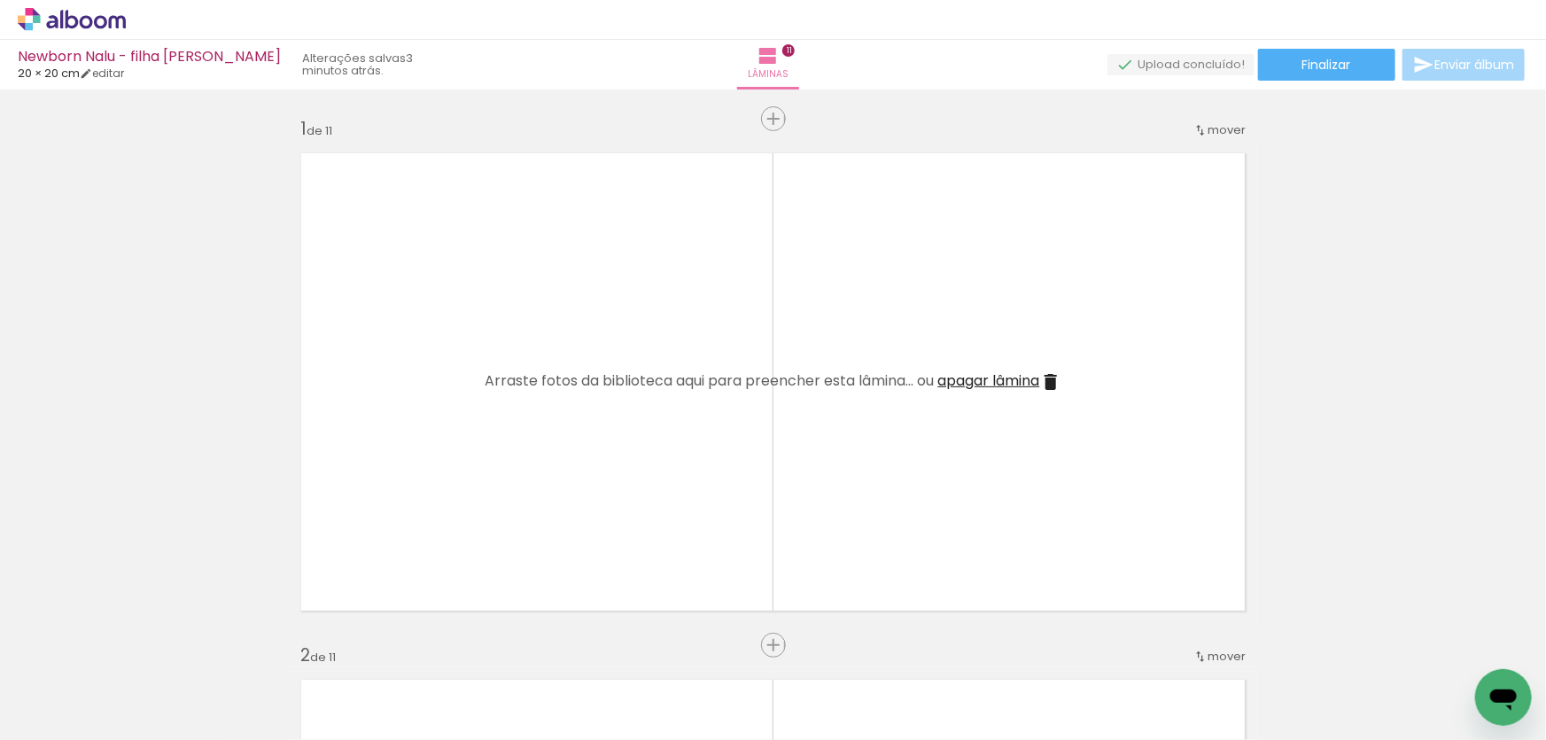
scroll to position [0, 1680]
click at [70, 719] on span "Adicionar Fotos" at bounding box center [62, 715] width 53 height 19
click at [0, 0] on input "file" at bounding box center [0, 0] width 0 height 0
drag, startPoint x: 1232, startPoint y: 727, endPoint x: 1542, endPoint y: 718, distance: 310.3
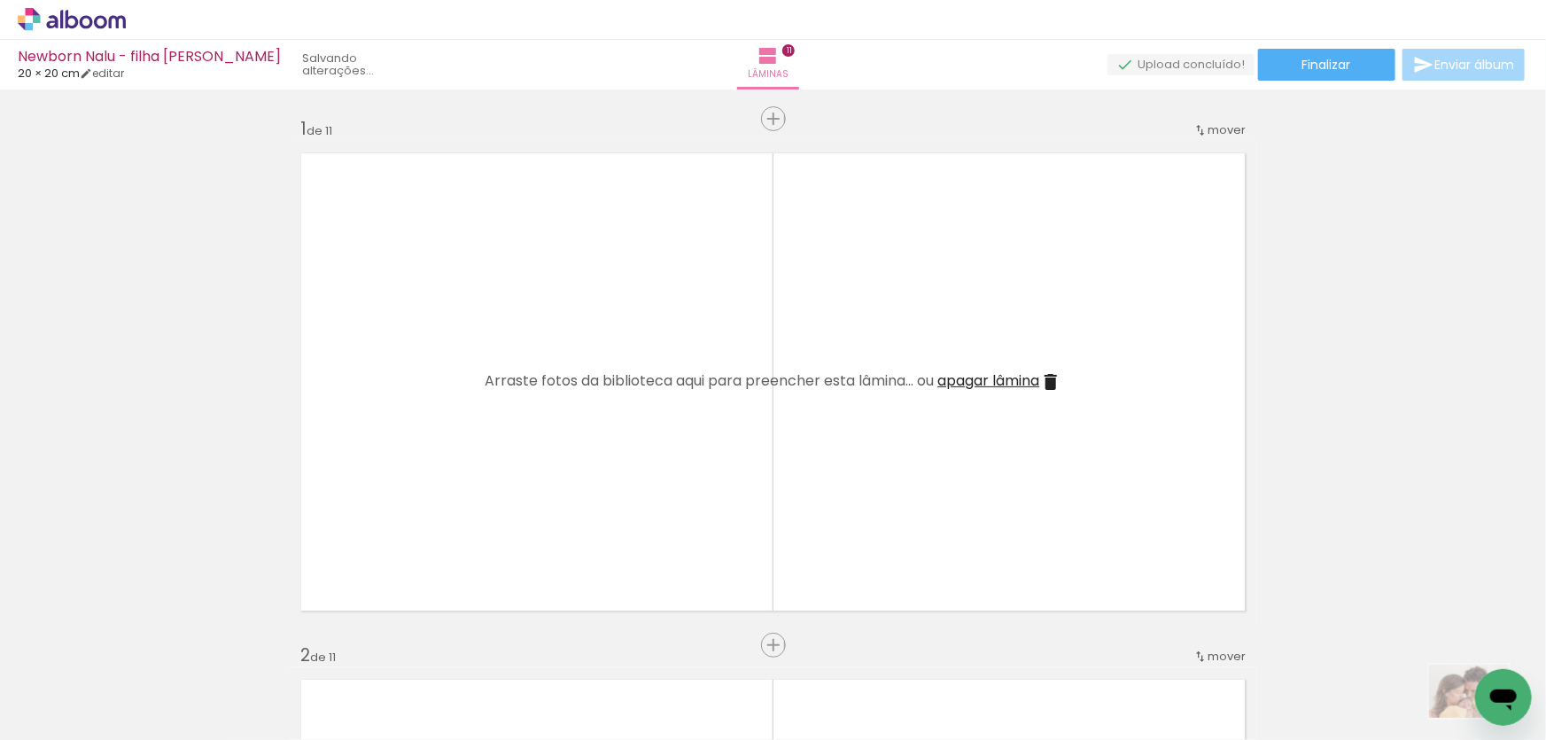
click at [0, 0] on slot at bounding box center [0, 0] width 0 height 0
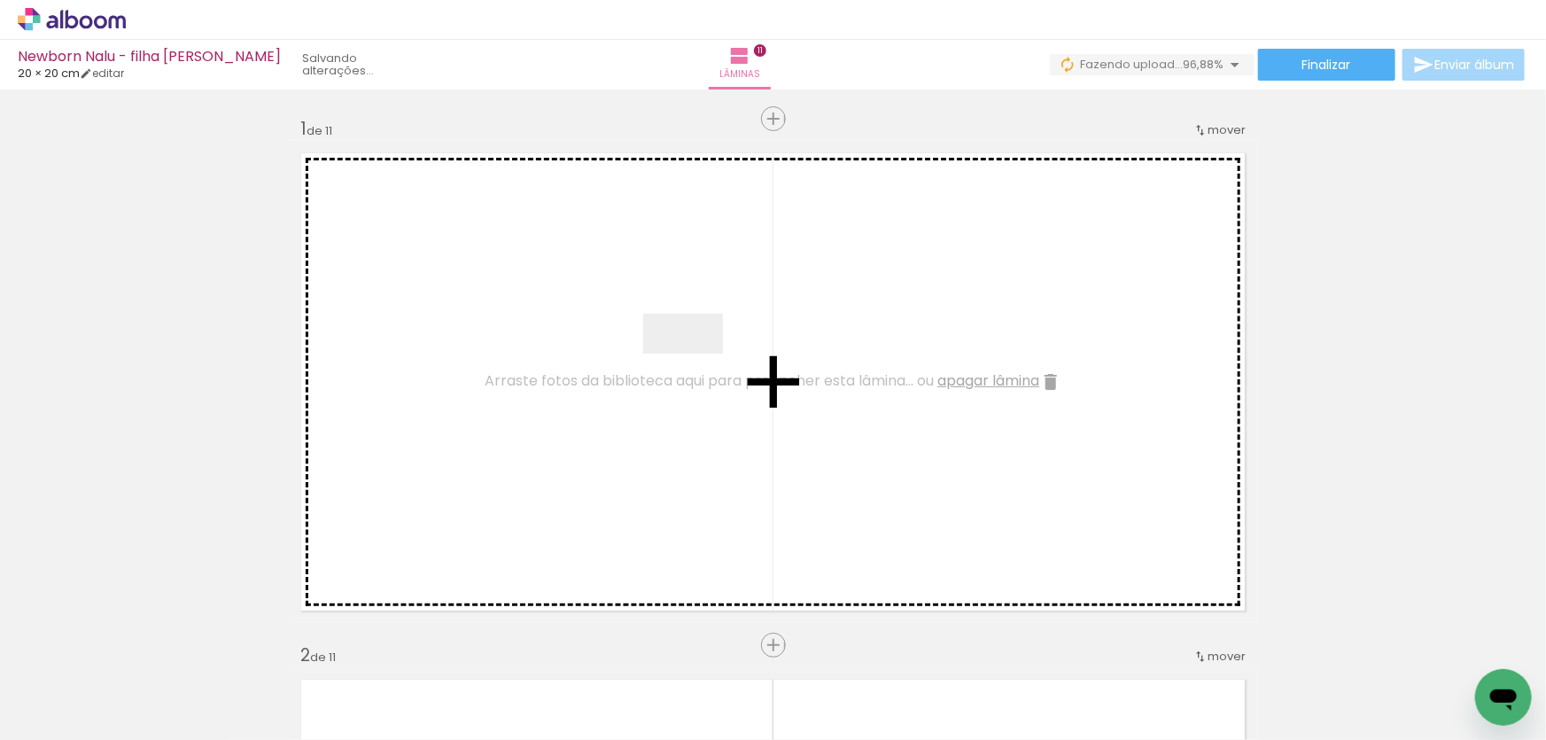
drag, startPoint x: 1542, startPoint y: 691, endPoint x: 697, endPoint y: 367, distance: 905.5
click at [697, 367] on quentale-workspace at bounding box center [773, 370] width 1546 height 740
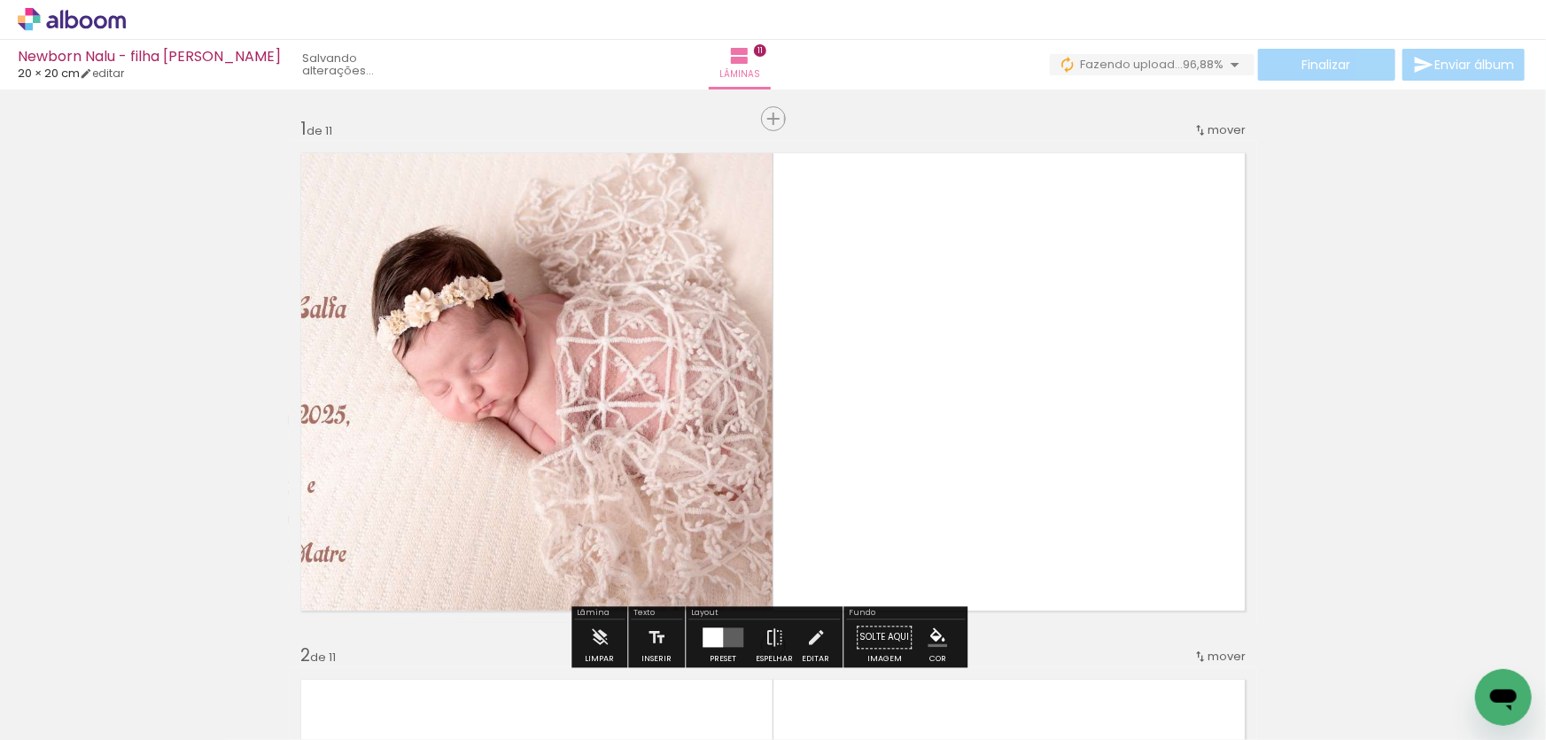
scroll to position [80, 0]
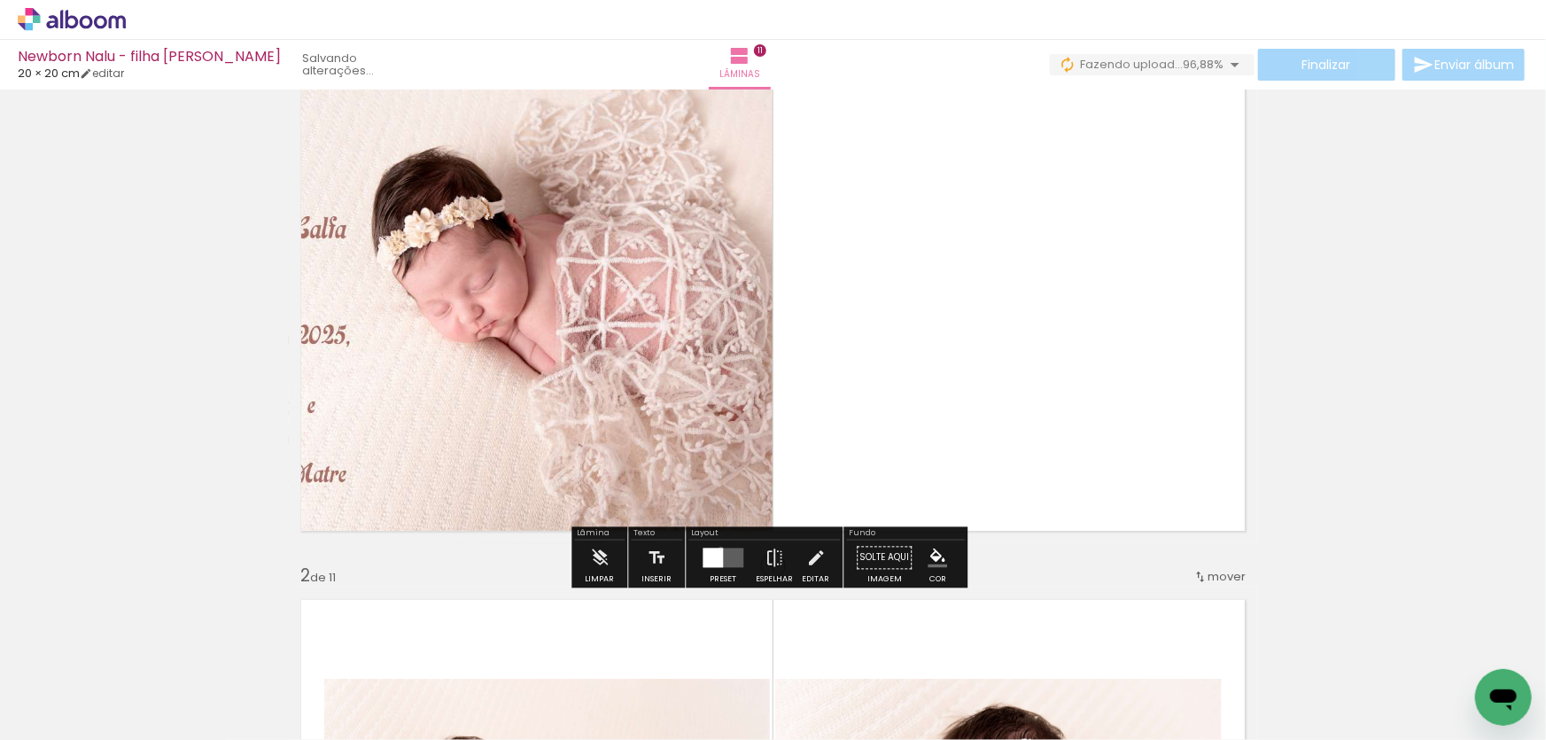
click at [717, 549] on div at bounding box center [713, 558] width 20 height 19
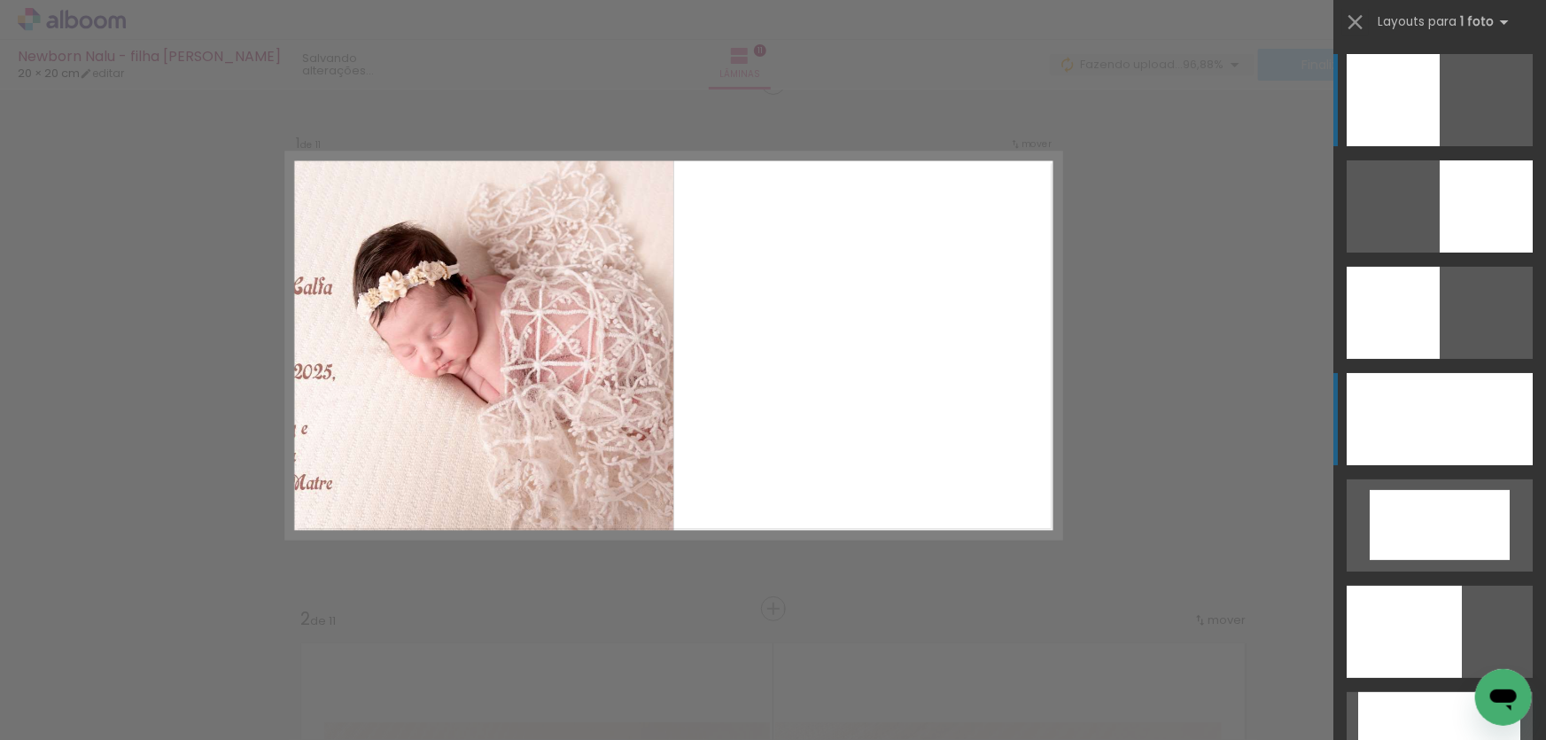
scroll to position [22, 0]
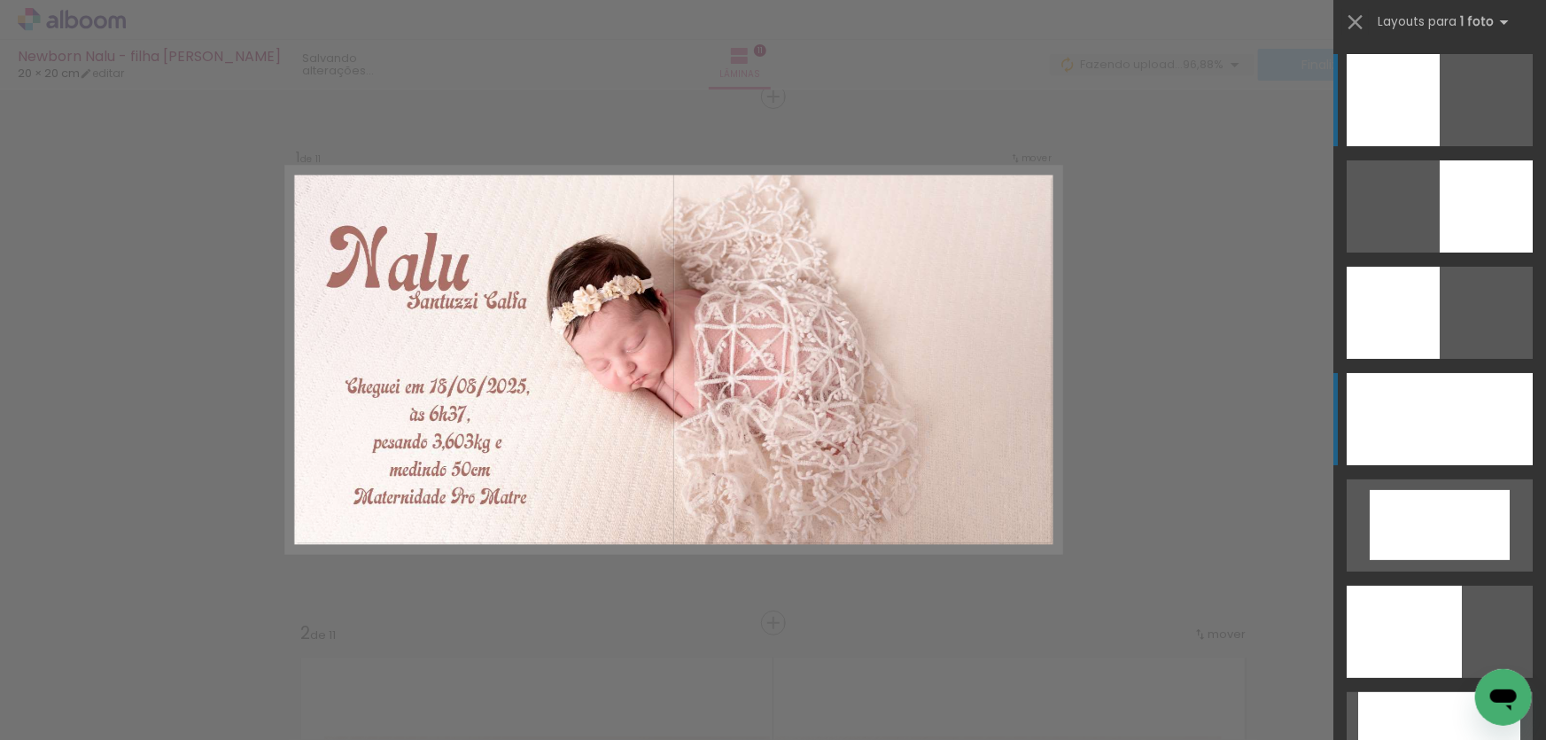
click at [1388, 398] on div at bounding box center [1440, 419] width 186 height 92
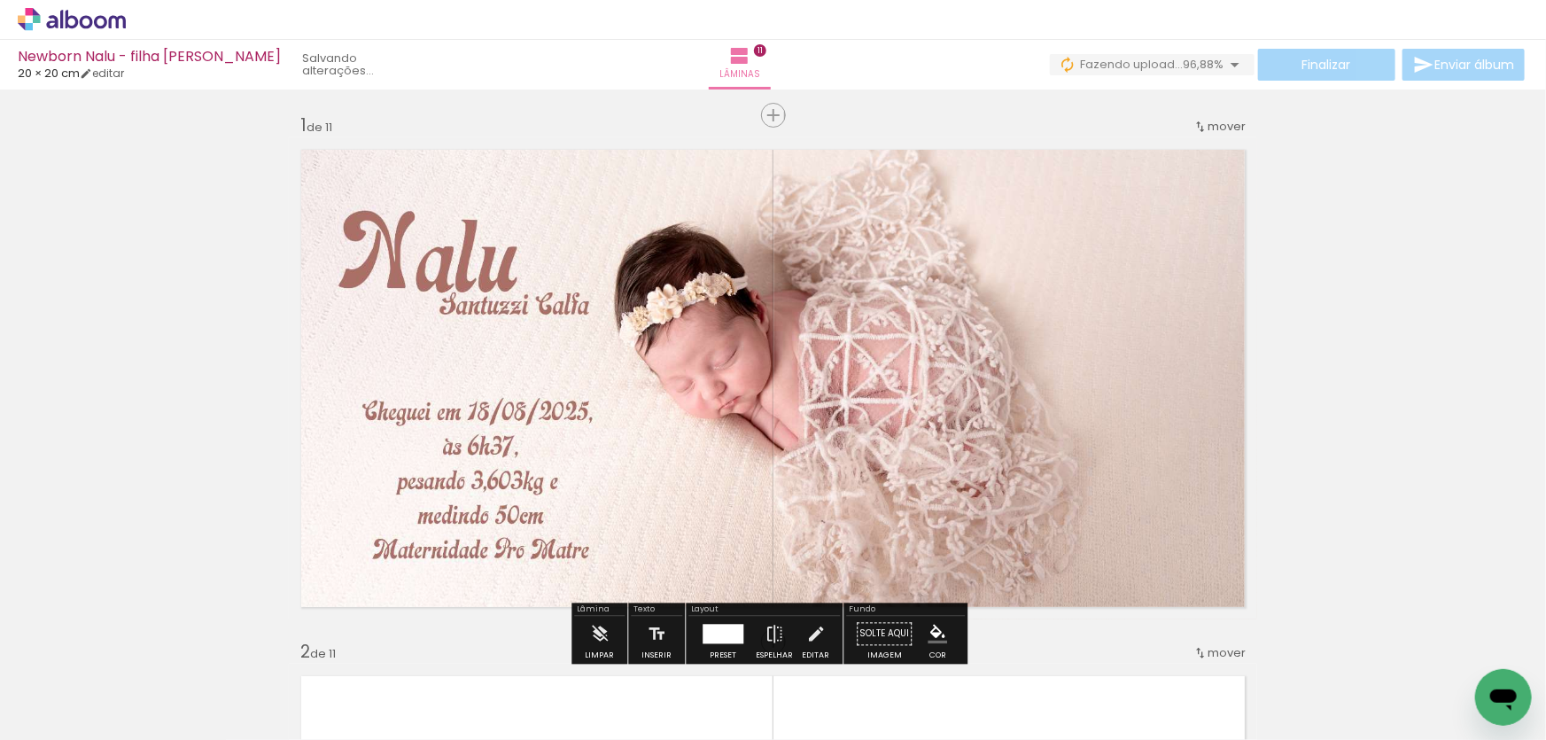
scroll to position [0, 0]
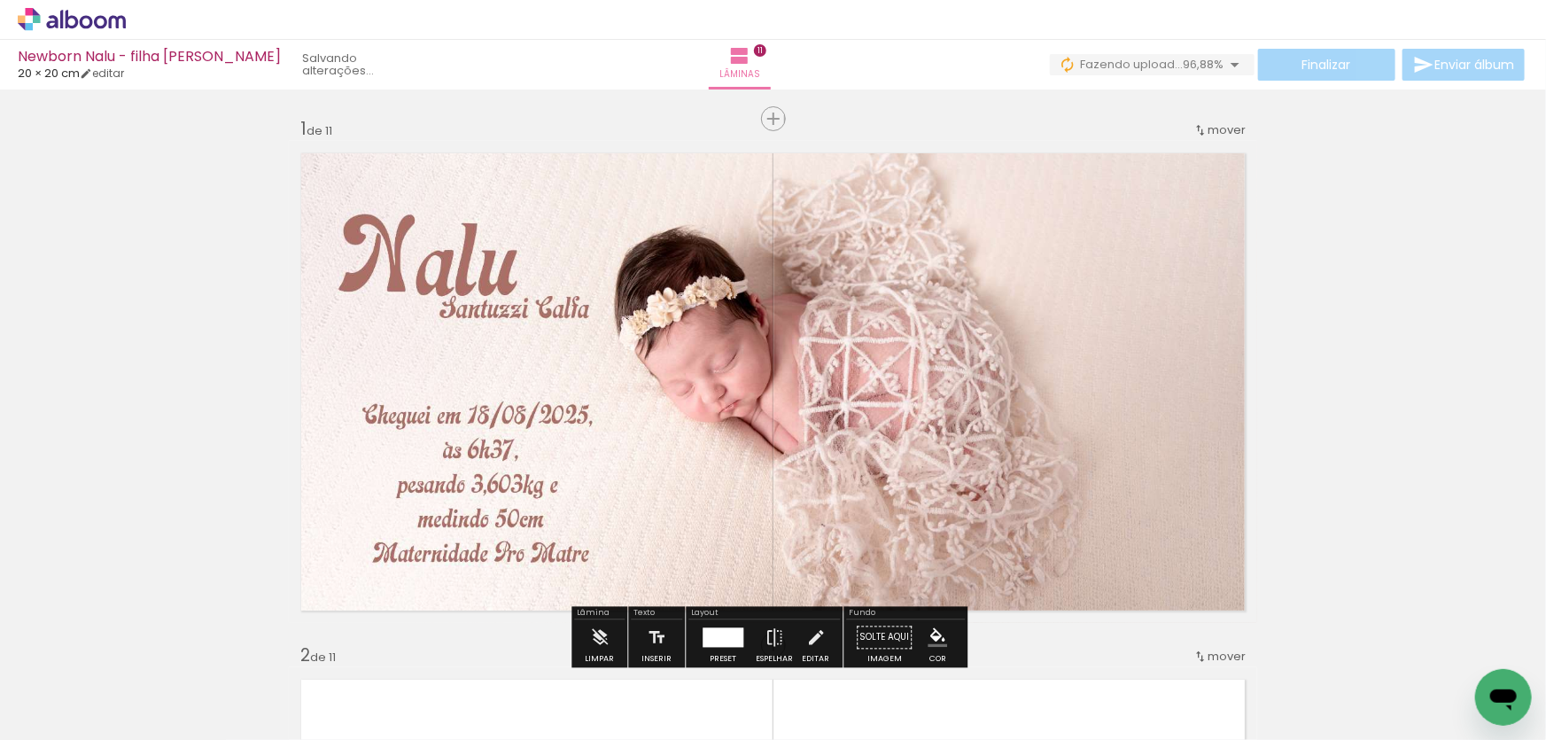
drag, startPoint x: 770, startPoint y: 115, endPoint x: 448, endPoint y: 704, distance: 670.6
click at [784, 115] on span "Inserir lâmina" at bounding box center [818, 119] width 69 height 12
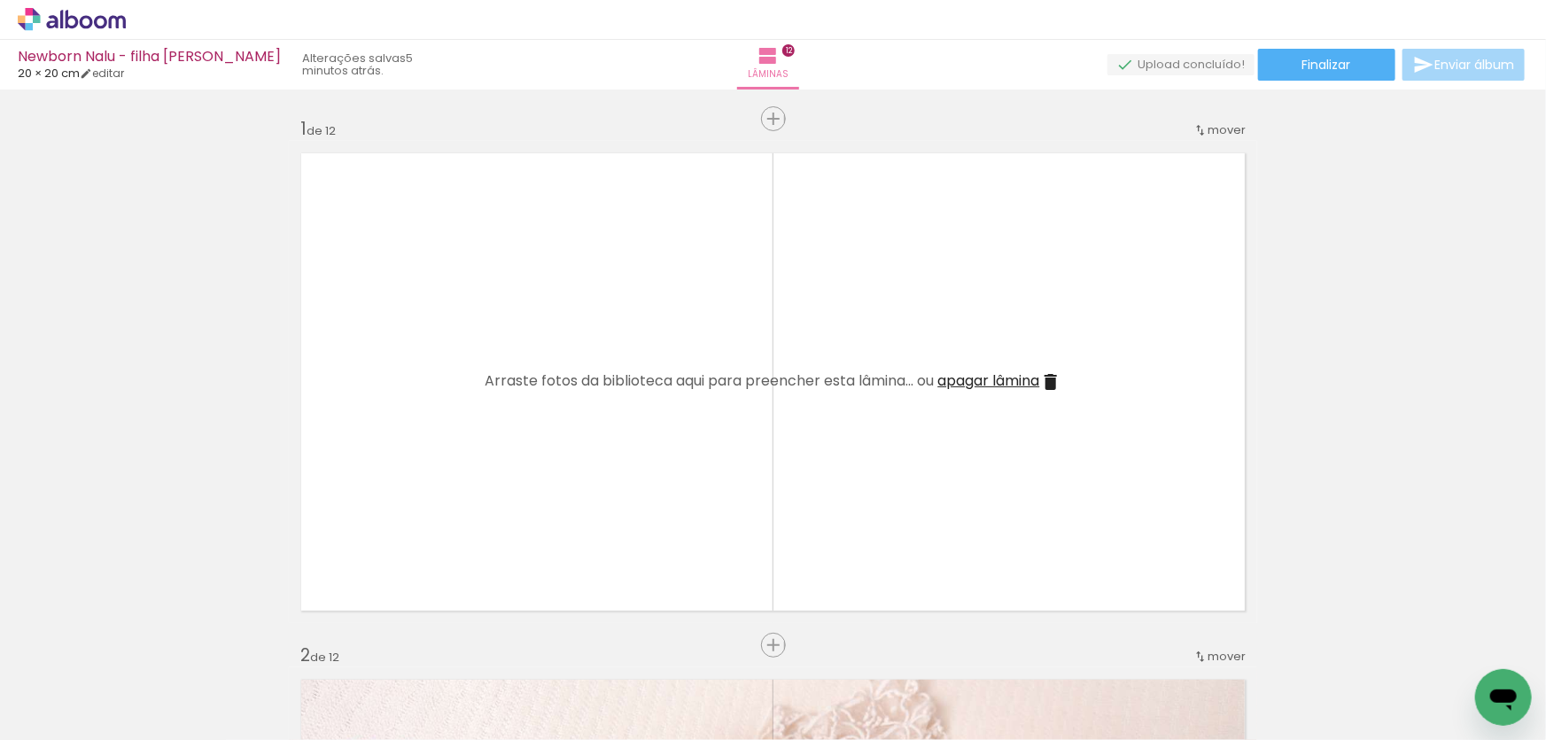
click at [60, 714] on span "Adicionar Fotos" at bounding box center [62, 715] width 53 height 19
click at [0, 0] on input "file" at bounding box center [0, 0] width 0 height 0
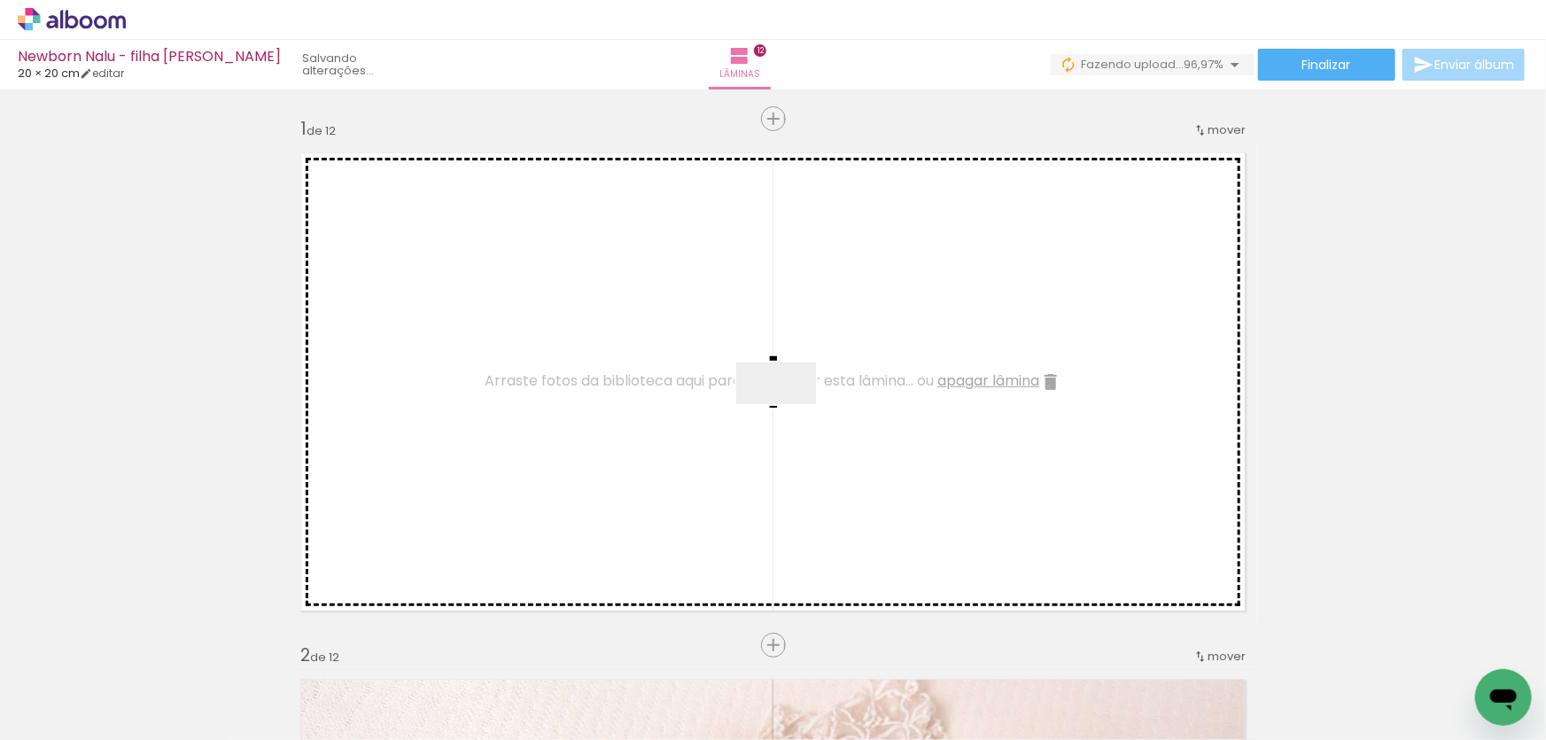
drag, startPoint x: 1459, startPoint y: 682, endPoint x: 790, endPoint y: 416, distance: 720.3
click at [790, 416] on quentale-workspace at bounding box center [773, 370] width 1546 height 740
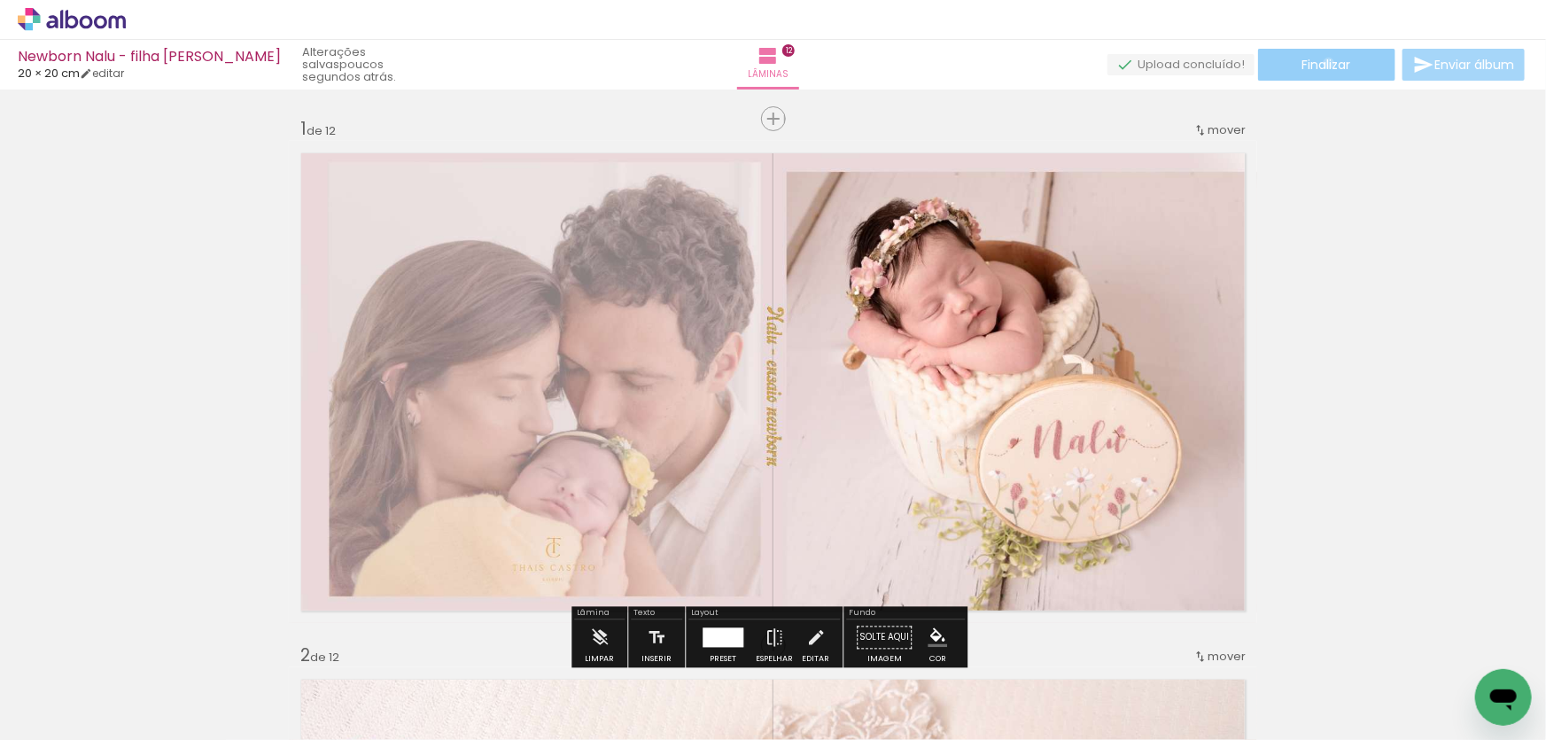
click at [1323, 63] on span "Finalizar" at bounding box center [1327, 64] width 49 height 12
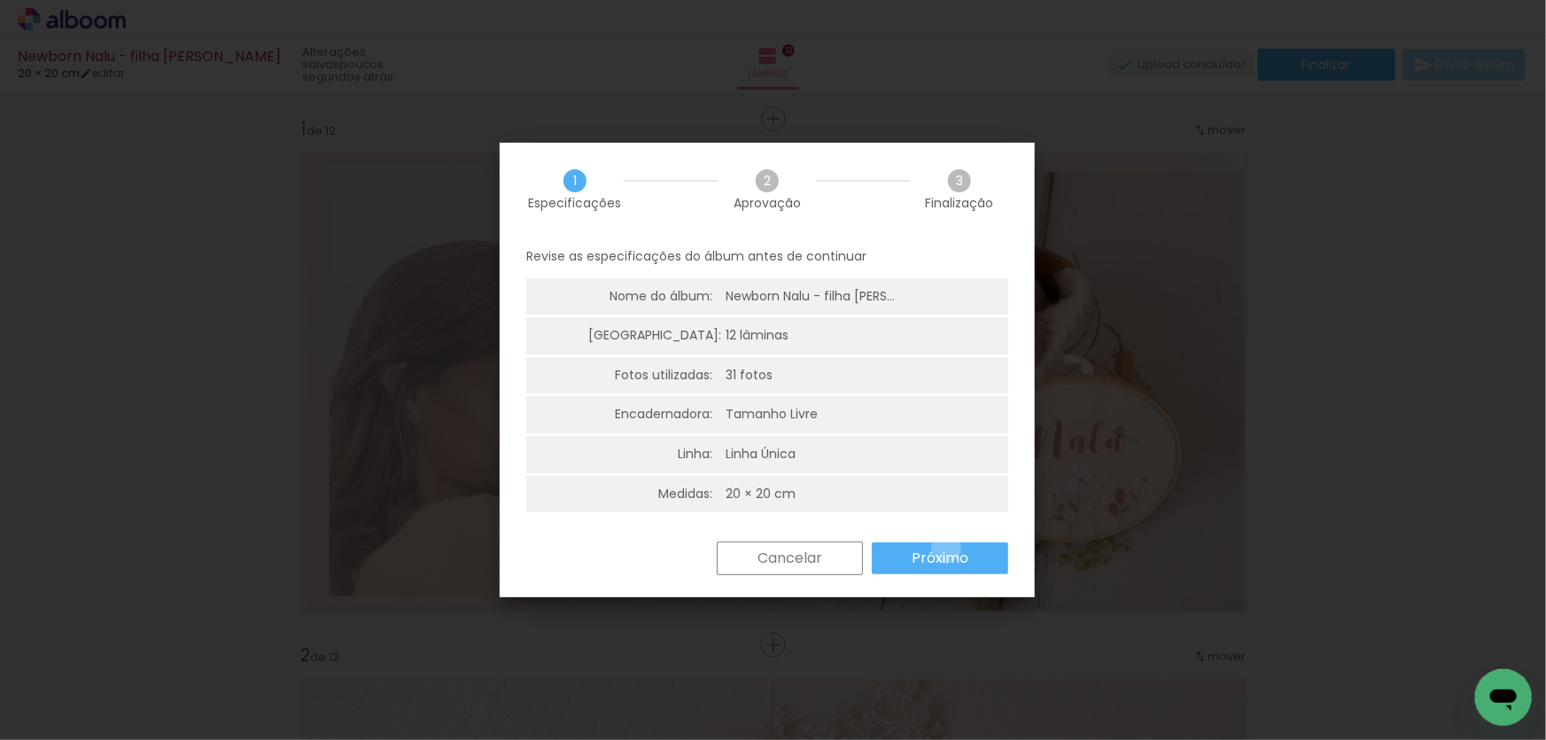
click at [0, 0] on slot "Próximo" at bounding box center [0, 0] width 0 height 0
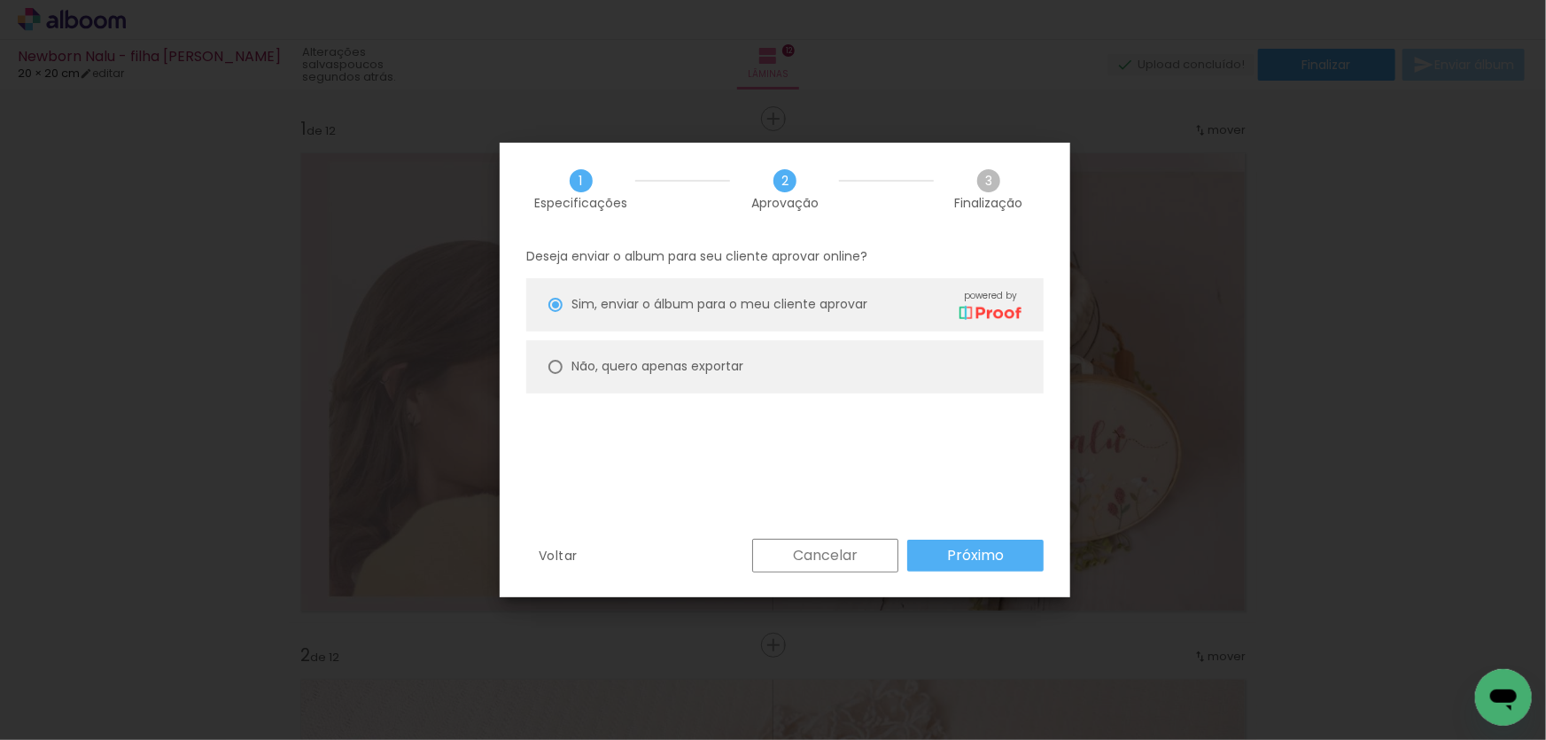
click at [0, 0] on slot "Não, quero apenas exportar" at bounding box center [0, 0] width 0 height 0
type paper-radio-button "on"
click at [943, 558] on paper-button "Próximo" at bounding box center [975, 556] width 136 height 32
type input "Alta, 300 DPI"
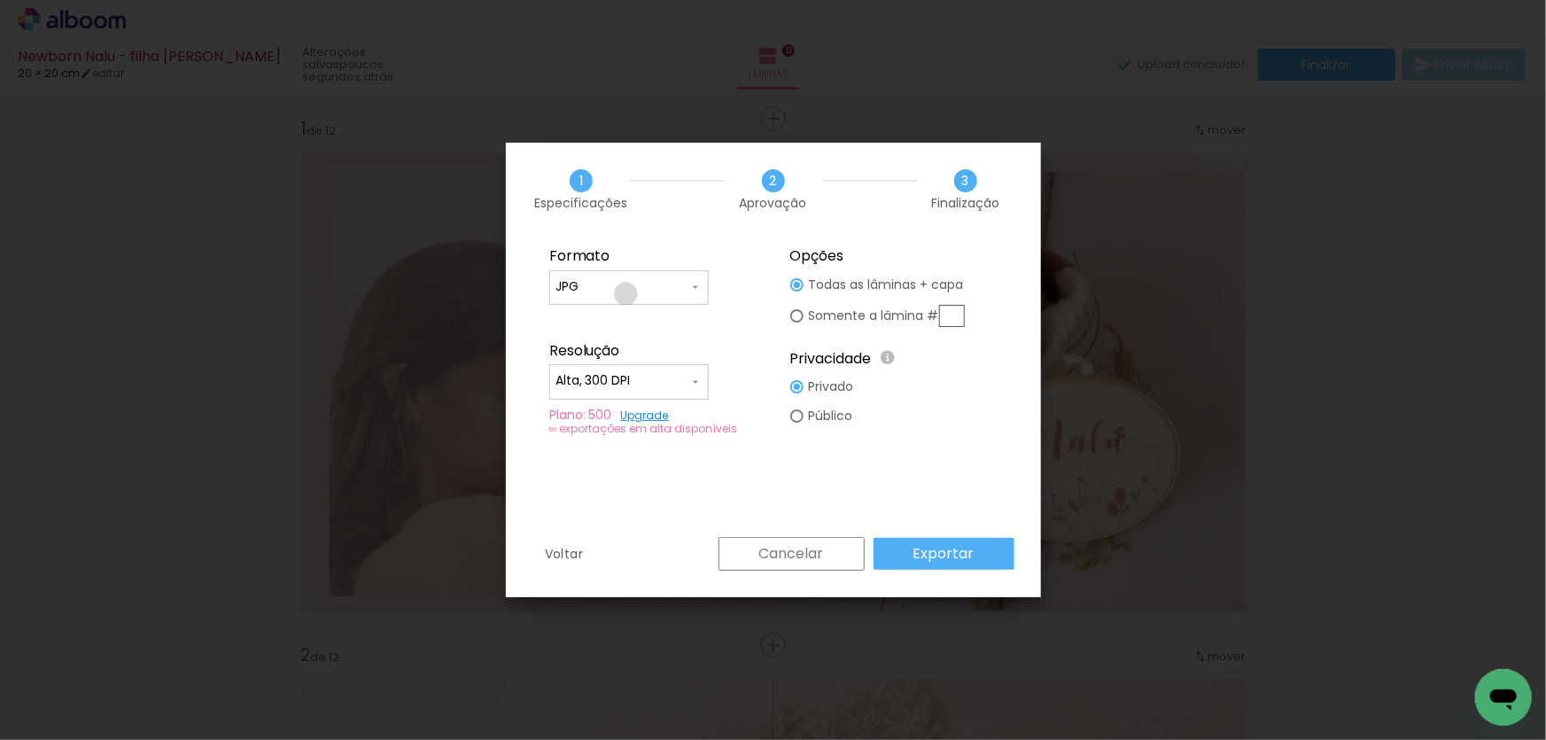
click at [626, 293] on paper-input-container "JPG" at bounding box center [629, 287] width 160 height 35
click at [605, 325] on paper-item "PDF" at bounding box center [629, 319] width 160 height 35
type input "PDF"
click at [613, 370] on paper-input-container "Alta, 300 DPI" at bounding box center [629, 381] width 160 height 35
click at [608, 411] on paper-item "Baixa" at bounding box center [629, 413] width 160 height 35
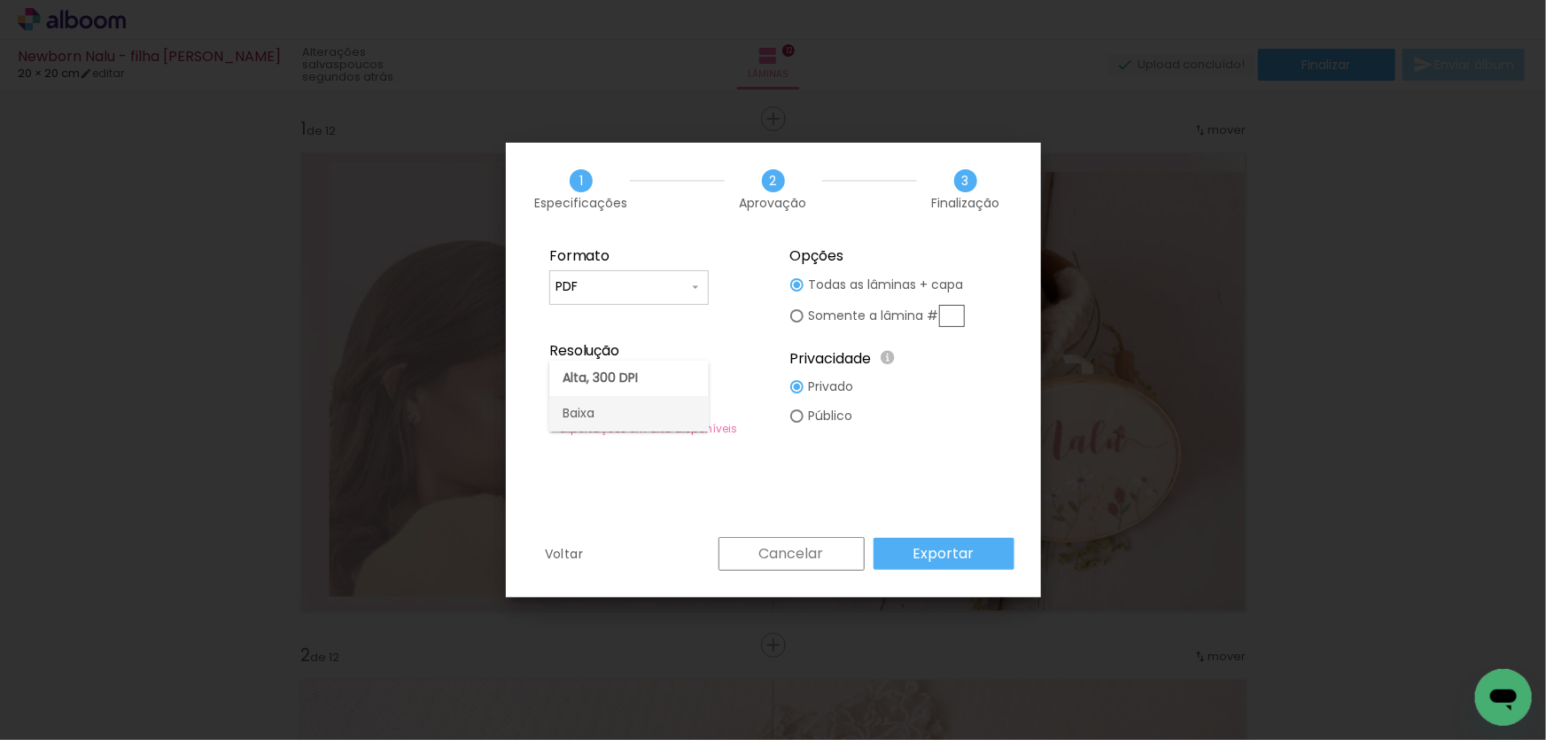
type input "Baixa"
click at [915, 560] on paper-button "Exportar" at bounding box center [944, 554] width 141 height 32
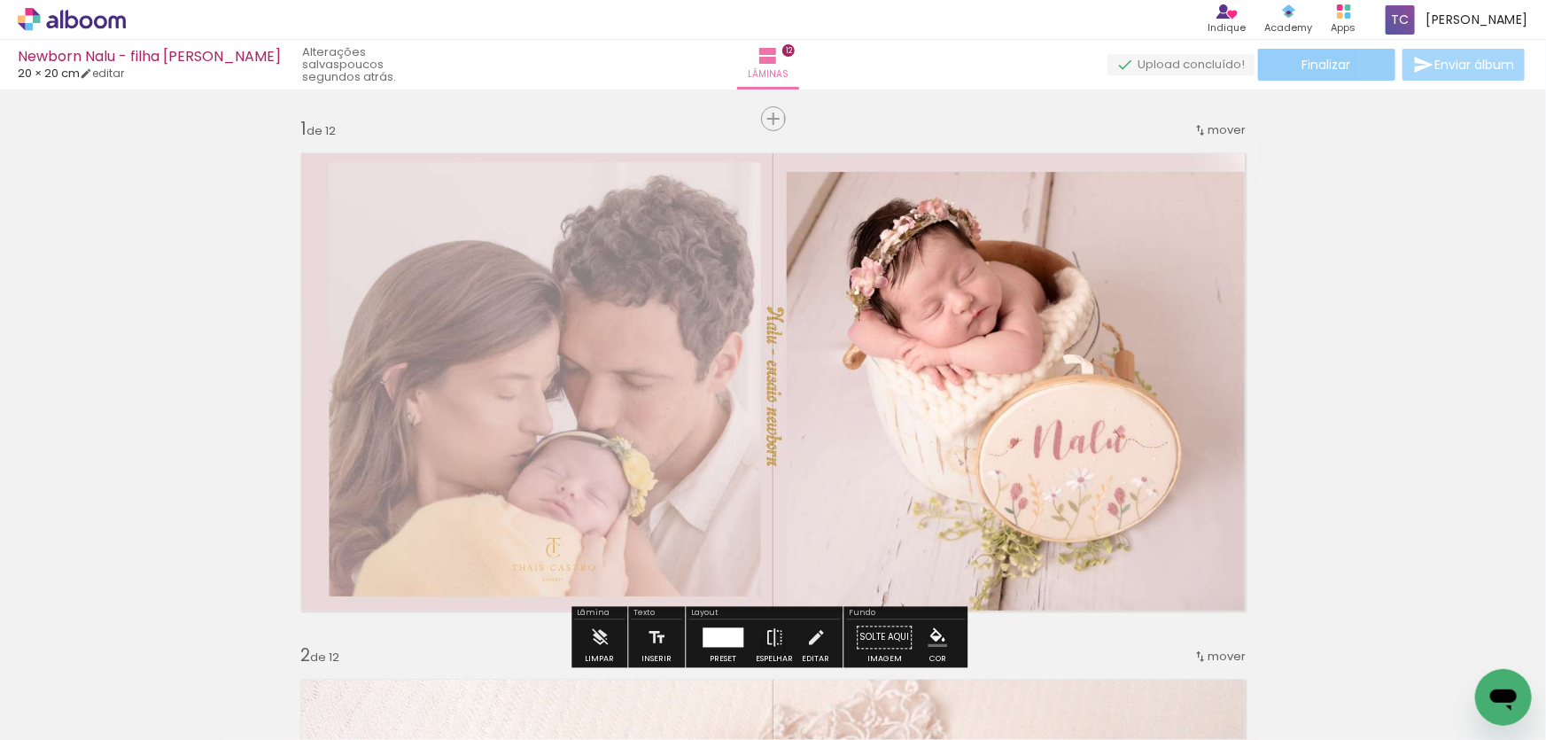
click at [1318, 67] on span "Finalizar" at bounding box center [1327, 64] width 49 height 12
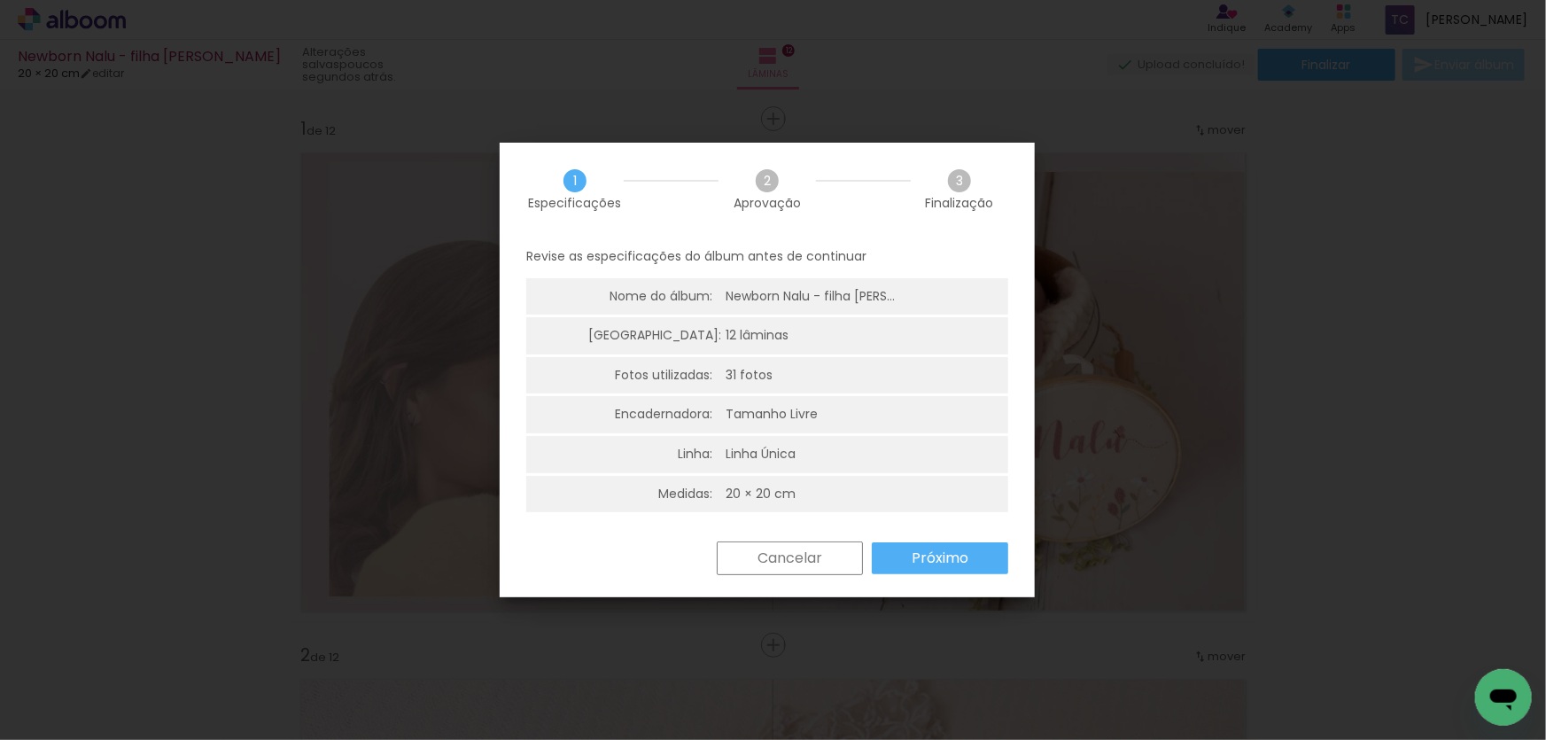
click at [0, 0] on slot "Próximo" at bounding box center [0, 0] width 0 height 0
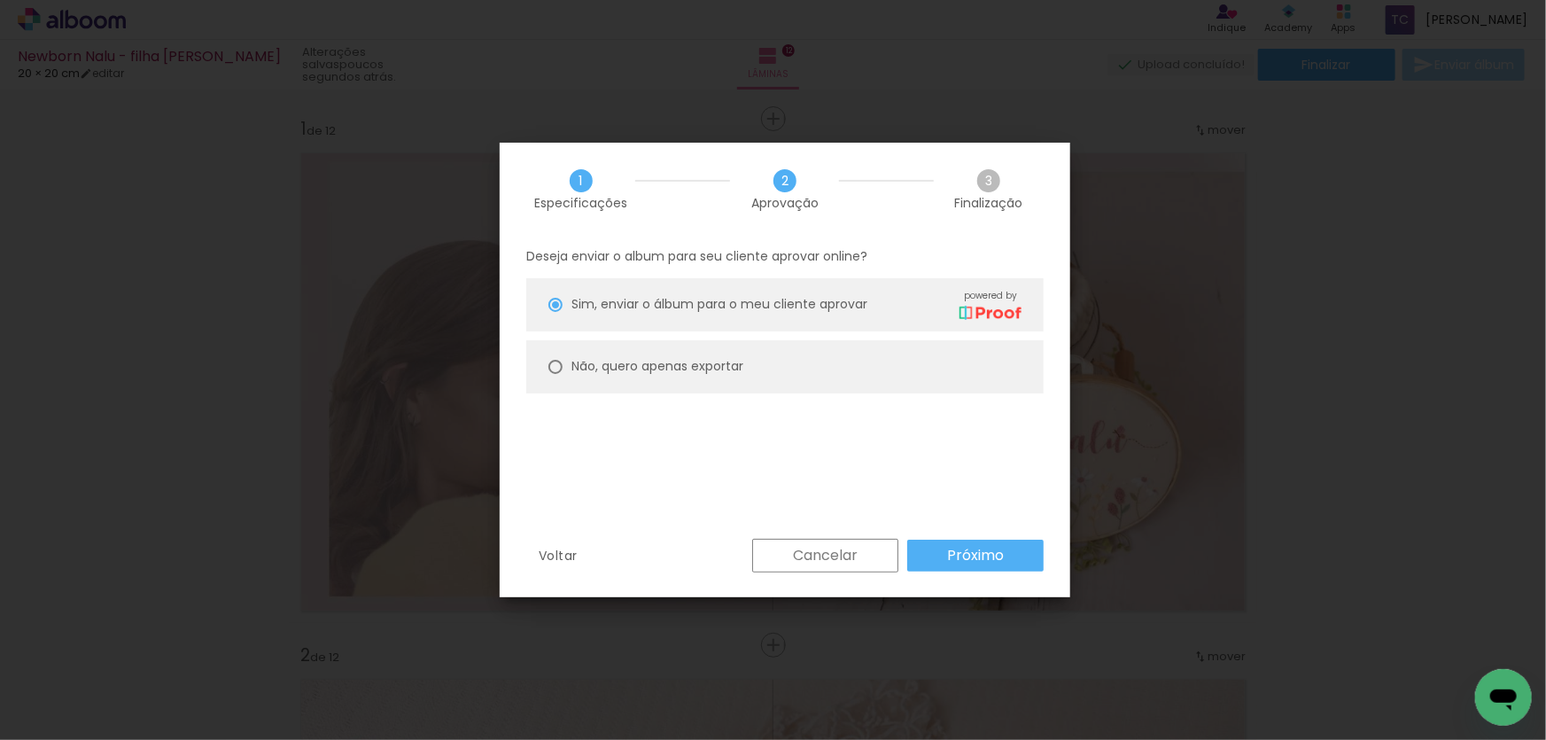
click at [0, 0] on slot "Não, quero apenas exportar" at bounding box center [0, 0] width 0 height 0
type paper-radio-button "on"
click at [0, 0] on slot "Próximo" at bounding box center [0, 0] width 0 height 0
type input "Alta, 300 DPI"
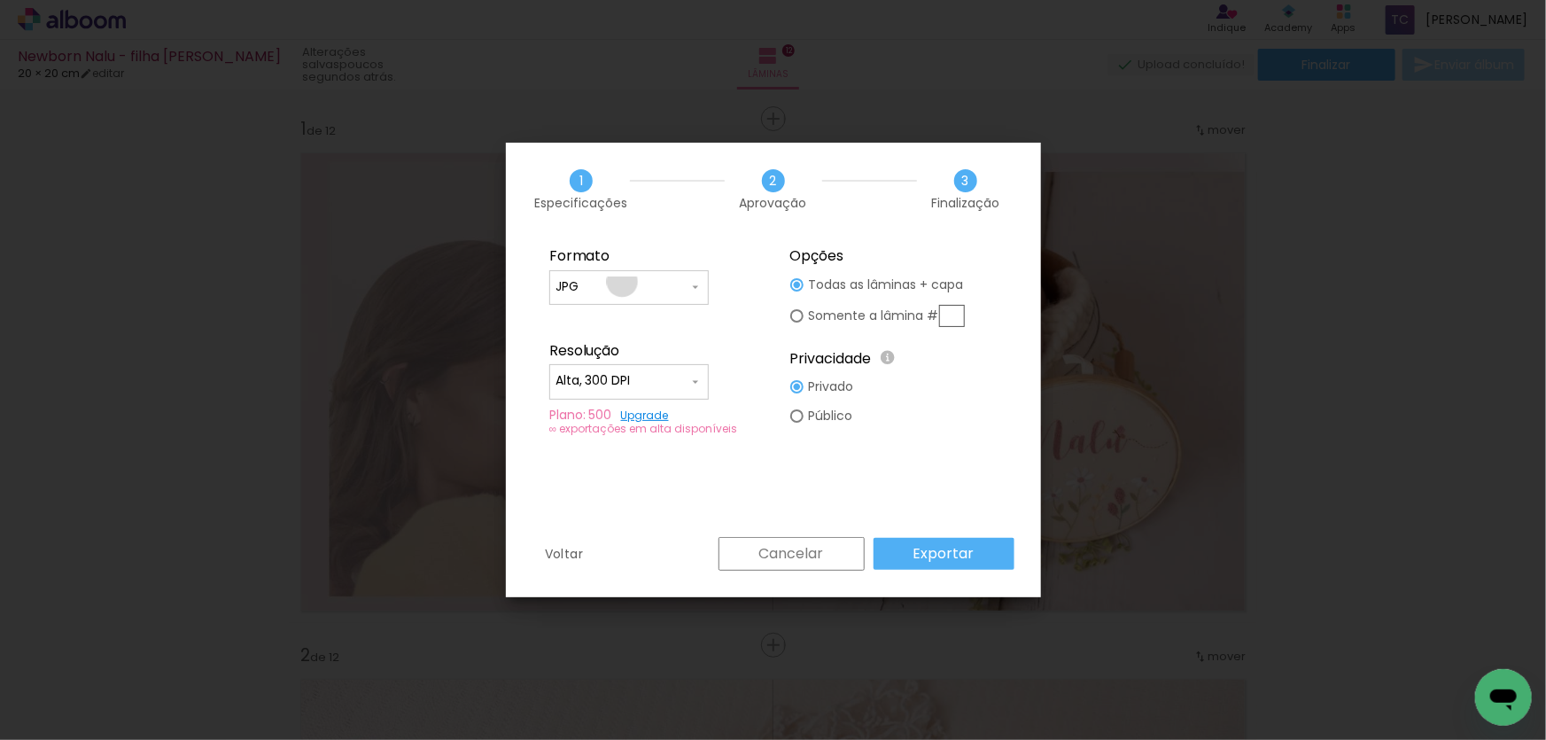
click at [622, 282] on input "JPG" at bounding box center [622, 287] width 133 height 18
click at [611, 324] on paper-item "PDF" at bounding box center [629, 319] width 160 height 35
type input "PDF"
click at [612, 377] on input "Alta, 300 DPI" at bounding box center [622, 381] width 133 height 18
click at [603, 407] on paper-item "Baixa" at bounding box center [629, 413] width 160 height 35
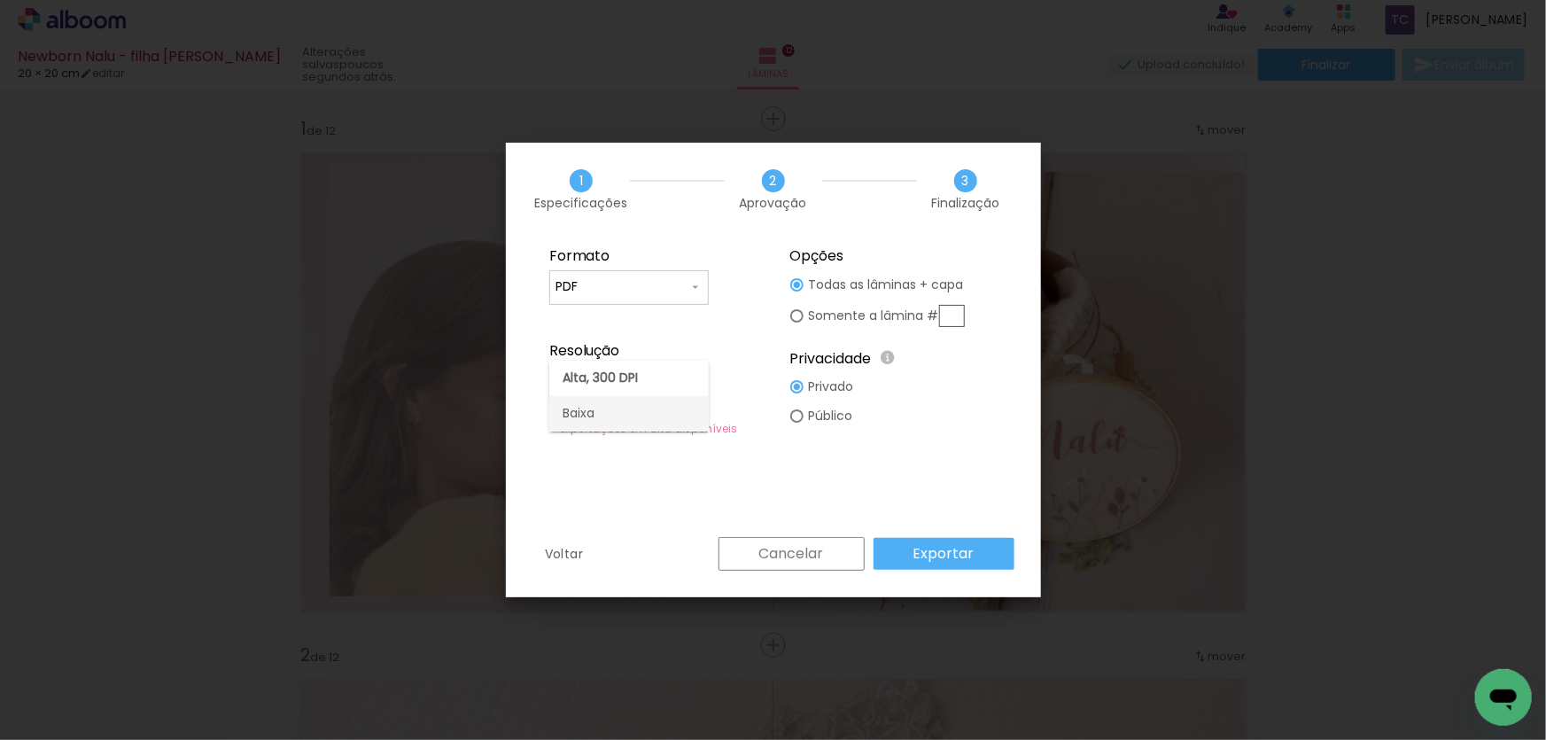
type input "Baixa"
click at [0, 0] on slot "Exportar" at bounding box center [0, 0] width 0 height 0
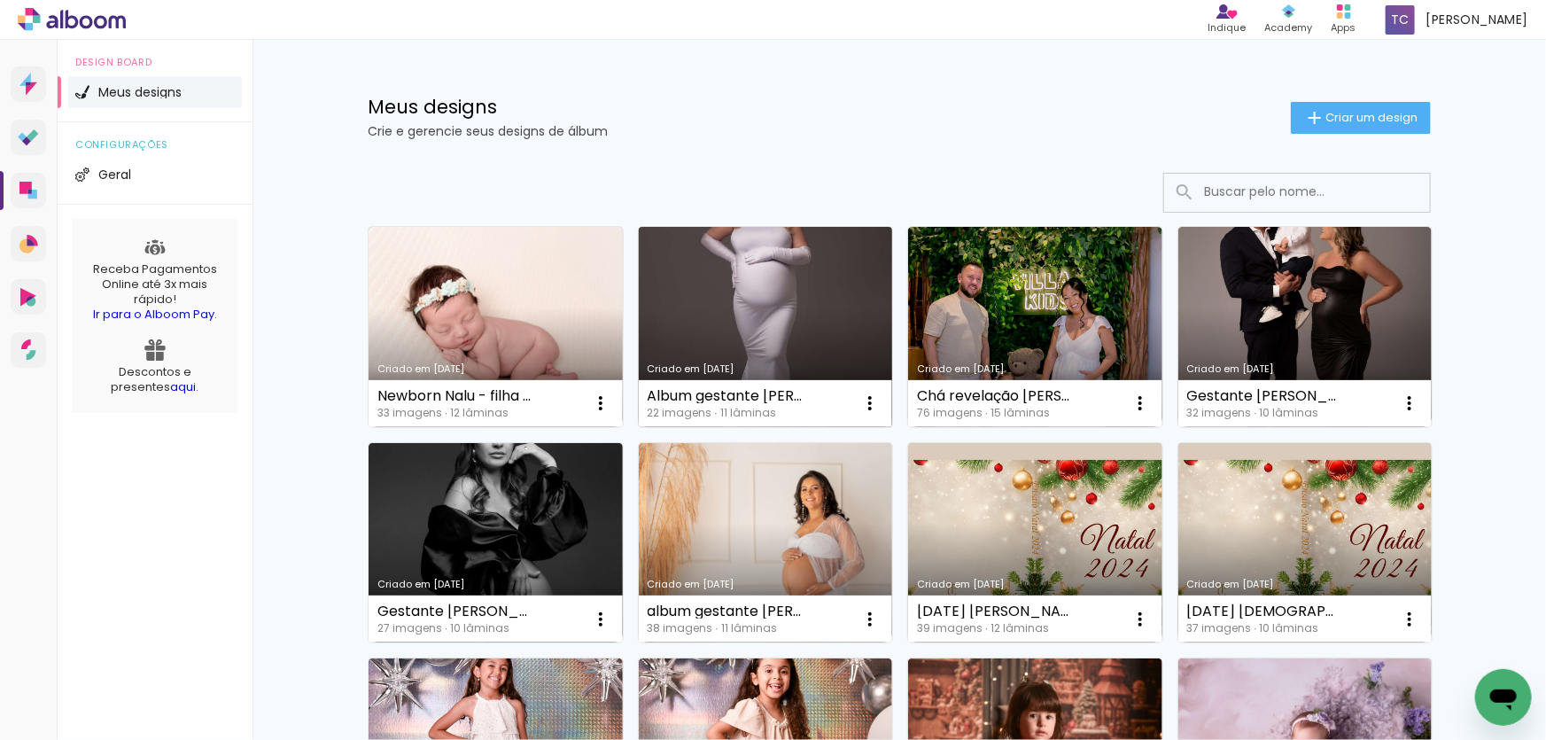
click at [753, 264] on link "Criado em [DATE]" at bounding box center [766, 327] width 254 height 200
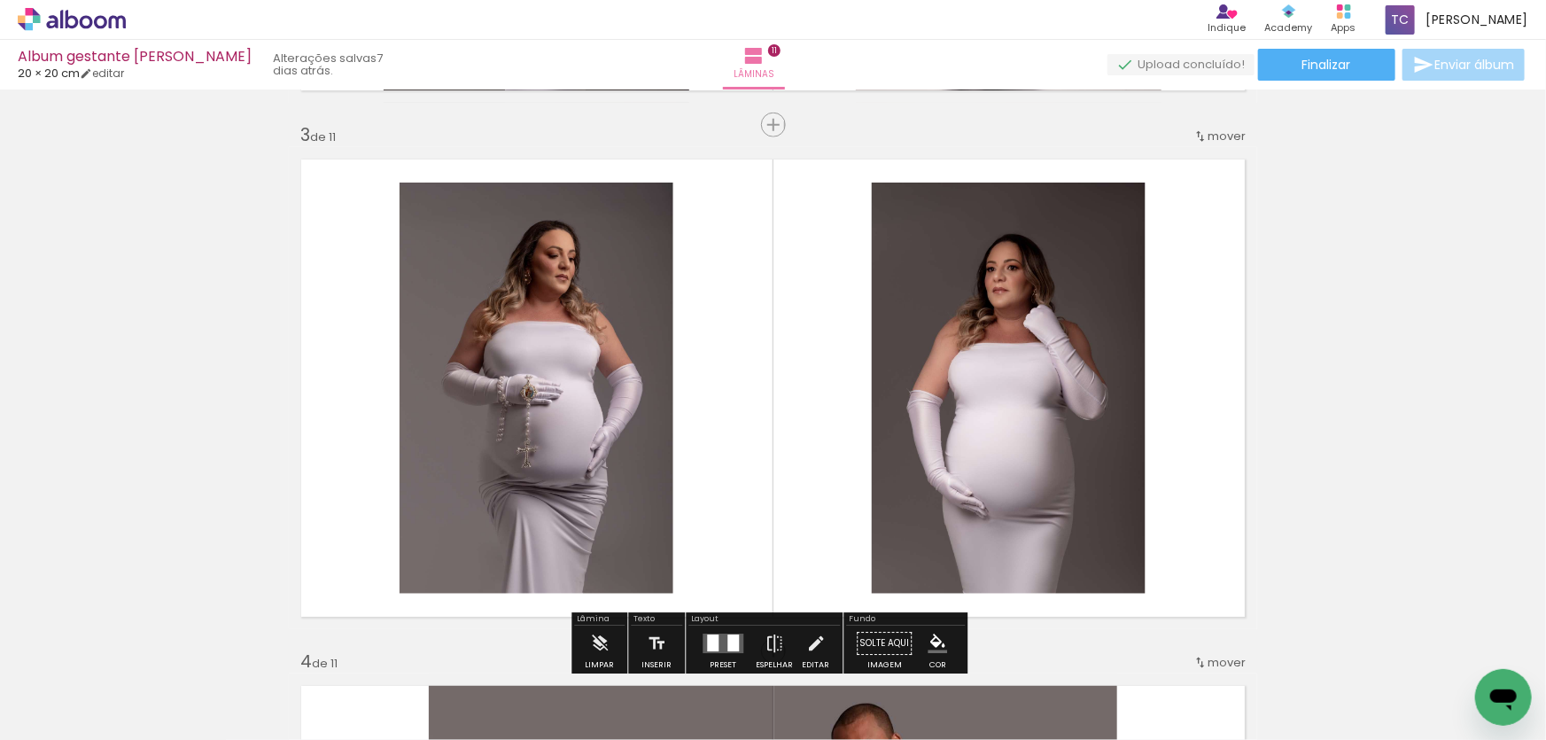
scroll to position [806, 0]
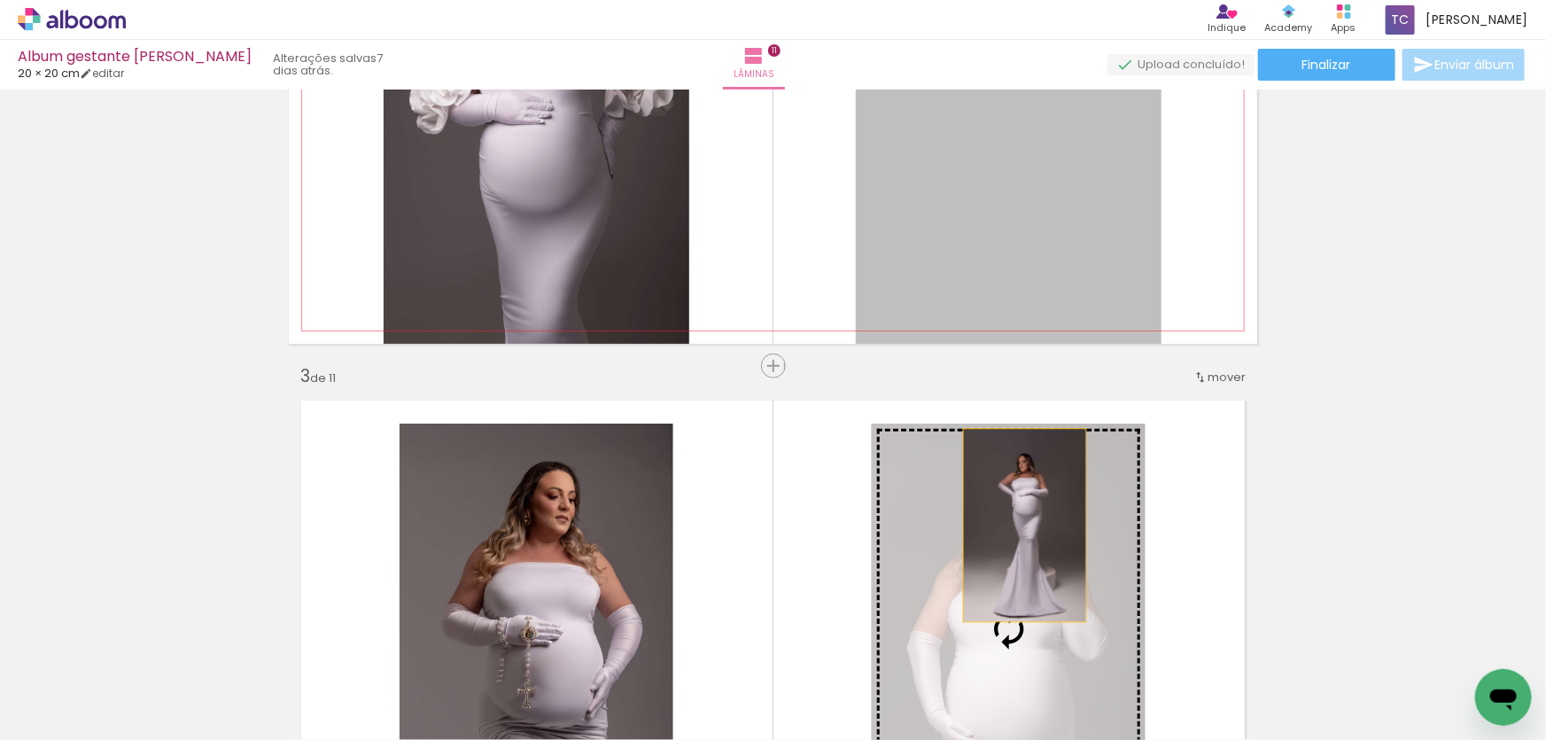
drag, startPoint x: 884, startPoint y: 229, endPoint x: 1019, endPoint y: 527, distance: 327.6
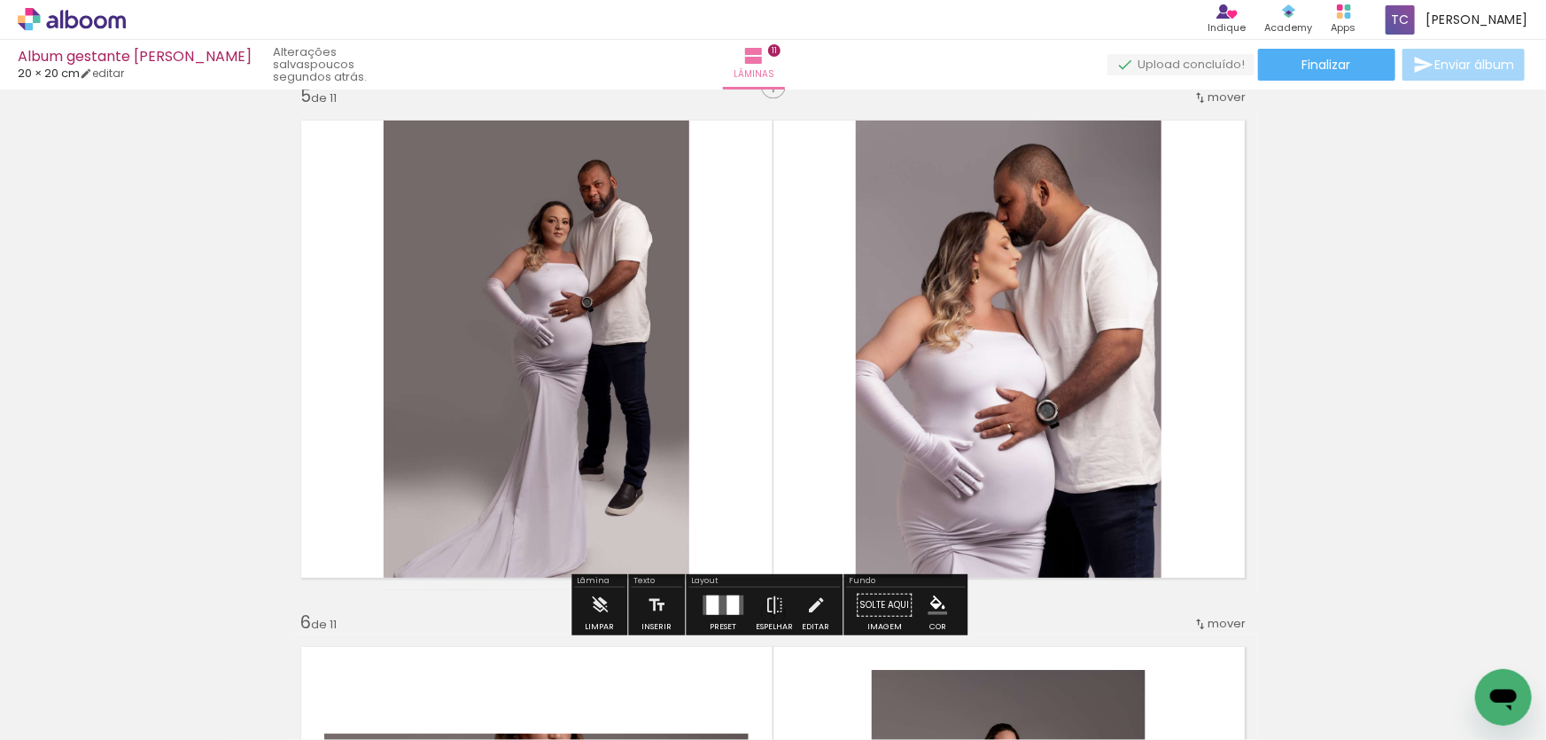
scroll to position [2139, 0]
click at [559, 260] on quentale-photo at bounding box center [537, 348] width 306 height 482
click at [578, 250] on quentale-photo at bounding box center [537, 348] width 306 height 482
click at [0, 0] on slot "P&B" at bounding box center [0, 0] width 0 height 0
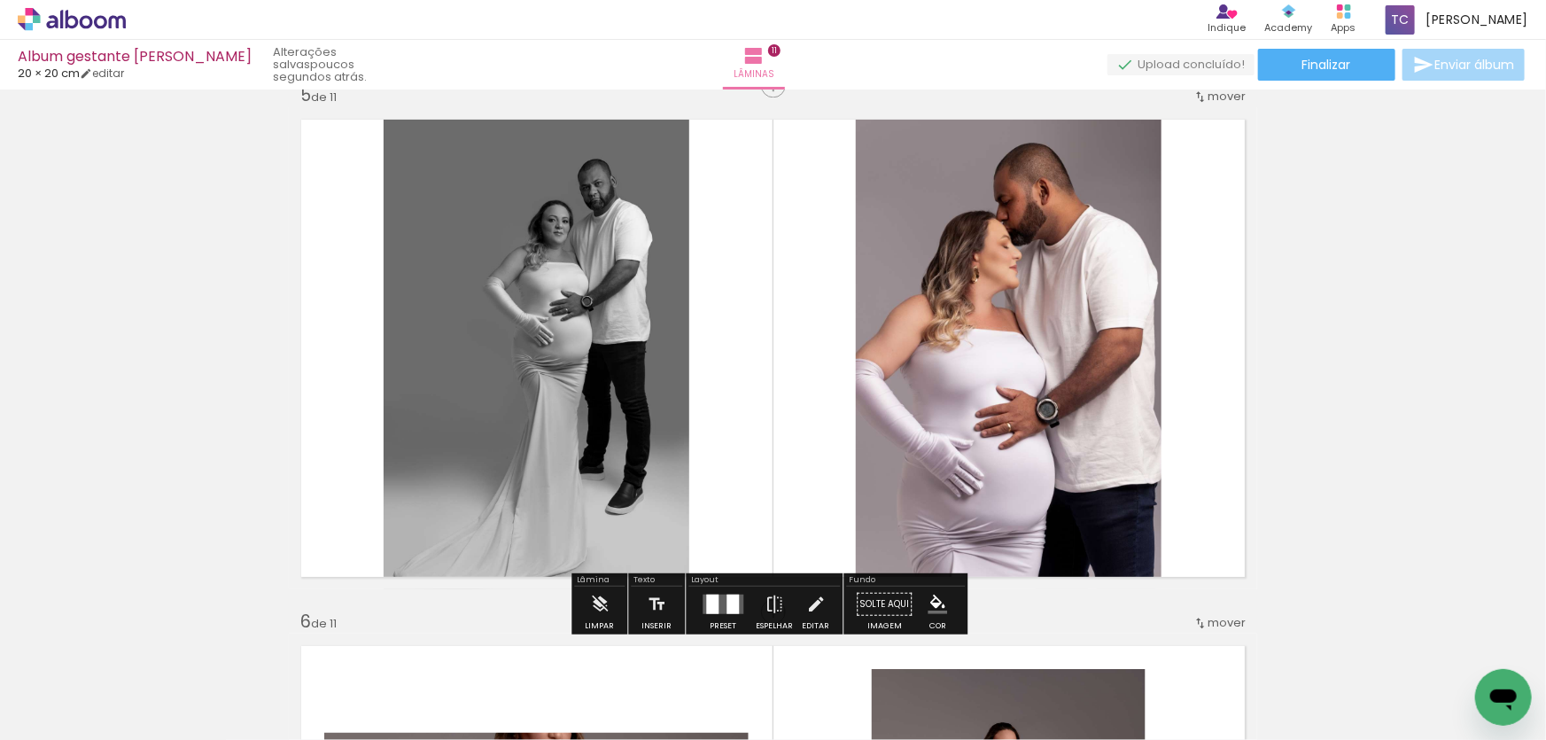
click at [958, 309] on quentale-photo at bounding box center [1009, 348] width 306 height 482
click at [0, 0] on slot "P&B" at bounding box center [0, 0] width 0 height 0
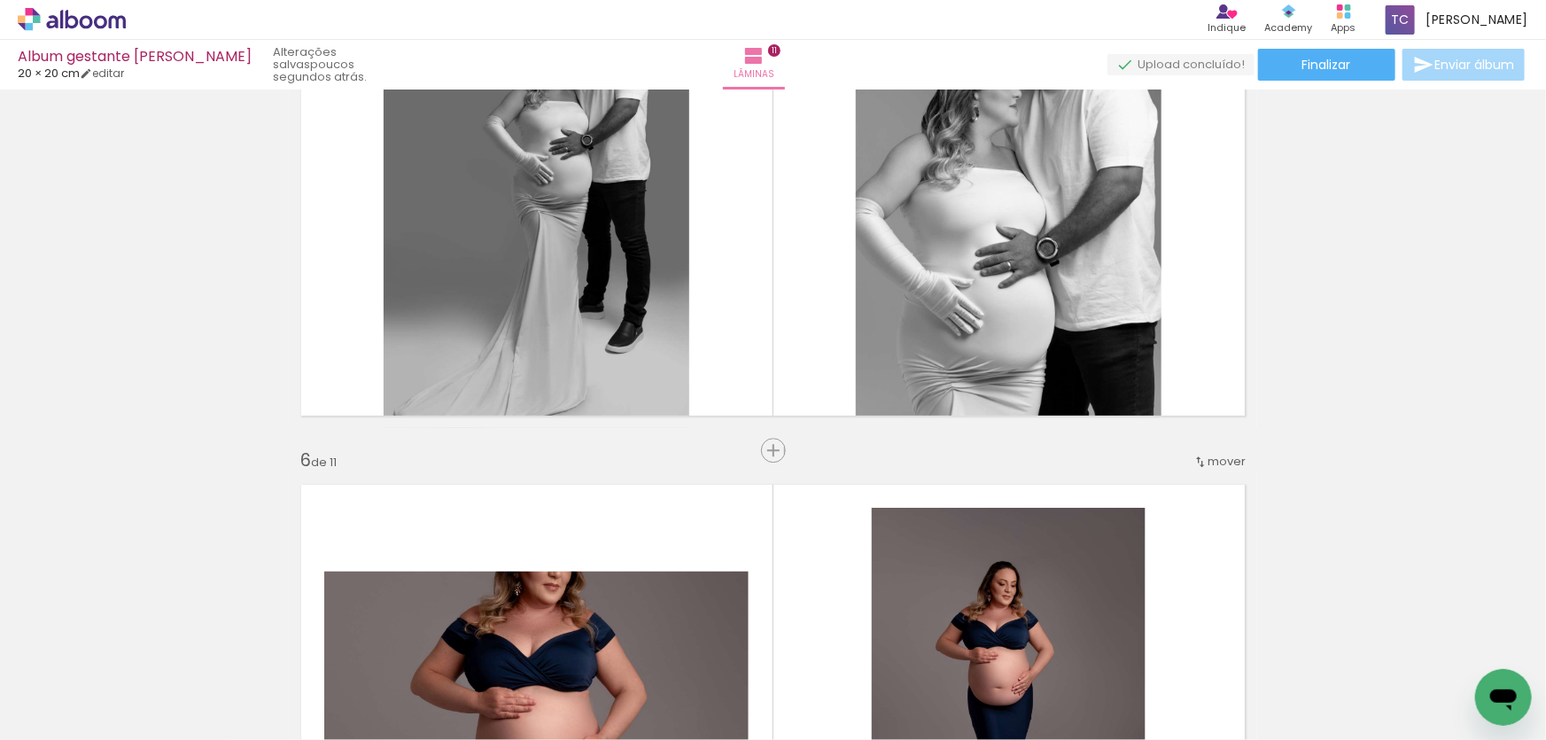
scroll to position [1978, 0]
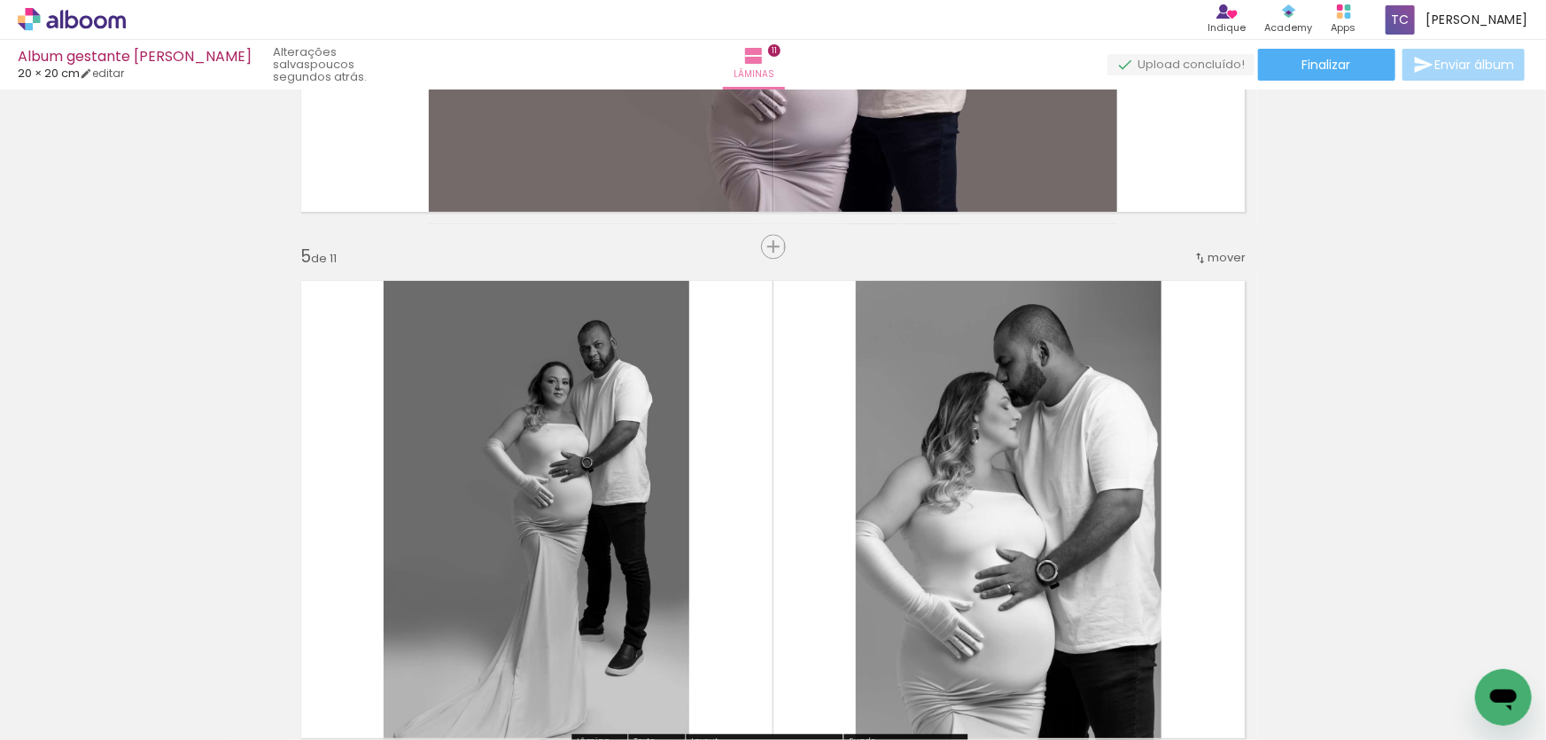
click at [1054, 324] on quentale-photo at bounding box center [1009, 510] width 306 height 482
click at [0, 0] on slot "P&B" at bounding box center [0, 0] width 0 height 0
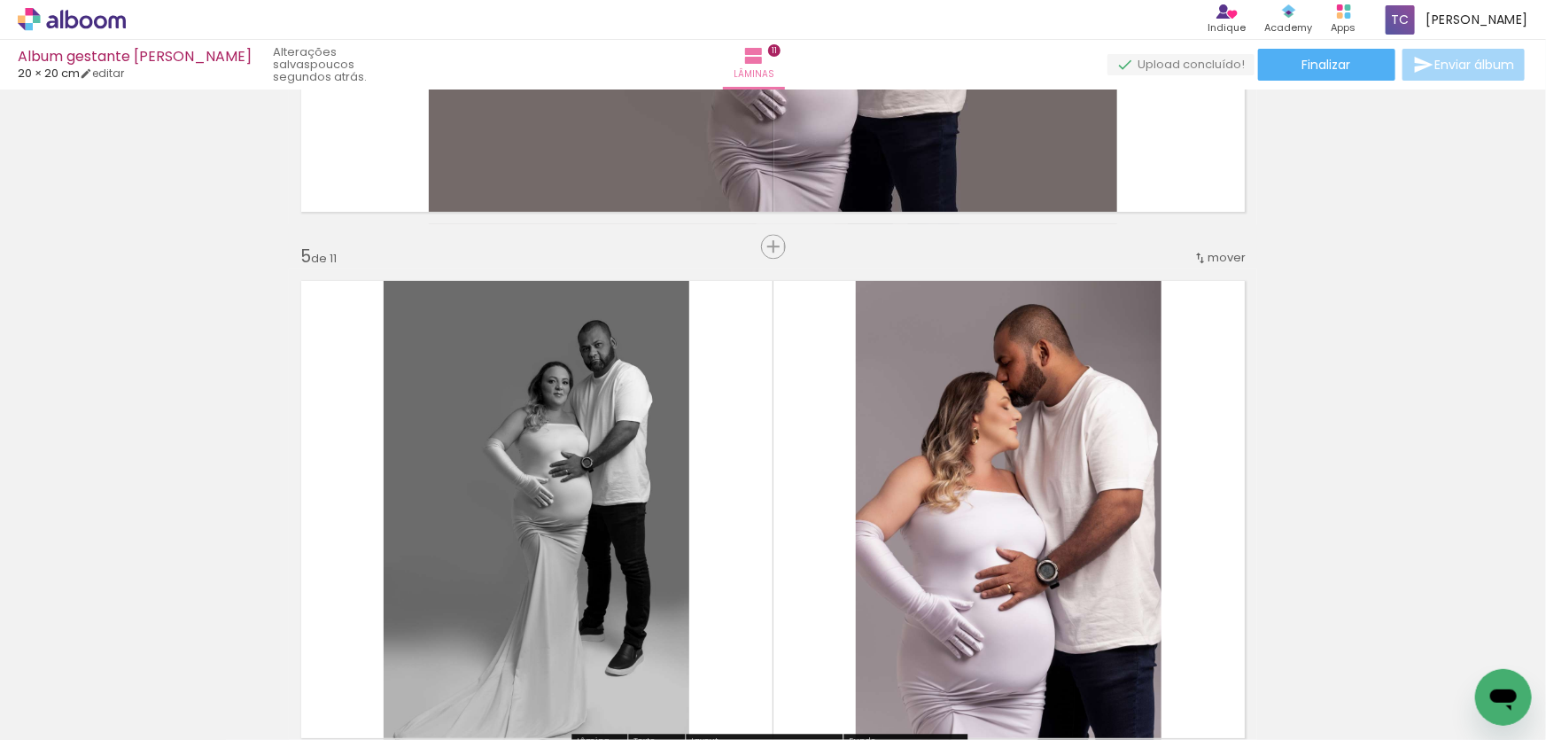
click at [0, 0] on slot "P&B" at bounding box center [0, 0] width 0 height 0
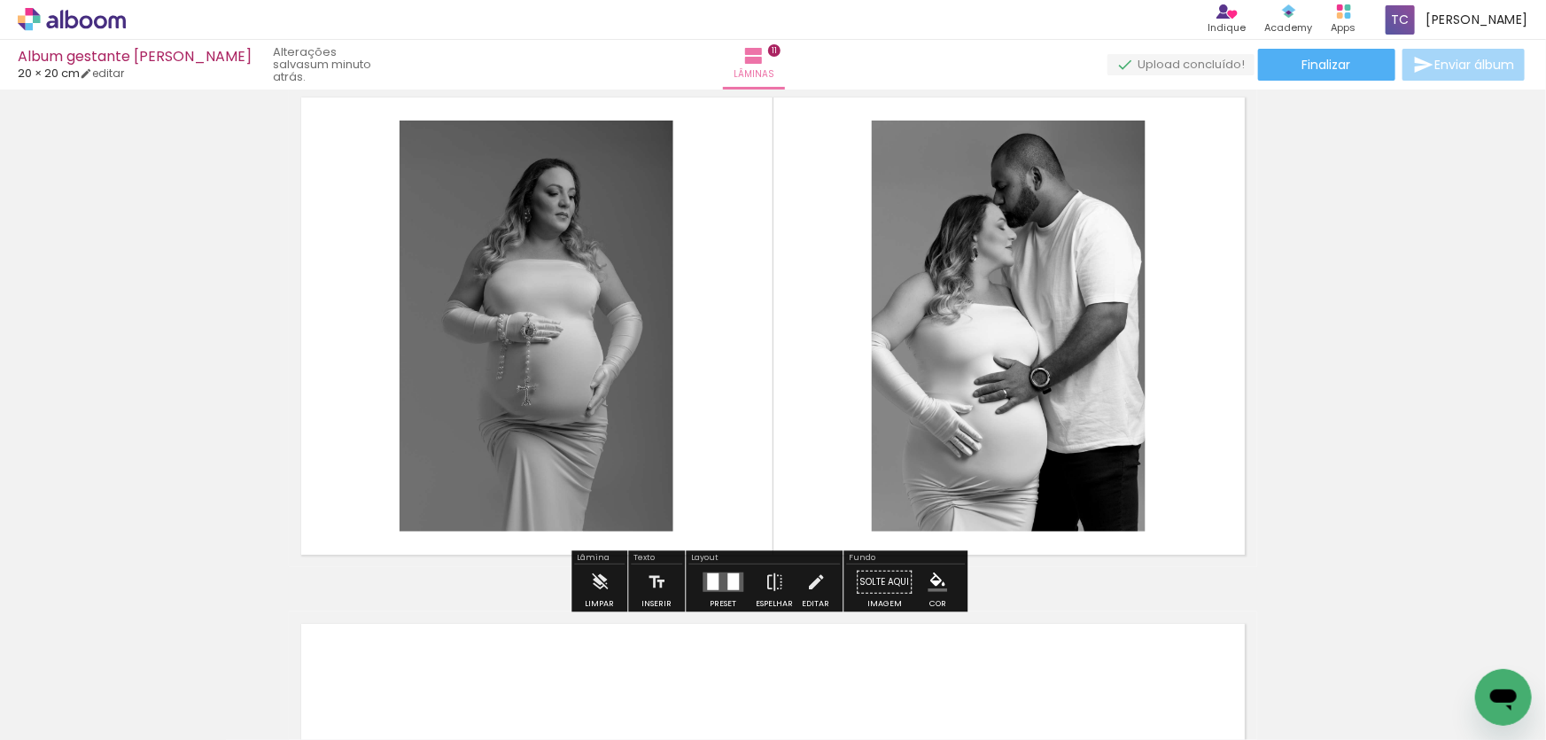
scroll to position [5361, 0]
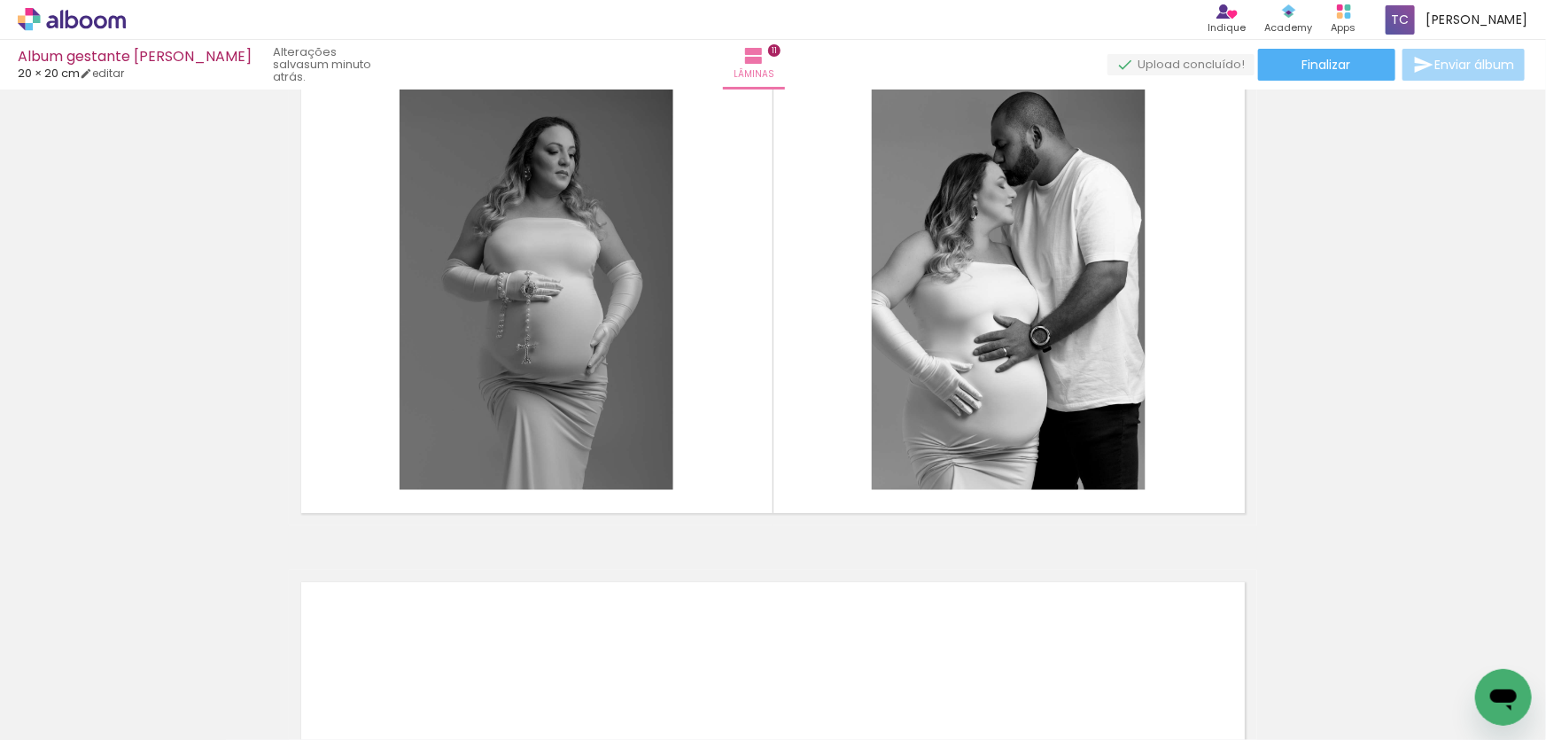
click at [61, 722] on span "Adicionar Fotos" at bounding box center [62, 715] width 53 height 19
click at [0, 0] on input "file" at bounding box center [0, 0] width 0 height 0
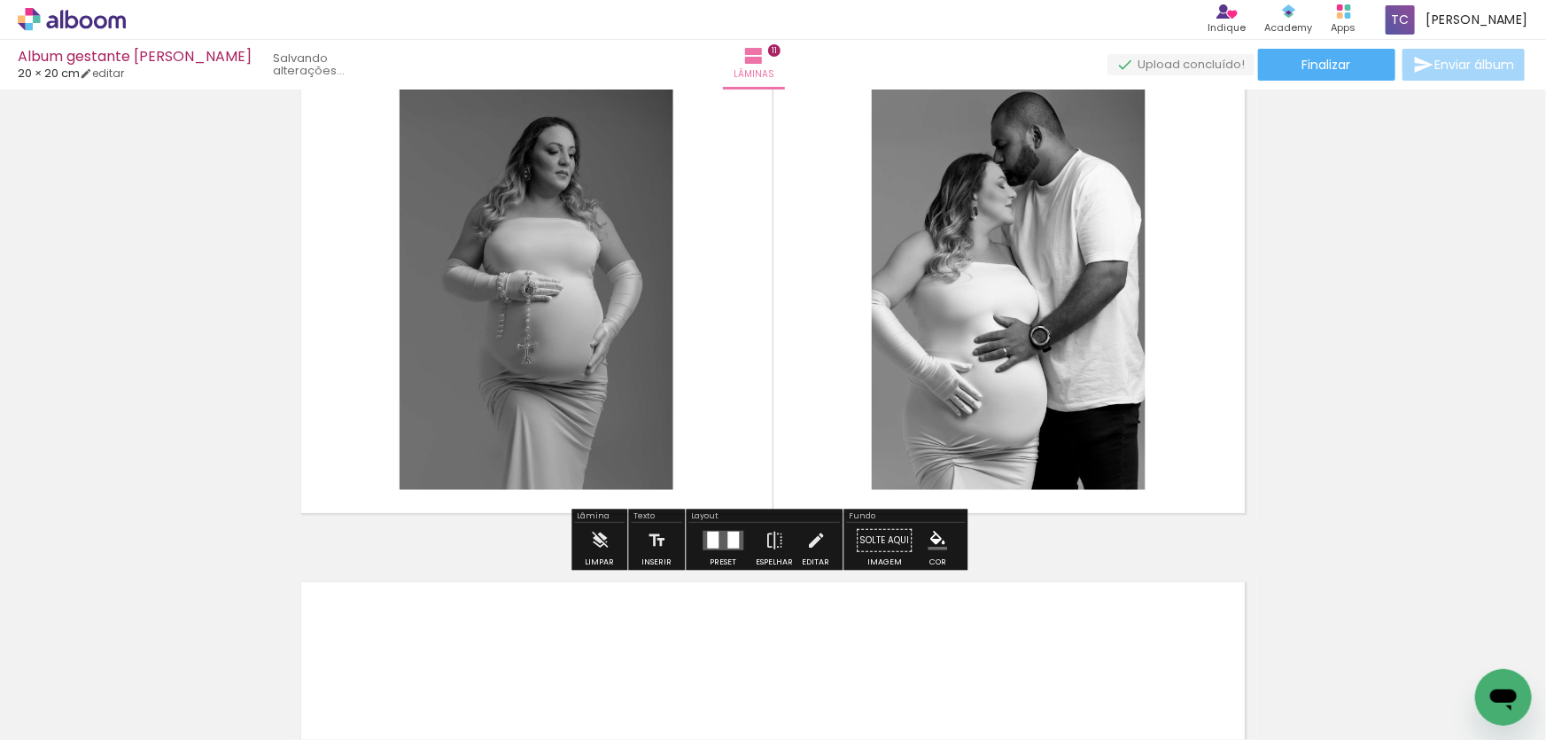
scroll to position [0, 886]
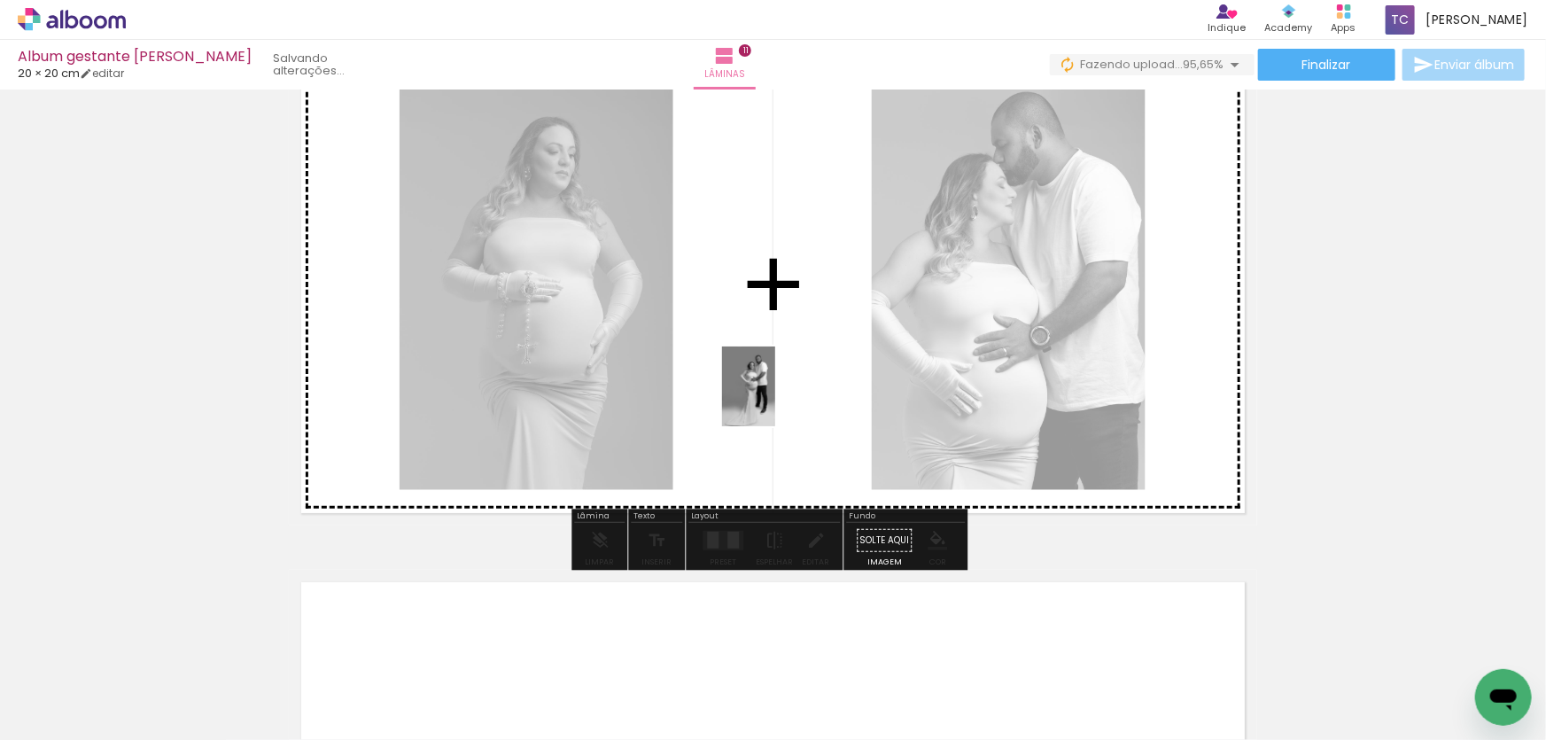
drag, startPoint x: 1459, startPoint y: 665, endPoint x: 775, endPoint y: 400, distance: 732.8
click at [775, 400] on quentale-workspace at bounding box center [773, 370] width 1546 height 740
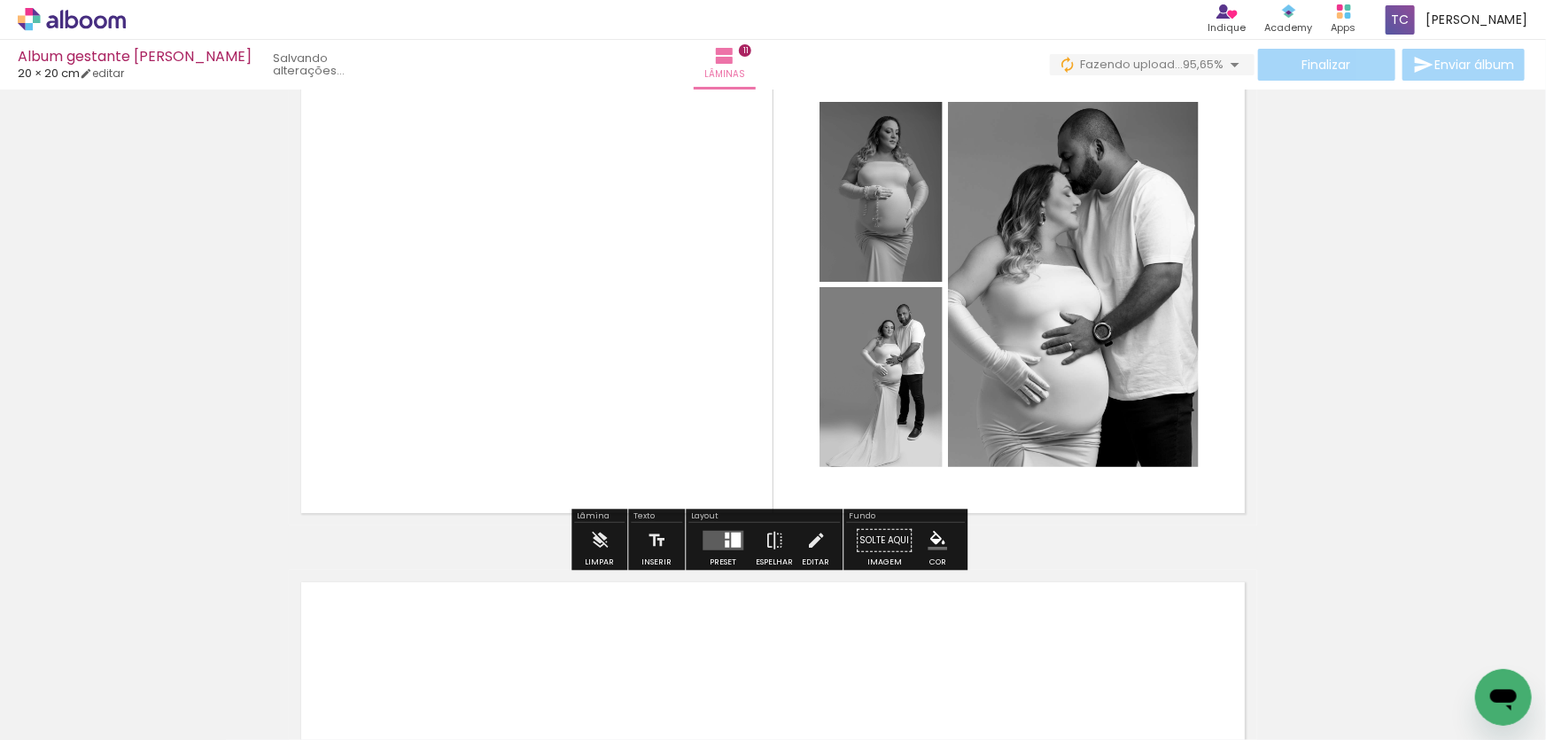
click at [712, 541] on quentale-layouter at bounding box center [723, 539] width 41 height 19
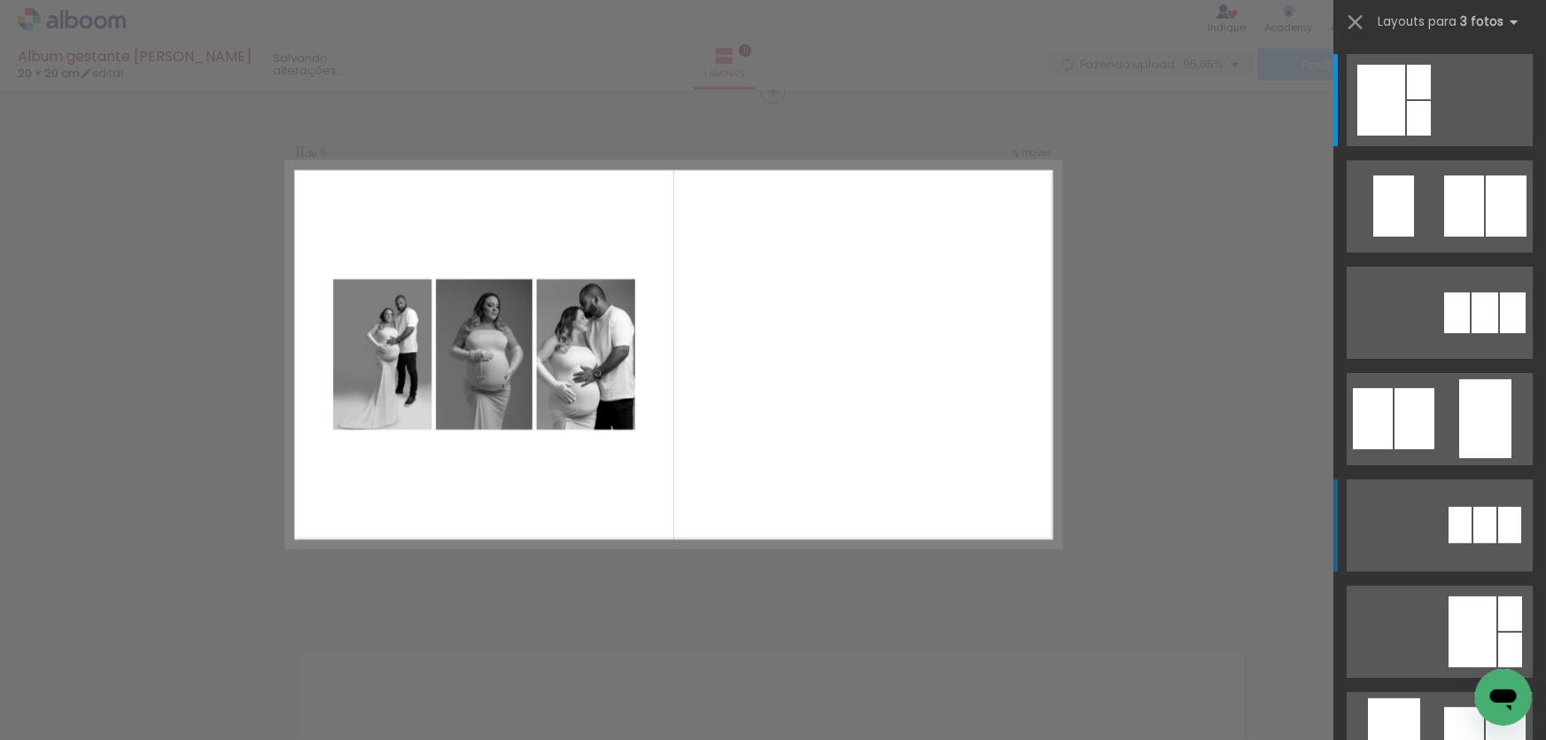
scroll to position [5286, 0]
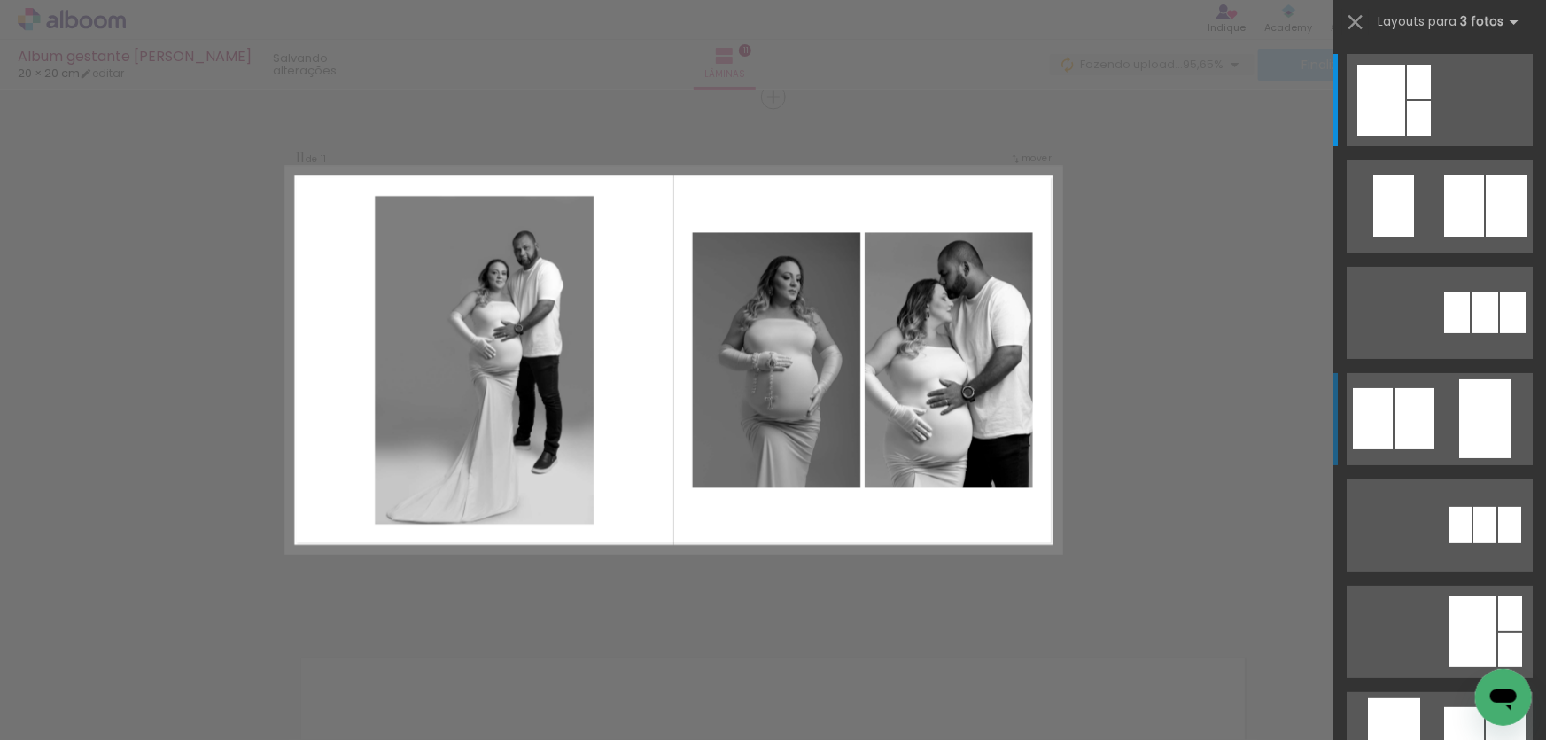
click at [1463, 385] on div at bounding box center [1485, 418] width 52 height 79
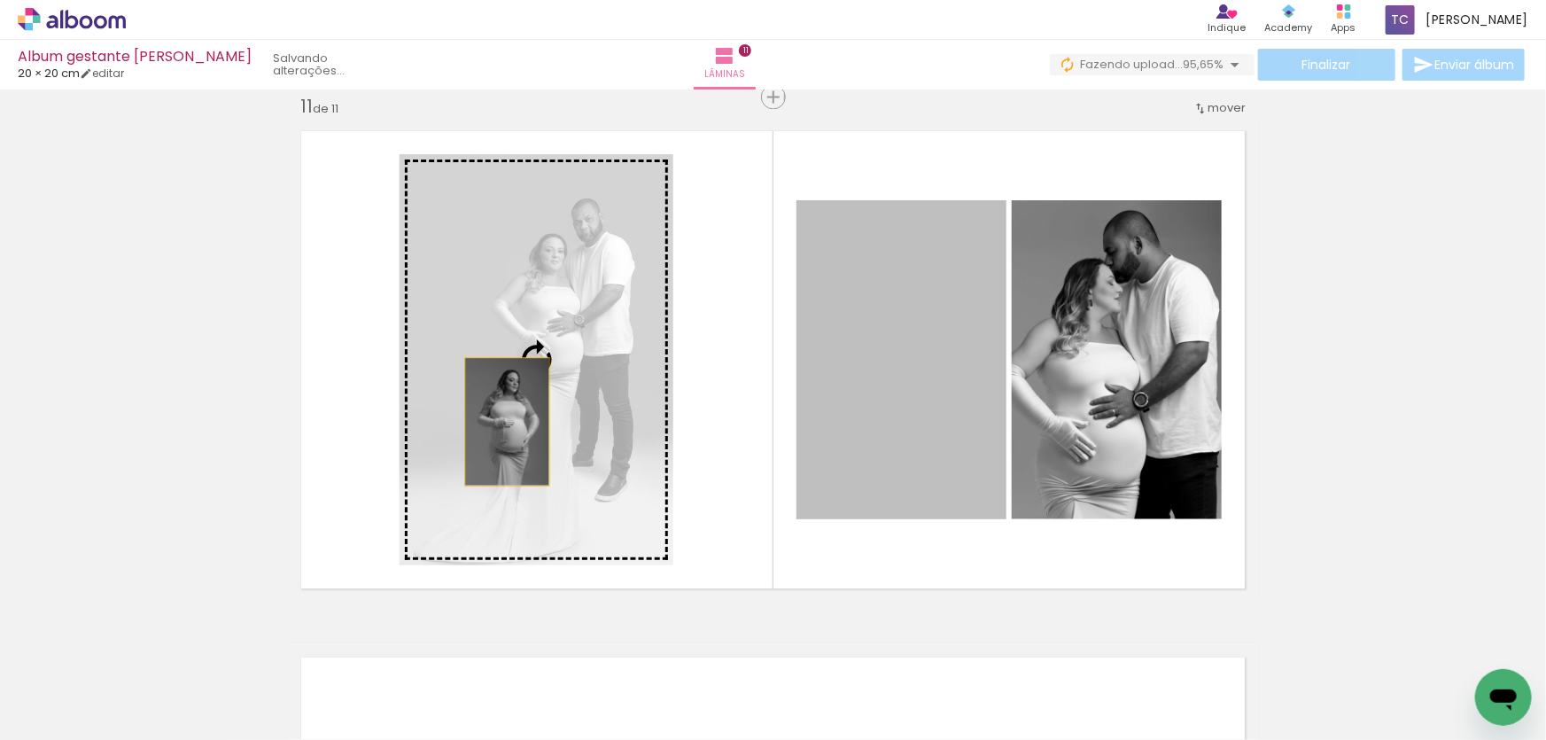
drag, startPoint x: 889, startPoint y: 424, endPoint x: 502, endPoint y: 421, distance: 387.3
click at [0, 0] on slot at bounding box center [0, 0] width 0 height 0
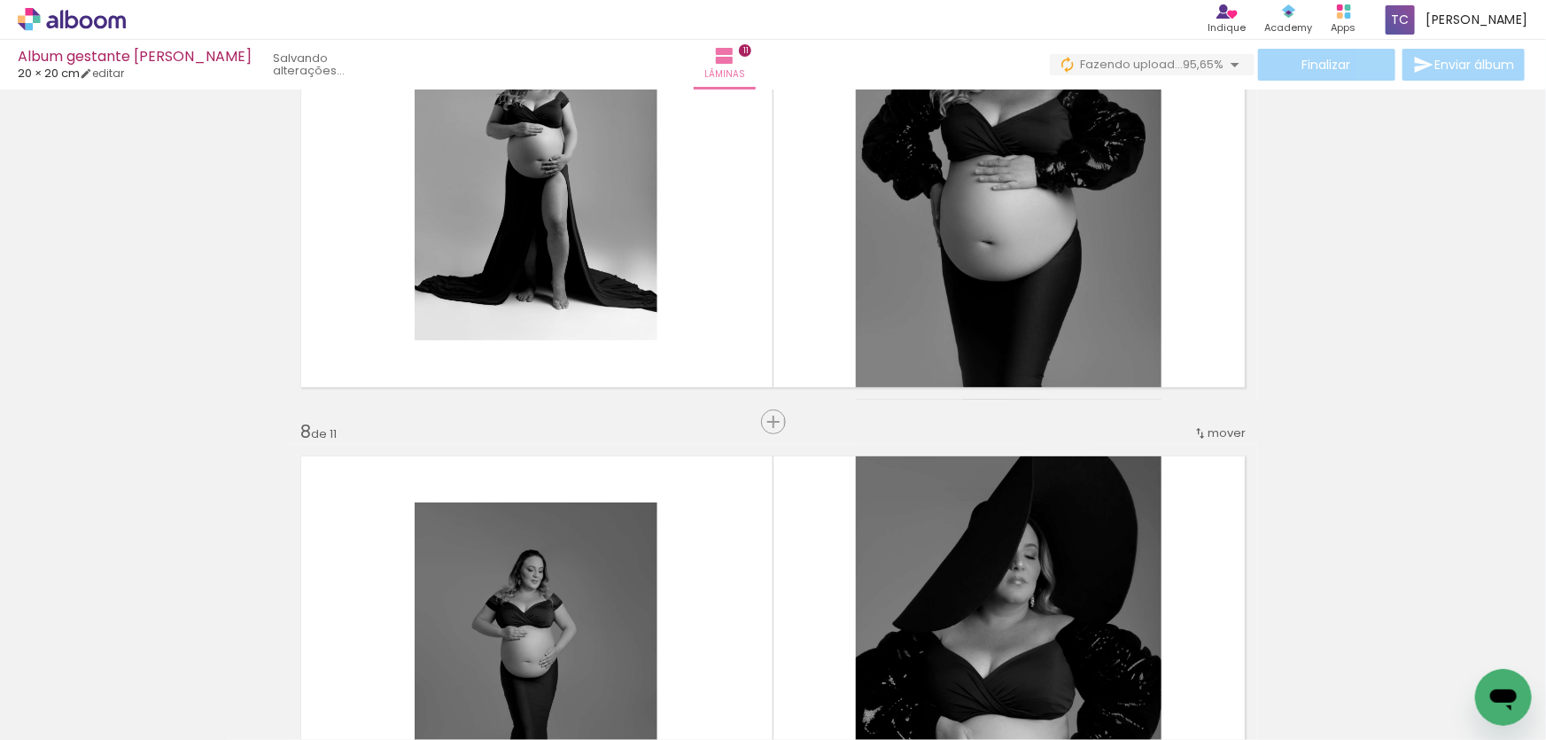
scroll to position [3272, 0]
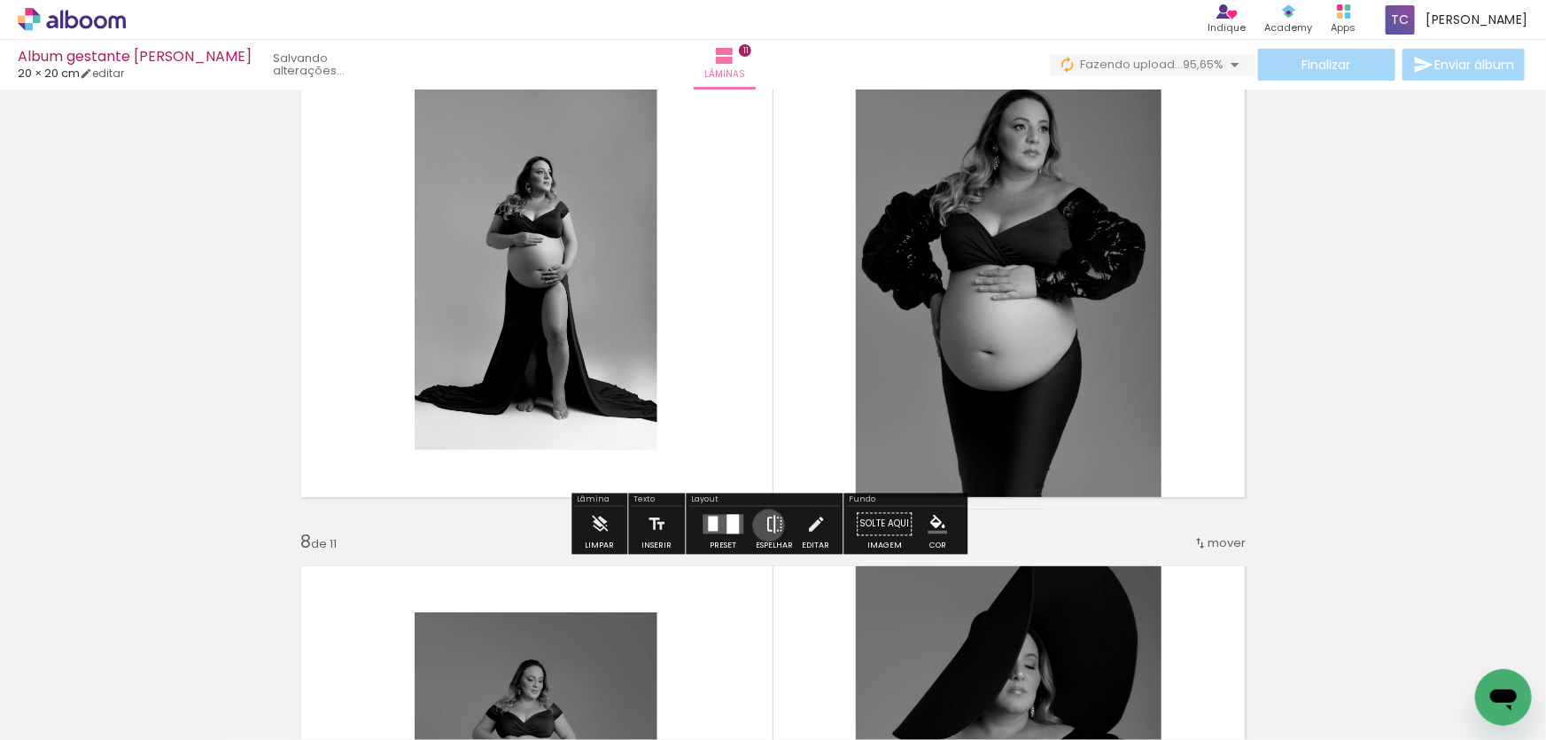
click at [765, 525] on iron-icon at bounding box center [774, 523] width 19 height 35
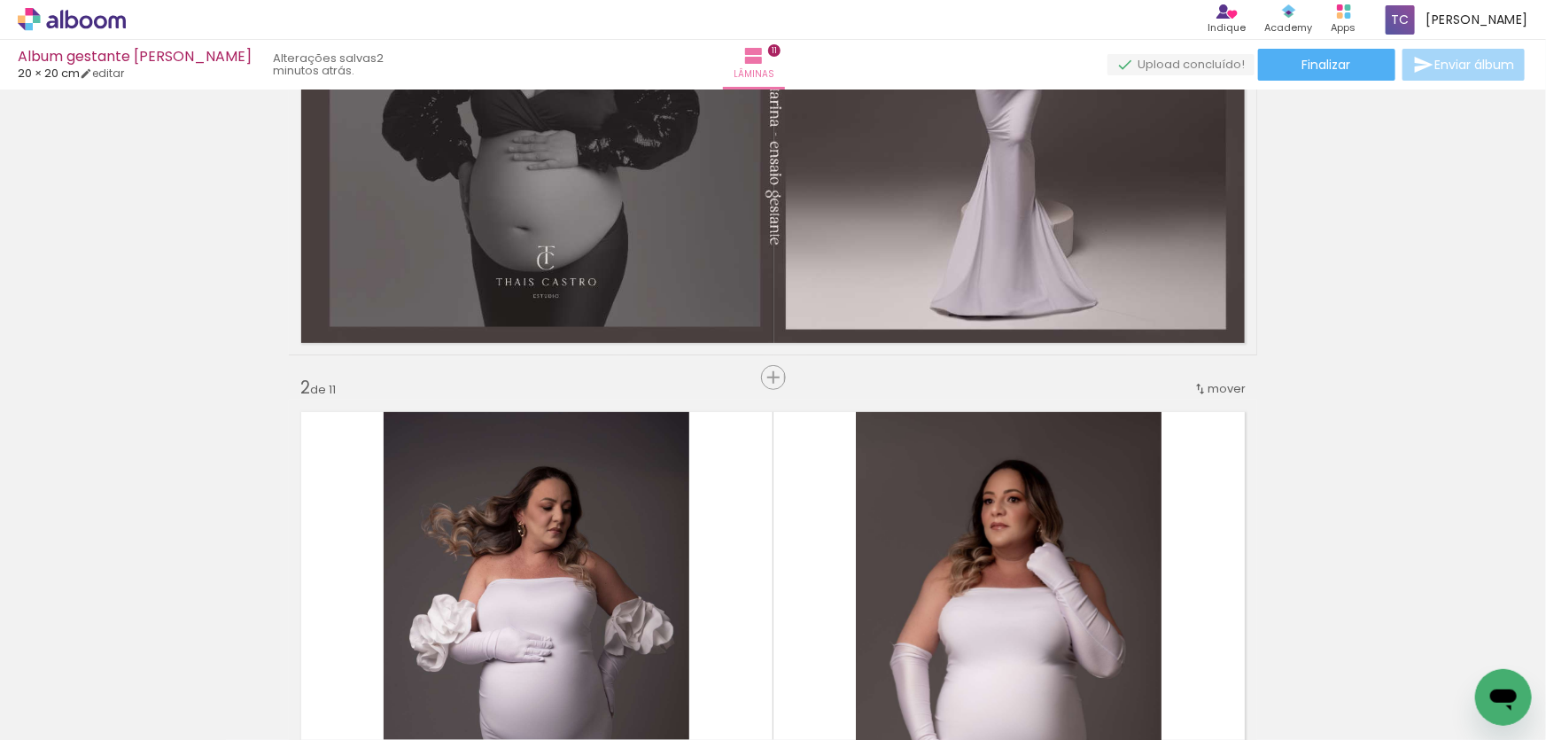
scroll to position [0, 0]
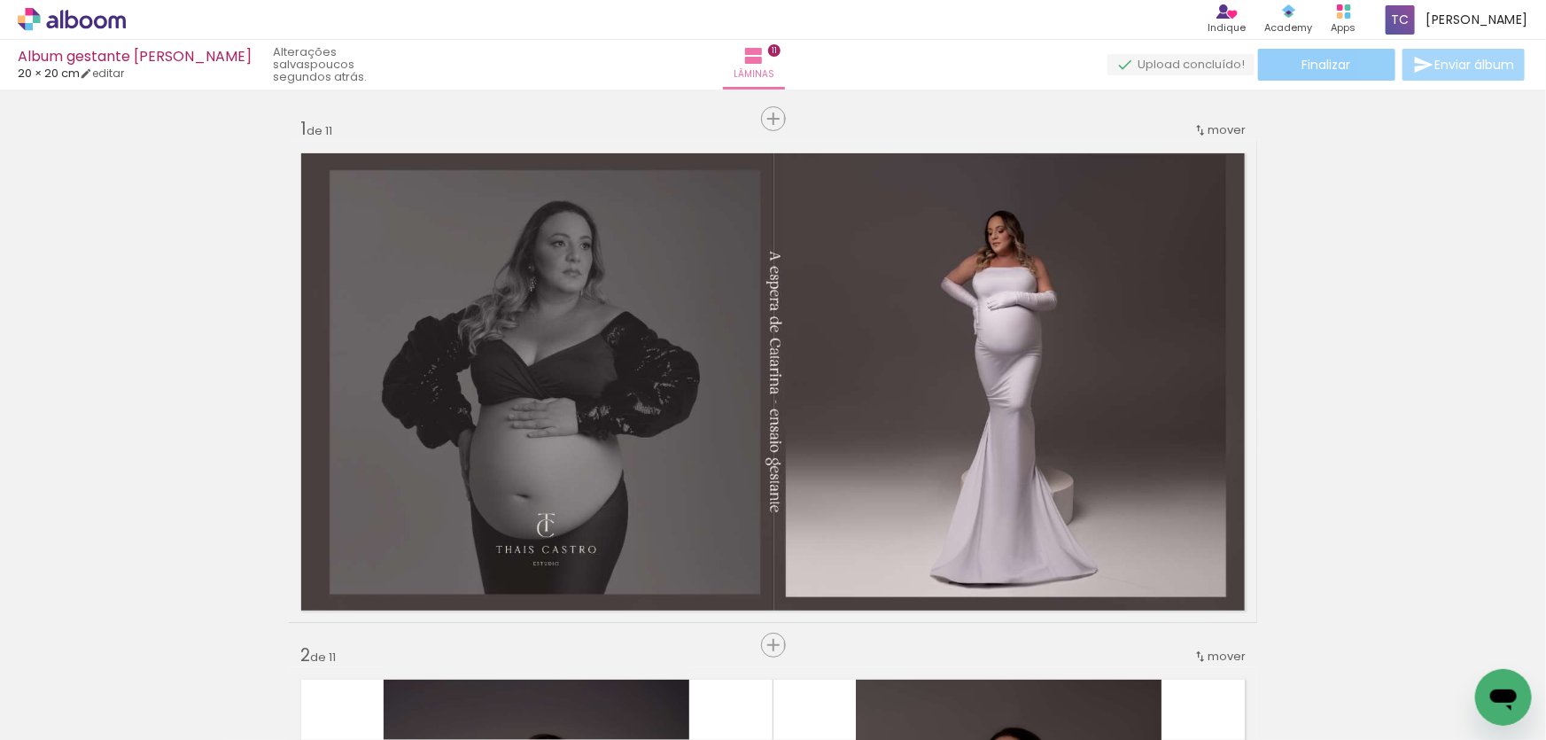
click at [1308, 66] on span "Finalizar" at bounding box center [1327, 64] width 49 height 12
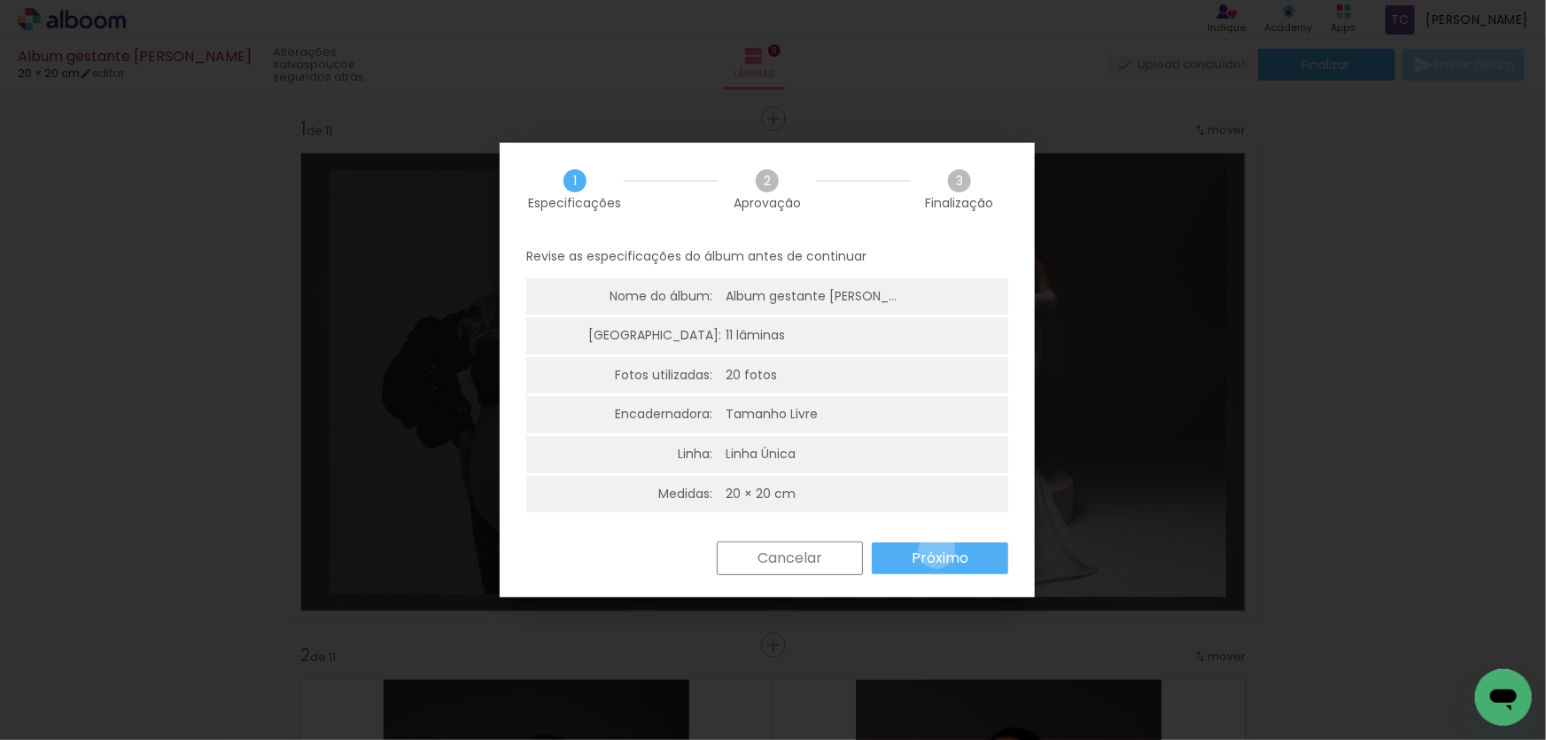
click at [0, 0] on slot "Próximo" at bounding box center [0, 0] width 0 height 0
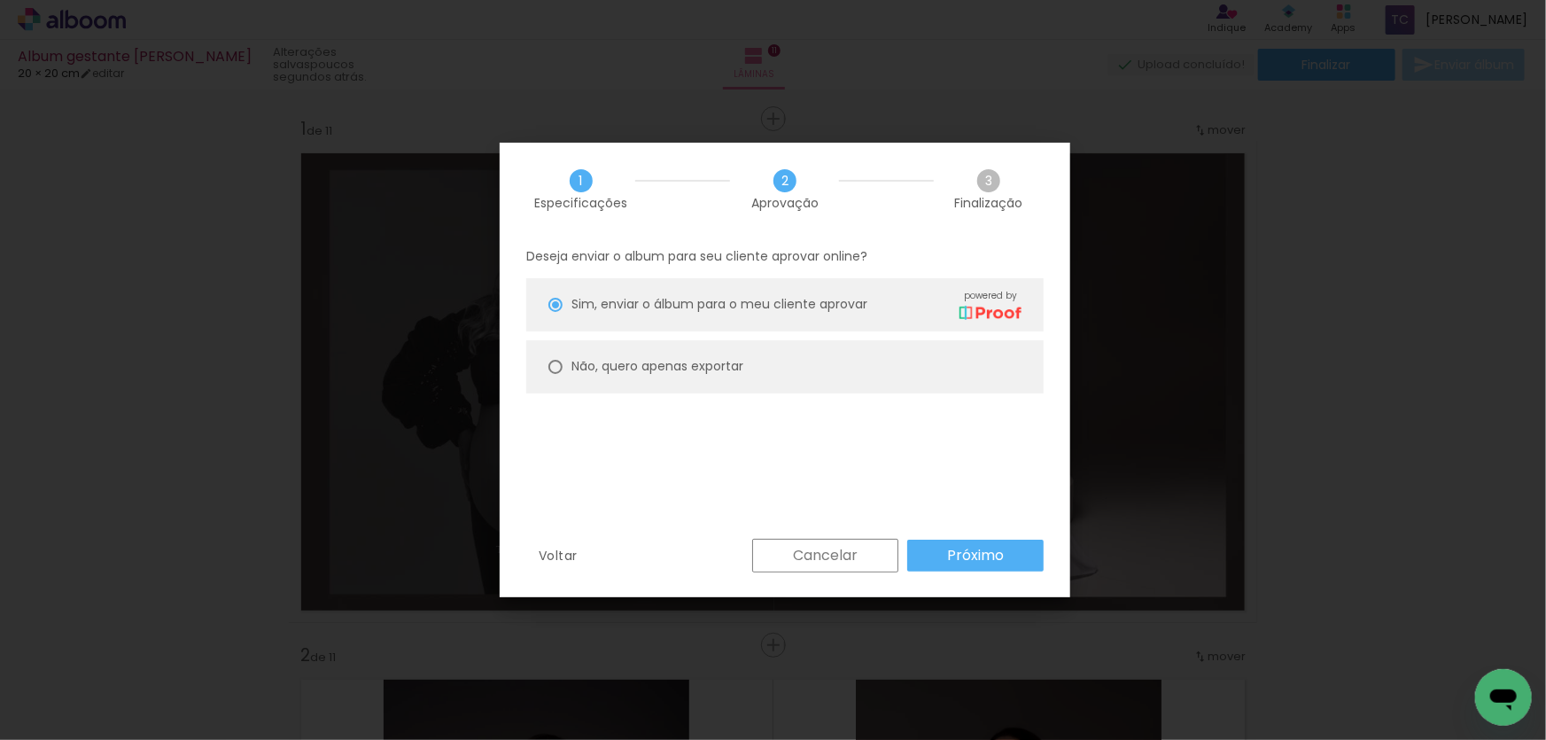
click at [0, 0] on slot "Não, quero apenas exportar" at bounding box center [0, 0] width 0 height 0
type paper-radio-button "on"
click at [950, 541] on paper-button "Próximo" at bounding box center [975, 556] width 136 height 32
type input "Alta, 300 DPI"
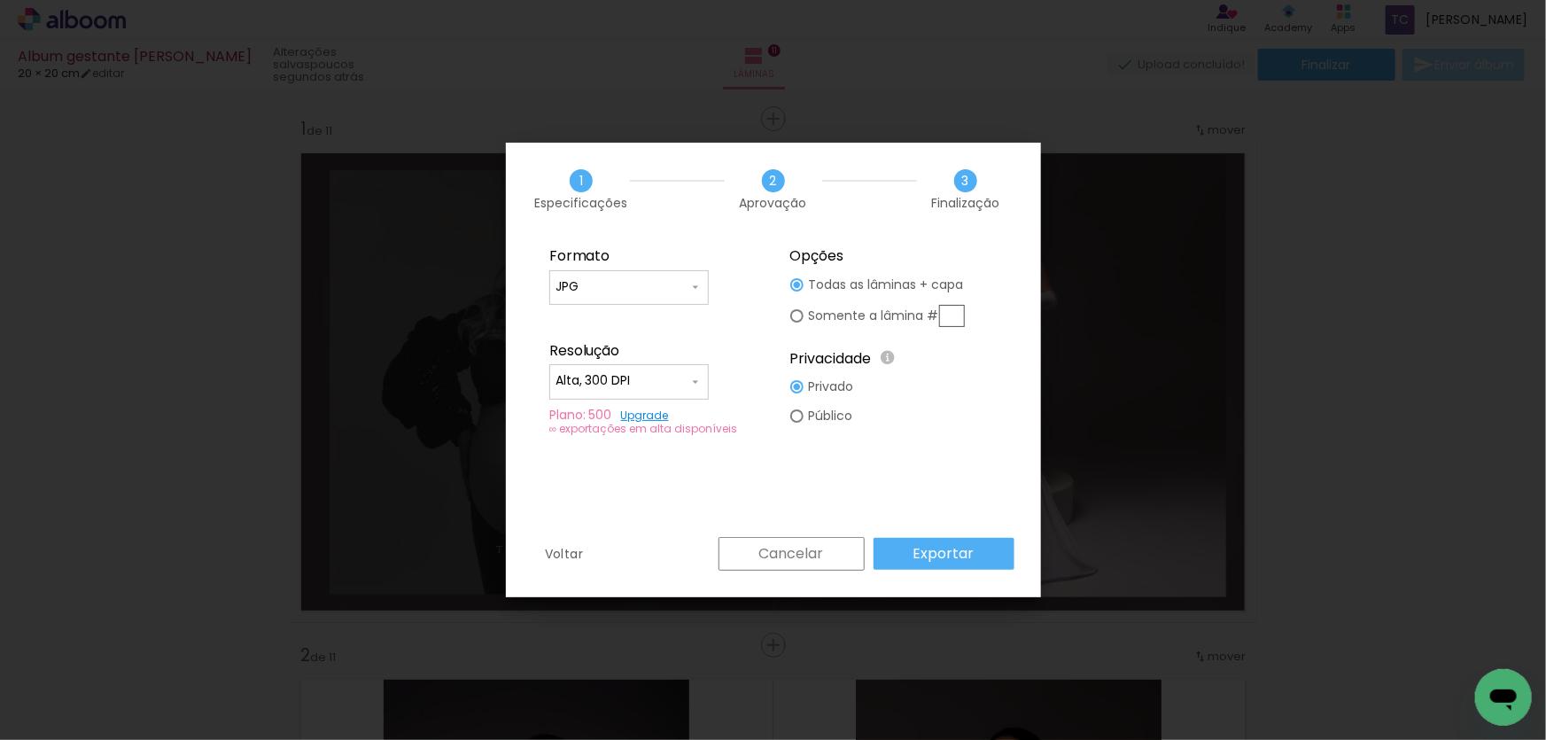
click at [596, 292] on input "JPG" at bounding box center [622, 287] width 133 height 18
click at [594, 320] on paper-item "PDF" at bounding box center [629, 319] width 160 height 35
type input "PDF"
click at [605, 378] on input "Alta, 300 DPI" at bounding box center [622, 381] width 133 height 18
click at [602, 420] on paper-item "Baixa" at bounding box center [629, 413] width 160 height 35
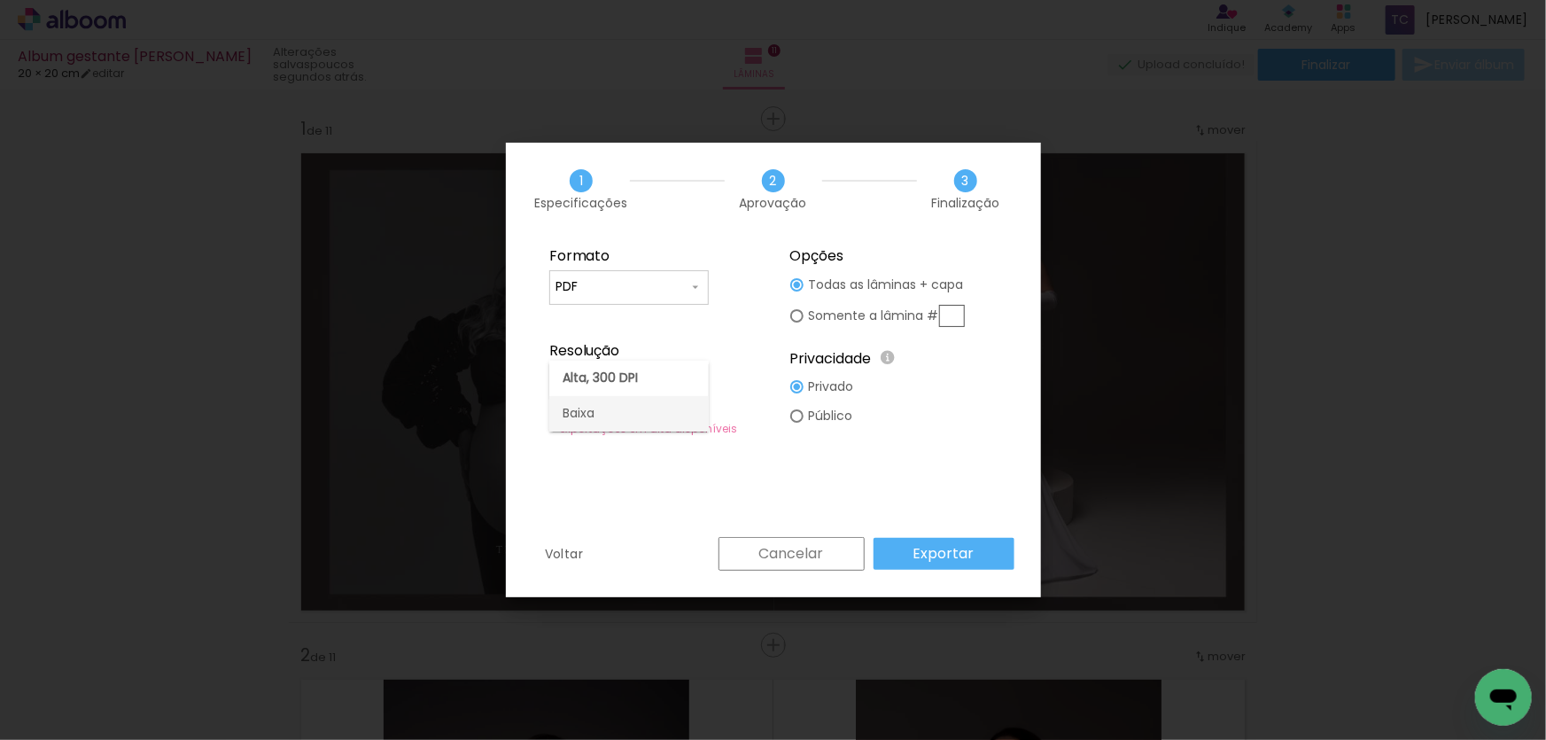
type input "Baixa"
click at [0, 0] on slot "Exportar" at bounding box center [0, 0] width 0 height 0
